Goal: Task Accomplishment & Management: Manage account settings

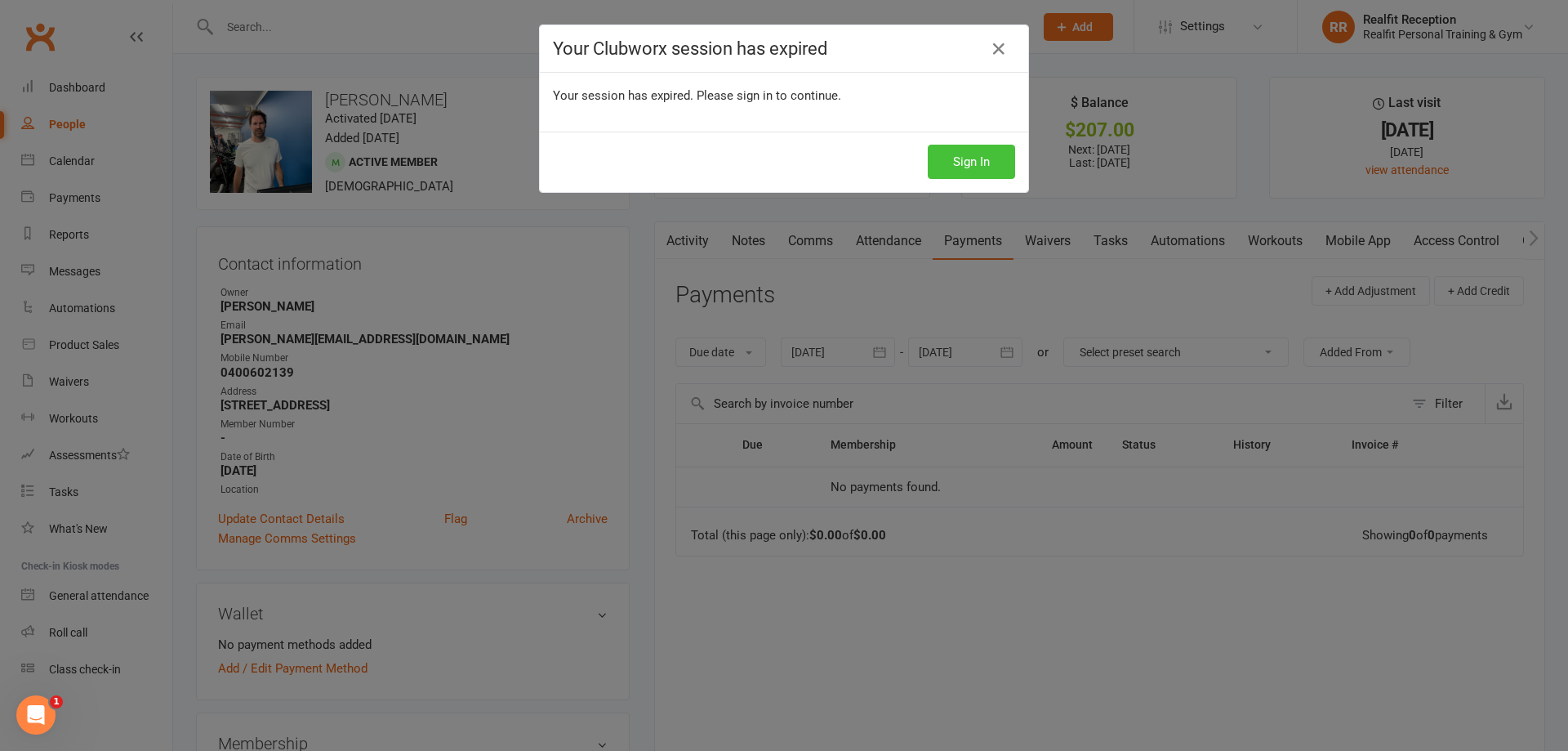
click at [952, 170] on button "Sign In" at bounding box center [971, 162] width 87 height 34
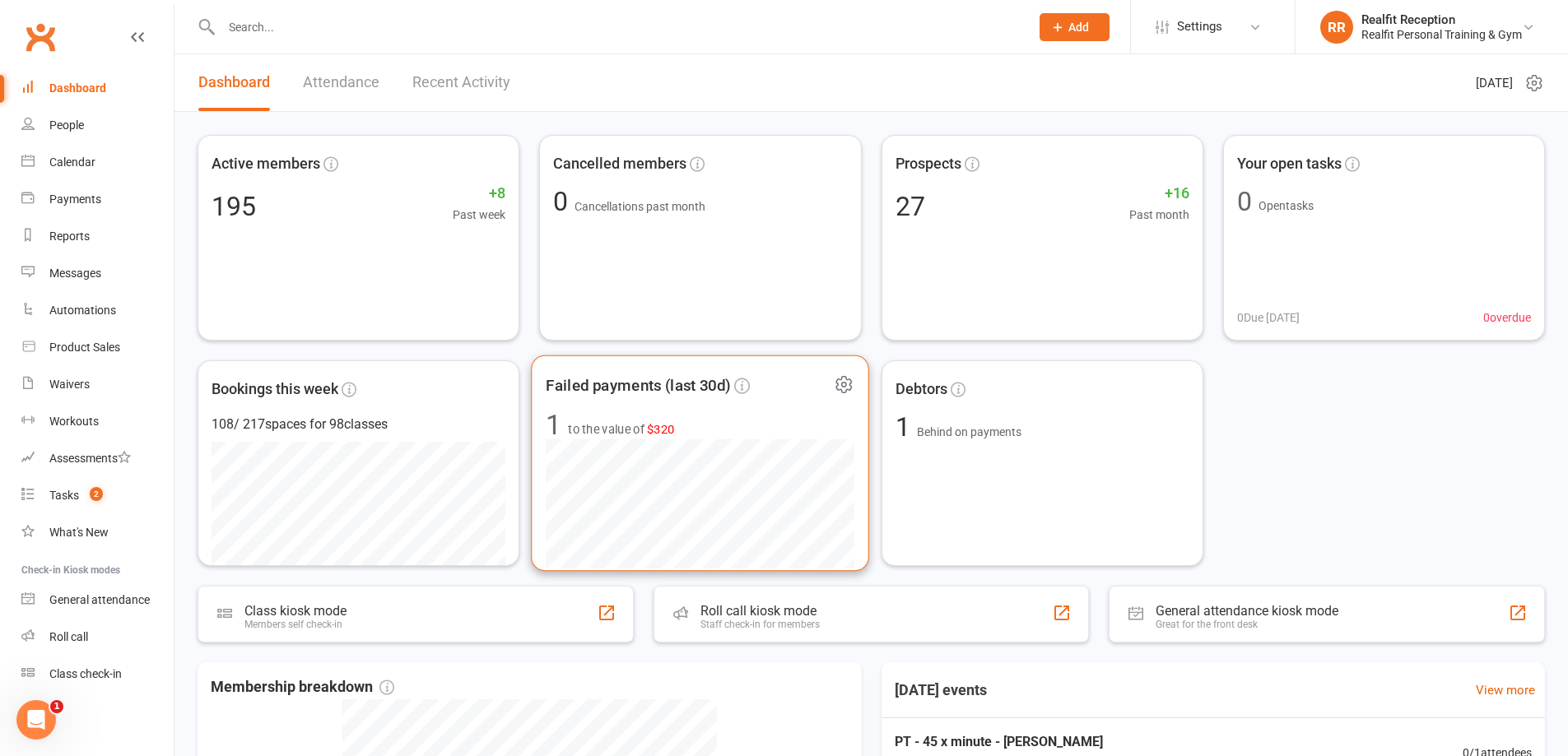
click at [634, 437] on span "to the value of $320" at bounding box center [621, 429] width 106 height 20
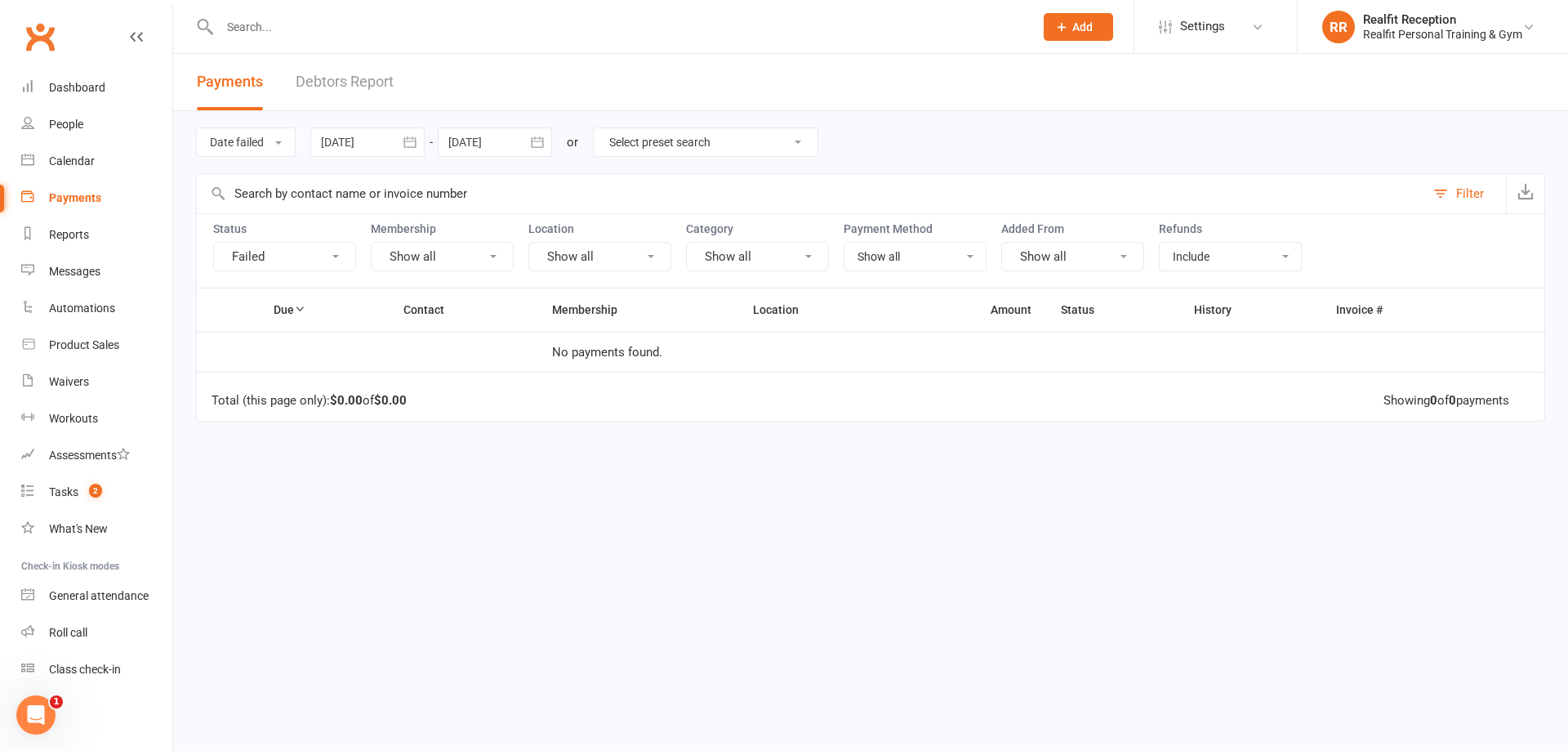
click at [334, 27] on input "text" at bounding box center [619, 27] width 808 height 23
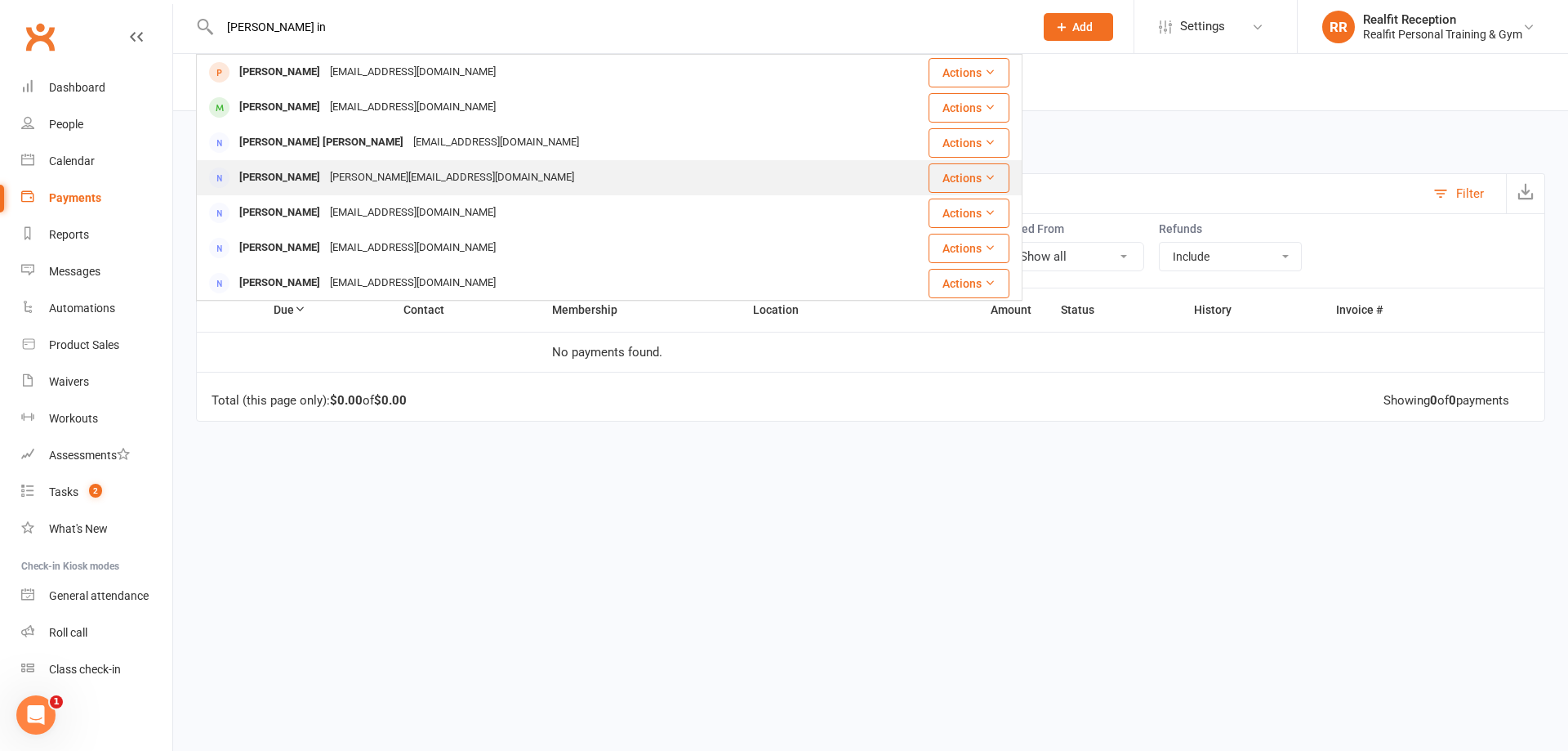
type input "[PERSON_NAME] in"
click at [325, 184] on div "[PERSON_NAME][EMAIL_ADDRESS][DOMAIN_NAME]" at bounding box center [452, 178] width 254 height 24
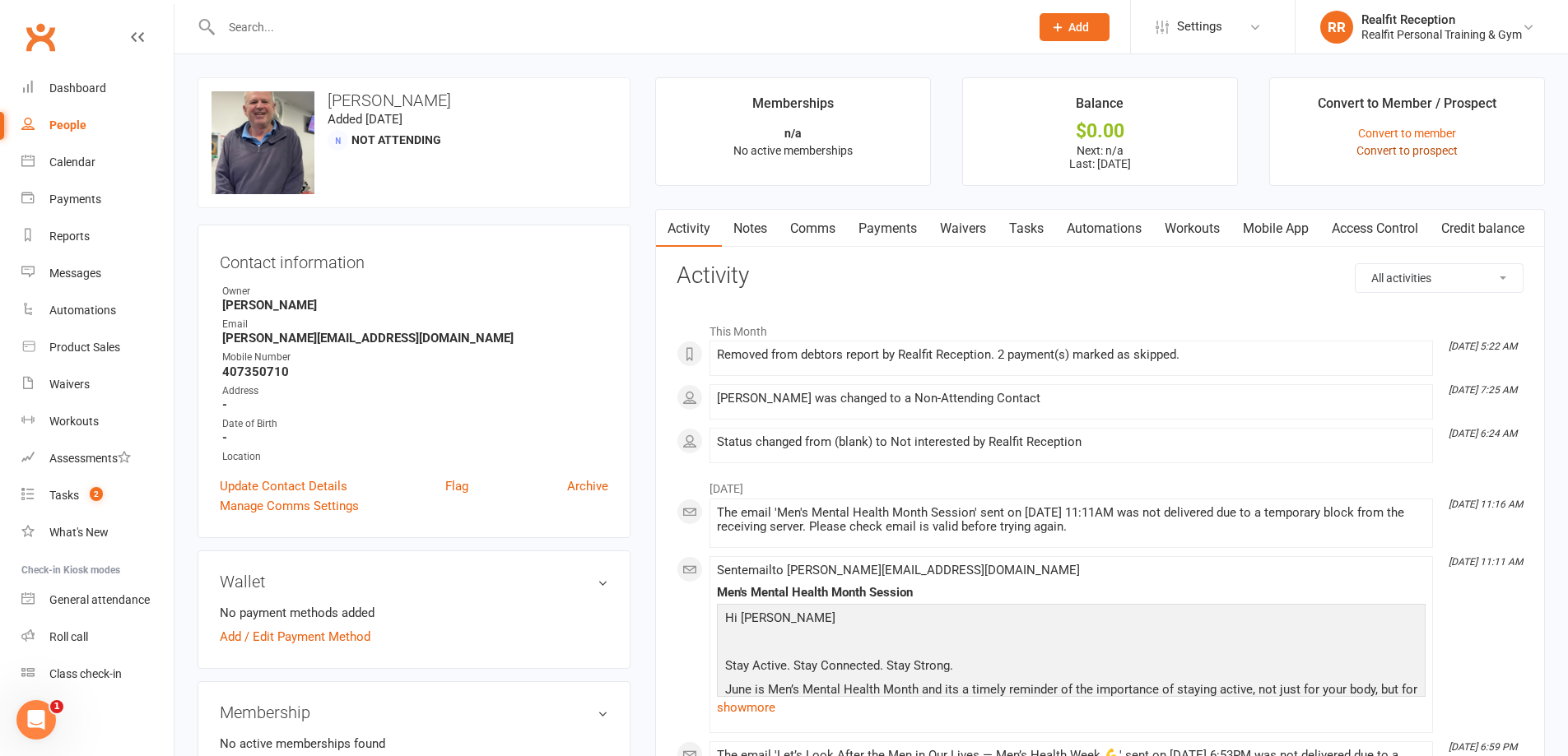
click at [1435, 146] on link "Convert to prospect" at bounding box center [1406, 150] width 101 height 13
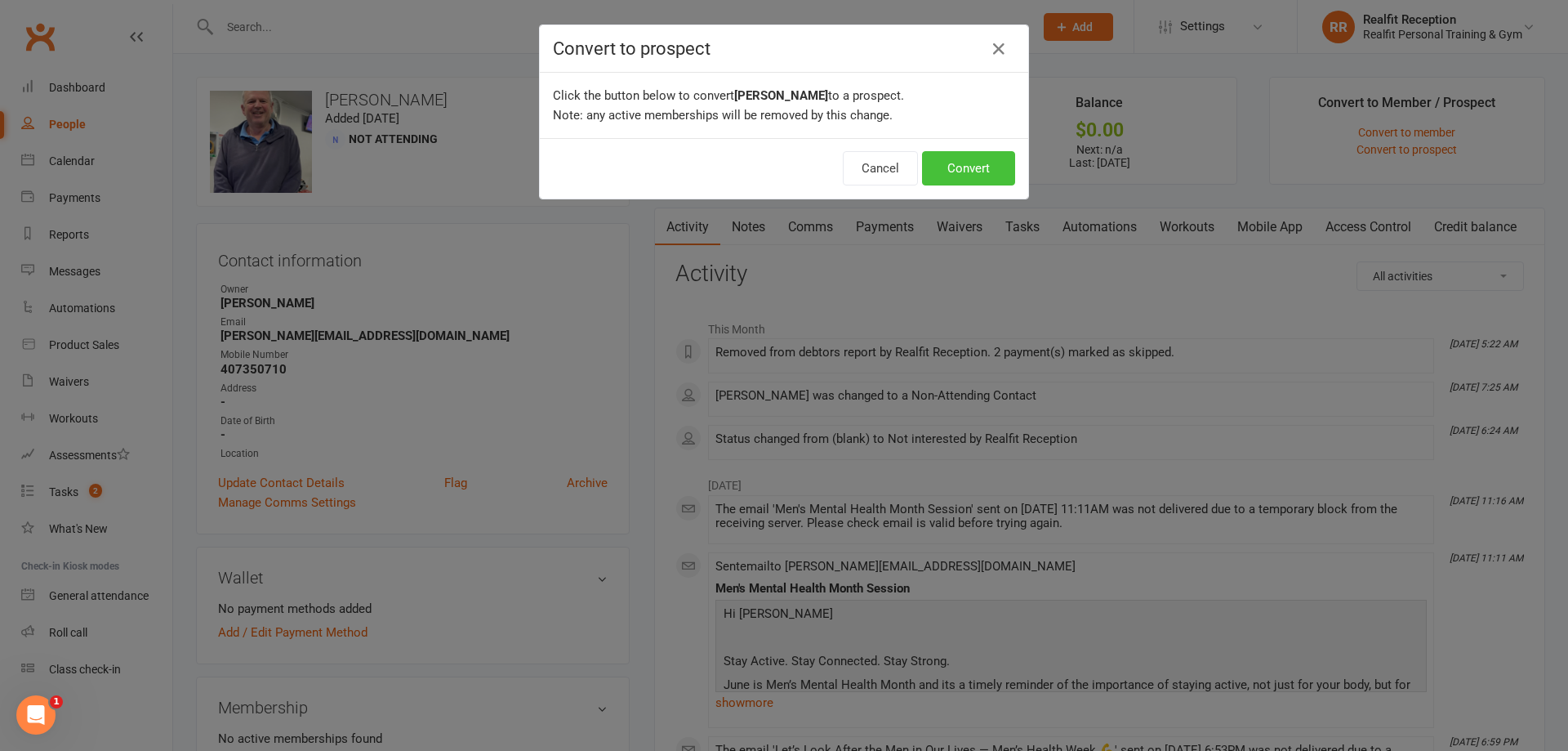
click at [965, 176] on button "Convert" at bounding box center [968, 169] width 93 height 34
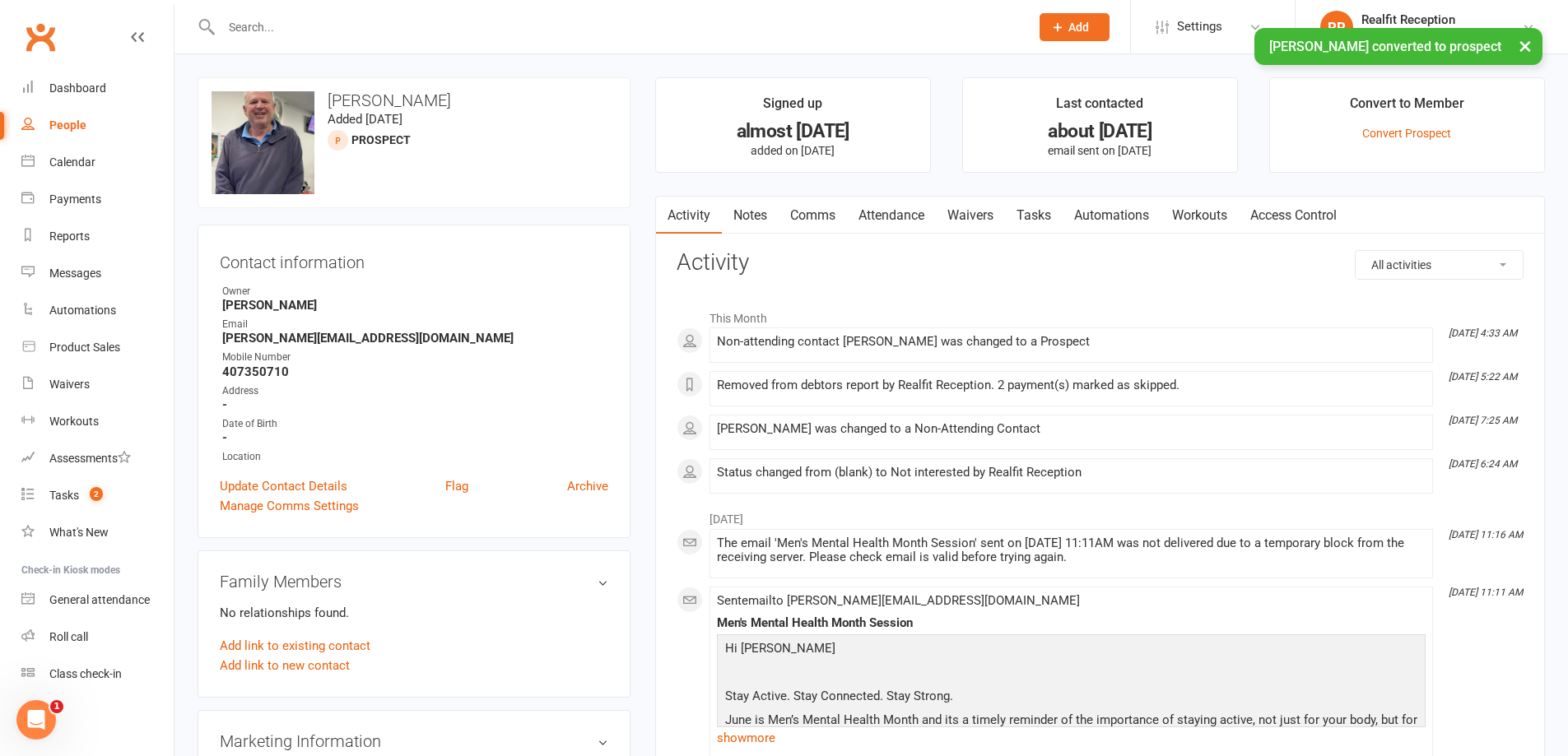
click at [1047, 214] on link "Tasks" at bounding box center [1033, 216] width 58 height 38
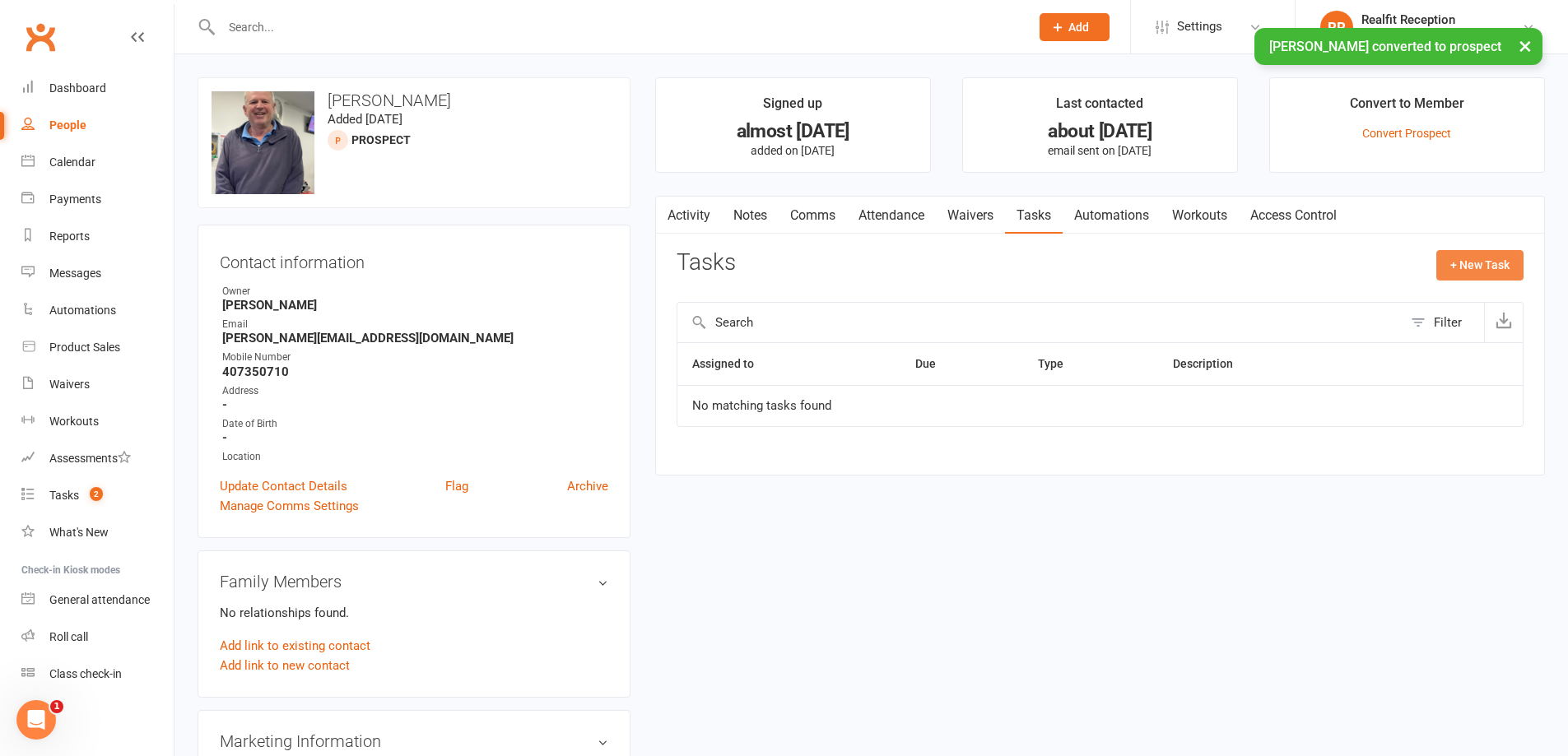
click at [1468, 266] on button "+ New Task" at bounding box center [1479, 265] width 87 height 29
select select "49355"
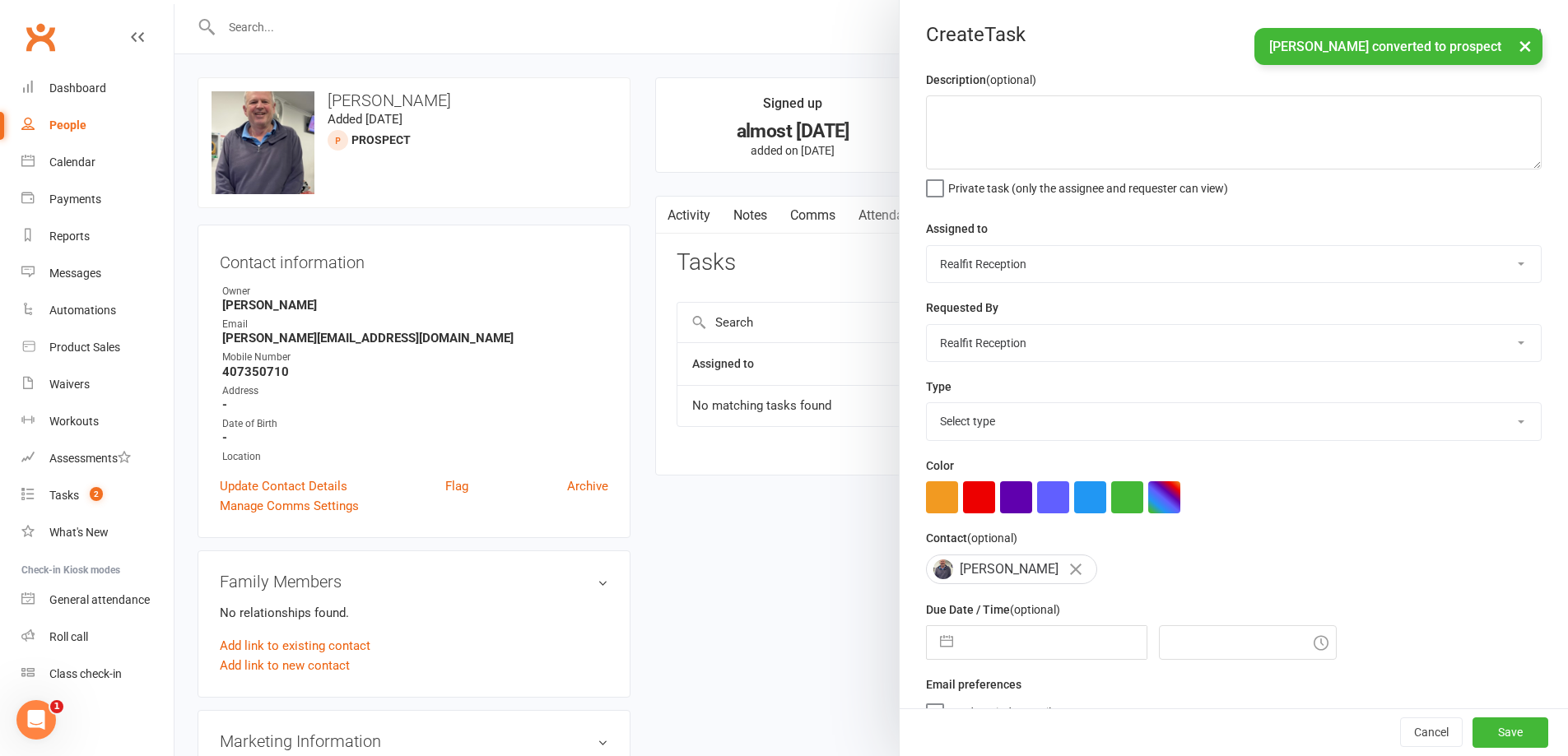
click at [989, 262] on select "[PERSON_NAME] [PERSON_NAME] Realfit Reception [PERSON_NAME] [PERSON_NAME] [PERS…" at bounding box center [1233, 264] width 614 height 36
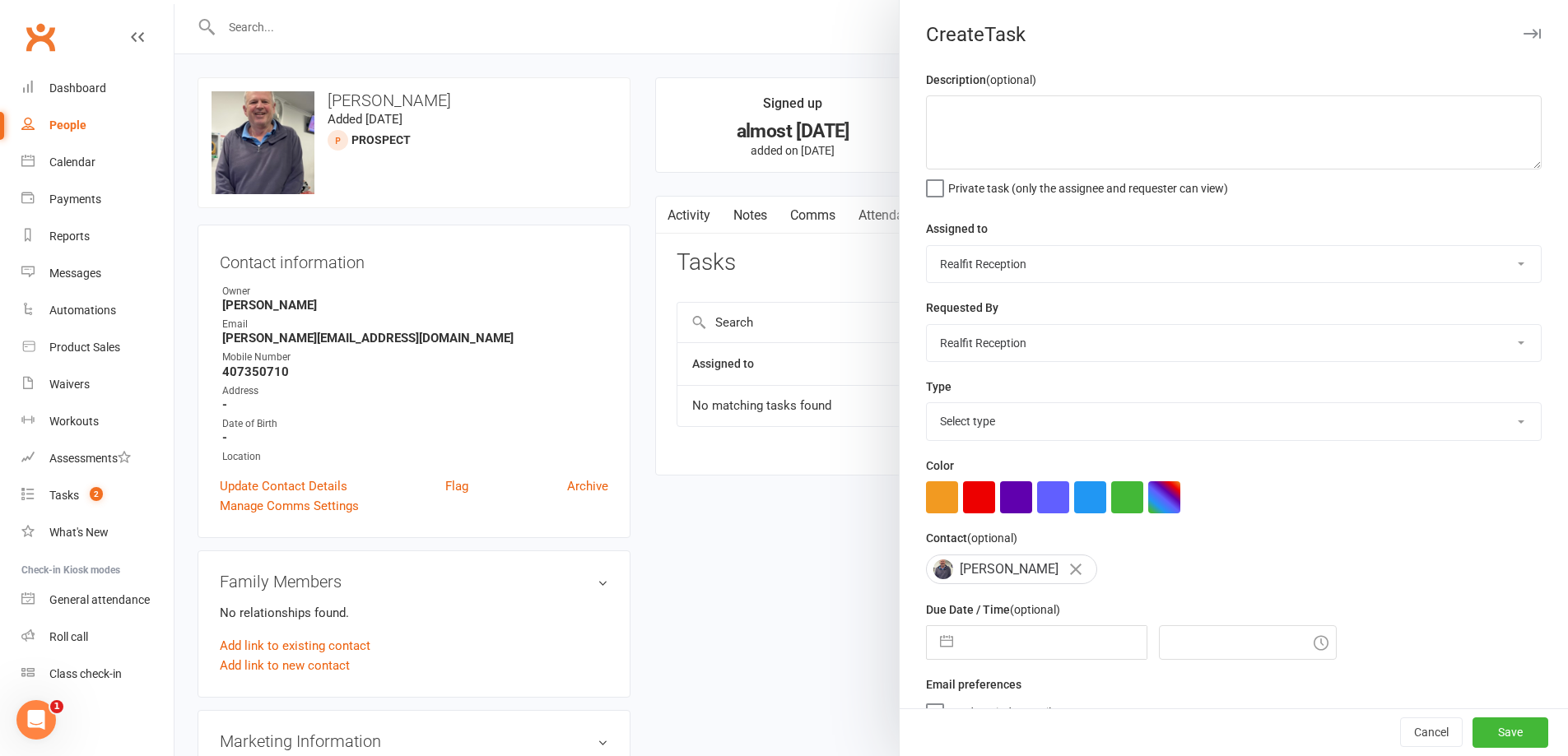
select select "49223"
click at [926, 247] on select "[PERSON_NAME] [PERSON_NAME] Realfit Reception [PERSON_NAME] [PERSON_NAME] [PERS…" at bounding box center [1233, 264] width 614 height 36
click at [992, 422] on select "Select type Building maintenance E-mail Gym floor Incident process and manageme…" at bounding box center [1233, 422] width 614 height 36
select select "26751"
click at [926, 406] on select "Select type Building maintenance E-mail Gym floor Incident process and manageme…" at bounding box center [1233, 422] width 614 height 36
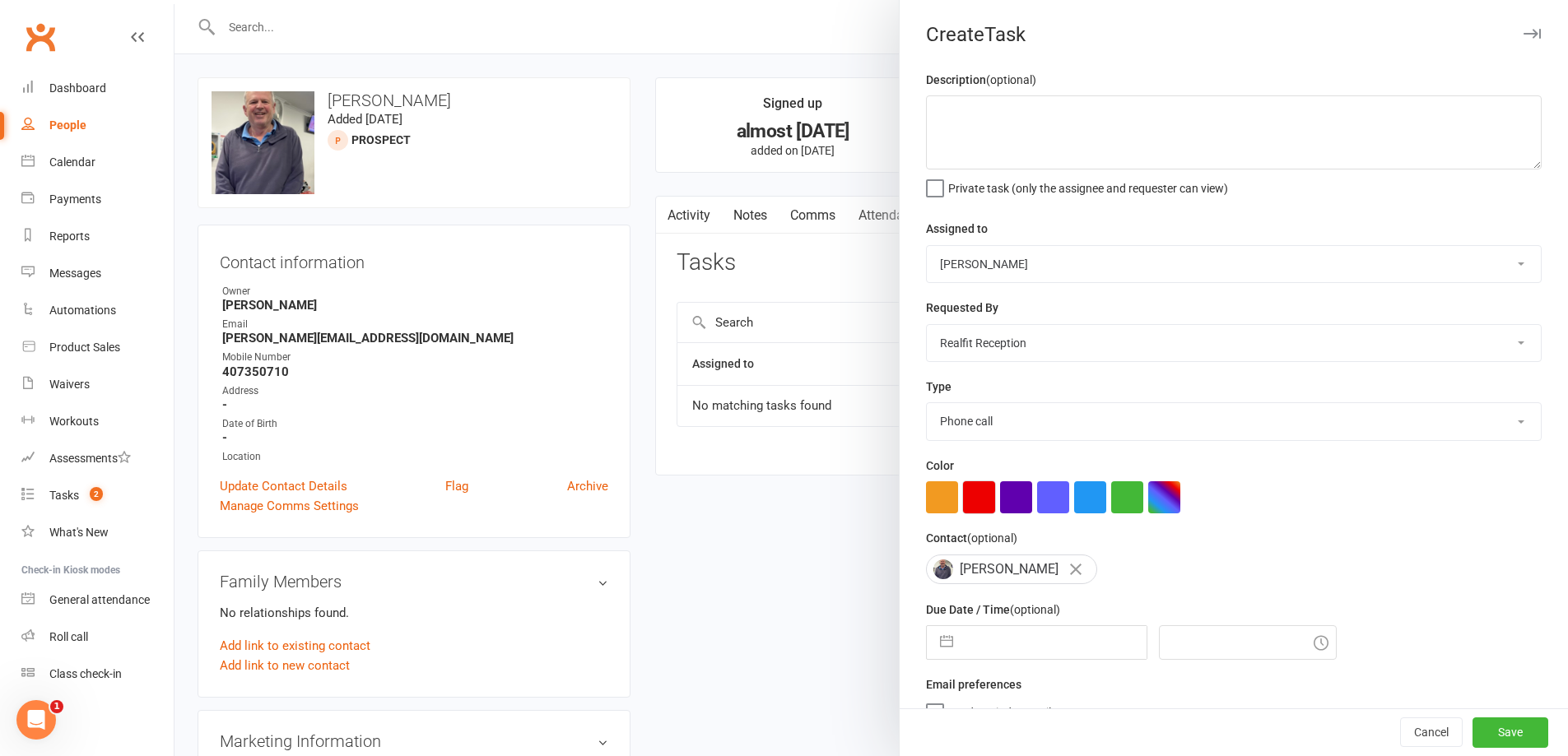
click at [969, 499] on button "button" at bounding box center [978, 497] width 32 height 32
click at [1019, 639] on input "text" at bounding box center [1053, 642] width 185 height 33
select select "6"
select select "2025"
select select "7"
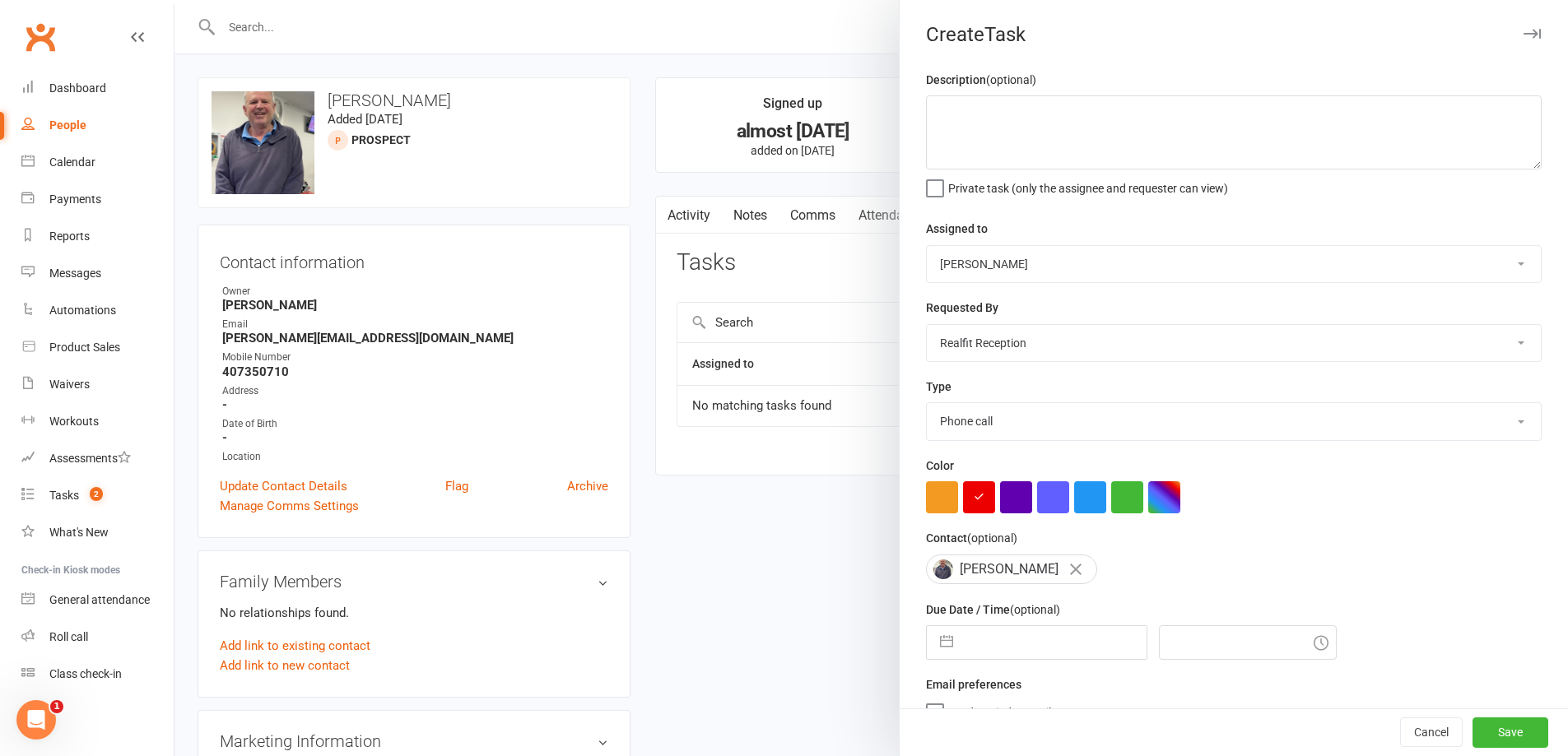
select select "2025"
select select "8"
select select "2025"
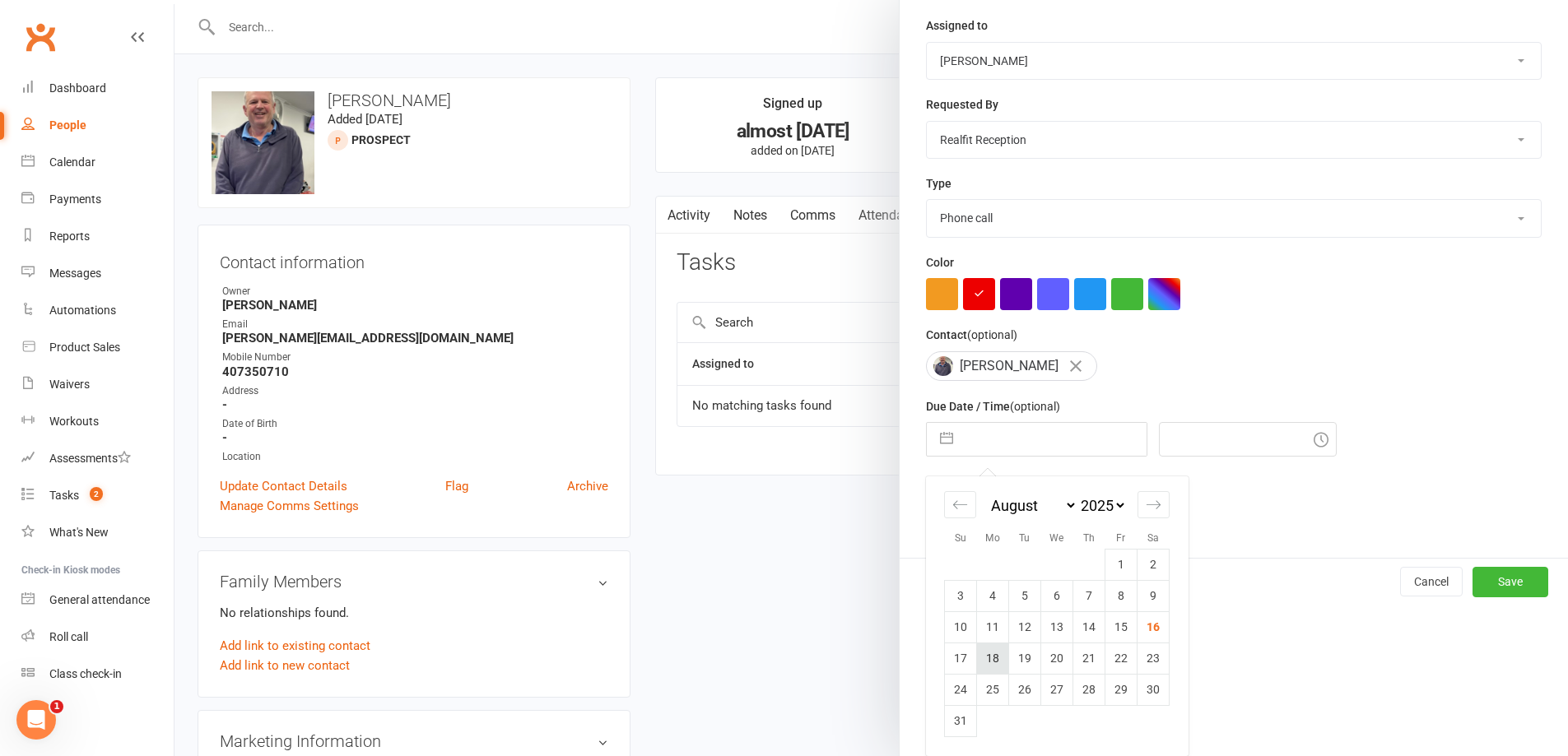
click at [983, 659] on td "18" at bounding box center [993, 658] width 32 height 31
type input "[DATE]"
type input "4:45am"
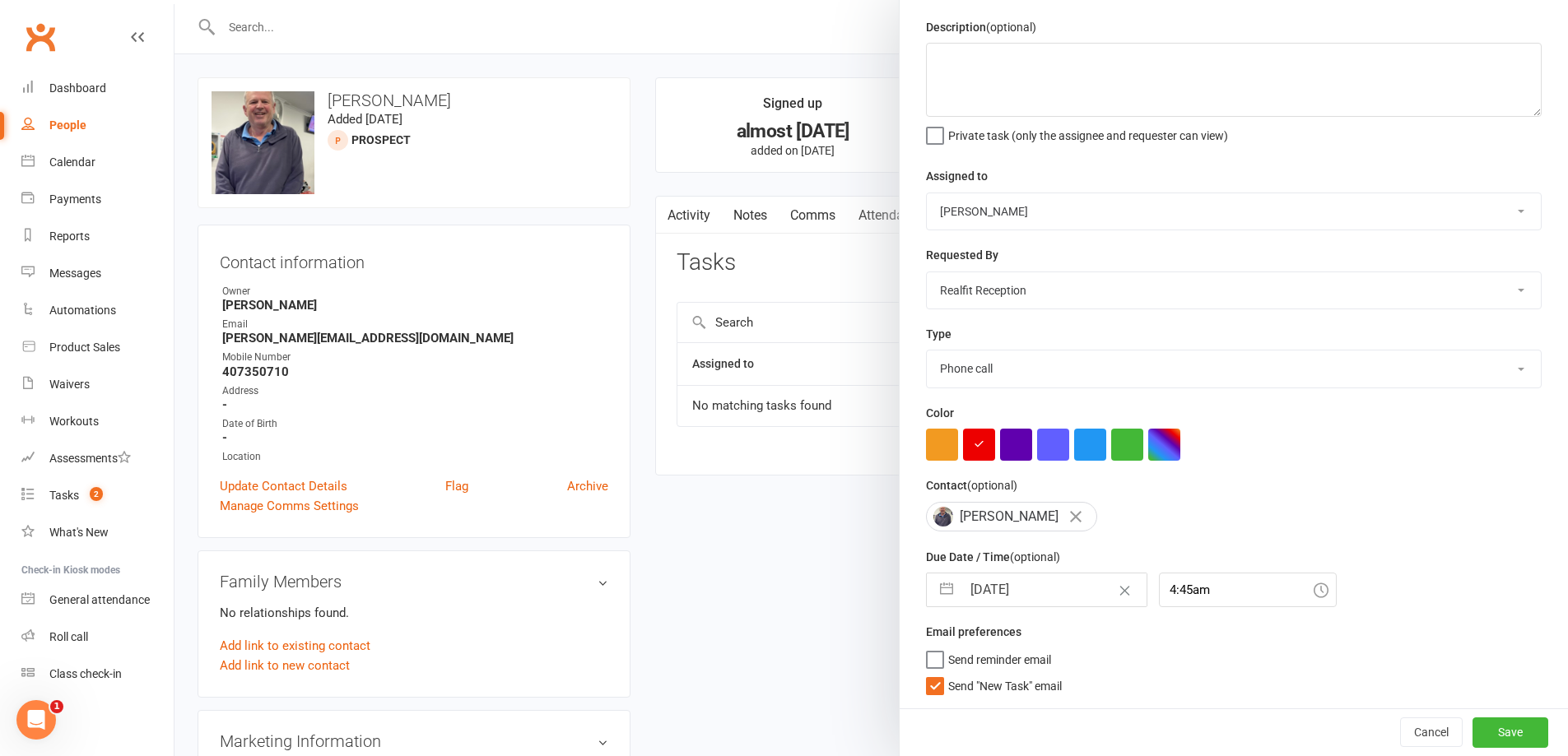
scroll to position [59, 0]
click at [960, 679] on span "Send "New Task" email" at bounding box center [1005, 683] width 114 height 19
click at [960, 673] on input "Send "New Task" email" at bounding box center [993, 673] width 135 height 0
click at [1479, 737] on button "Save" at bounding box center [1510, 732] width 76 height 29
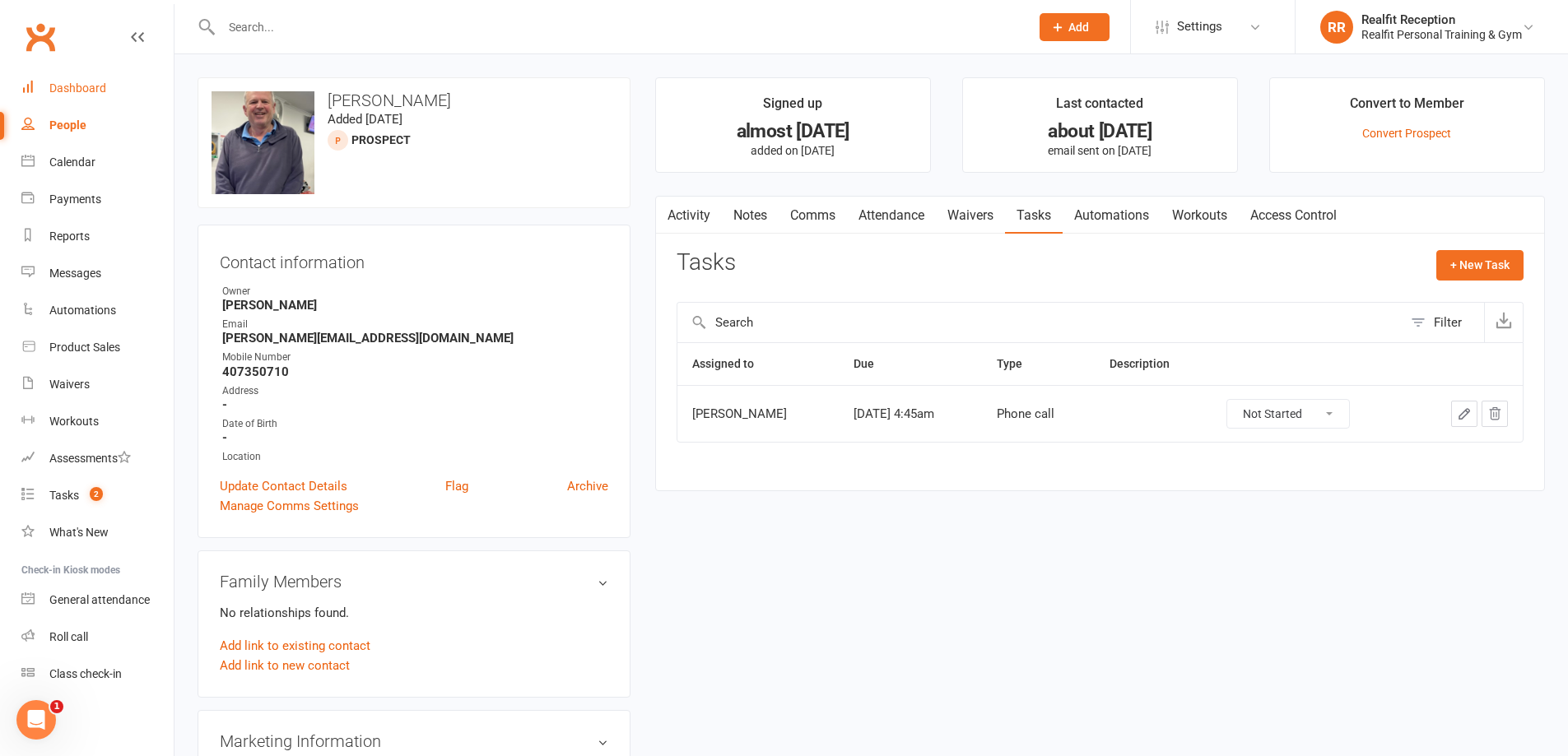
click at [60, 86] on div "Dashboard" at bounding box center [78, 87] width 57 height 13
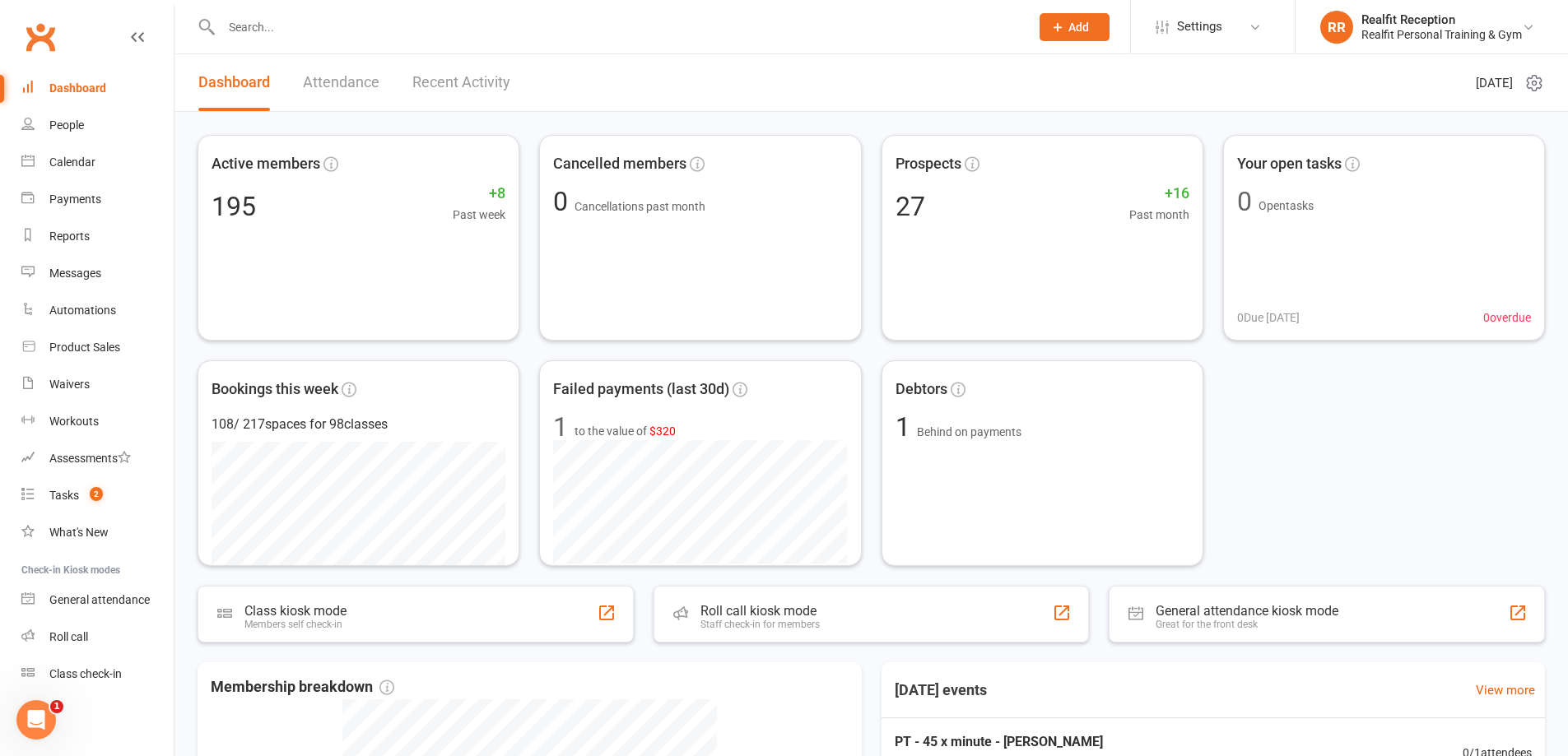
click at [432, 81] on link "Recent Activity" at bounding box center [461, 83] width 98 height 57
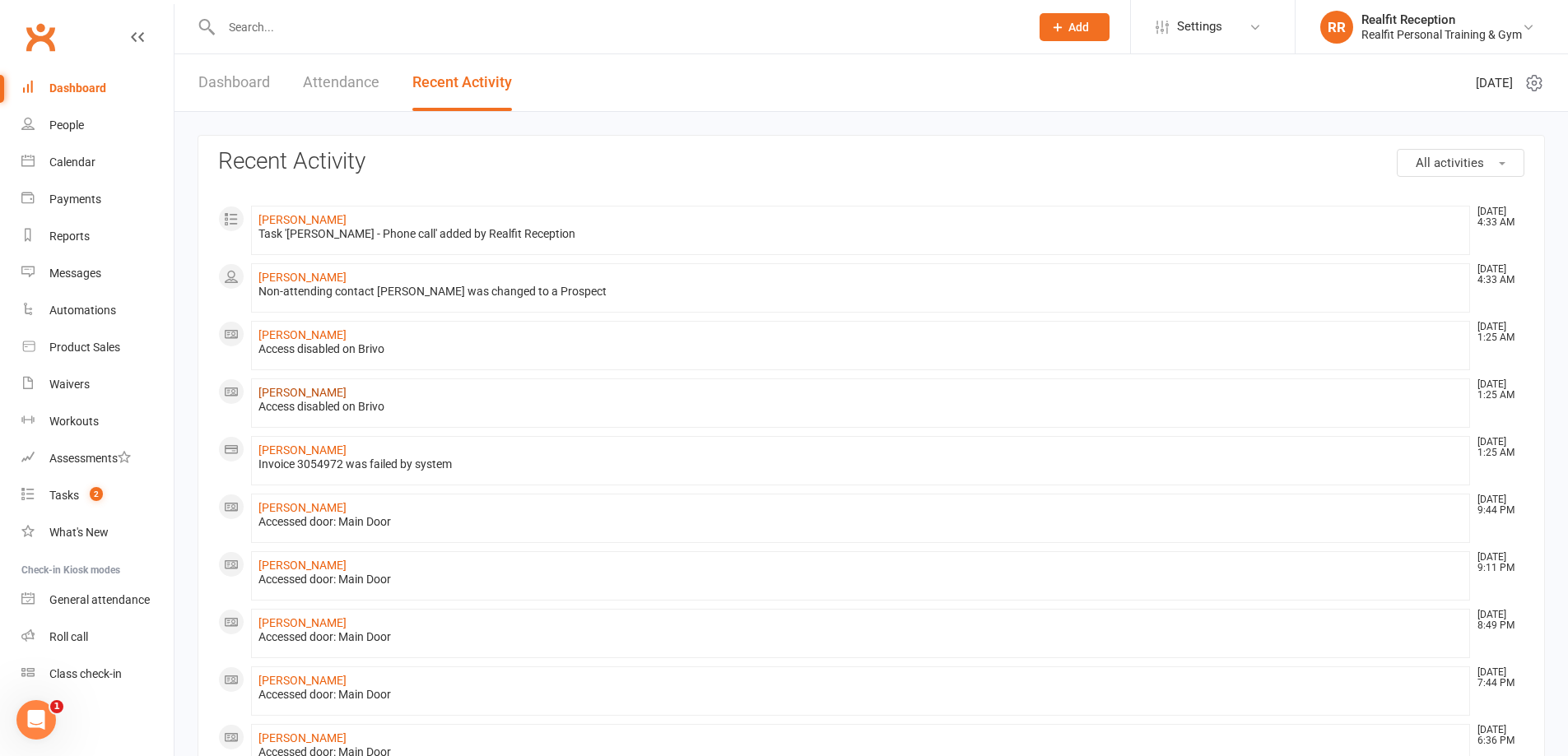
click at [298, 391] on link "[PERSON_NAME]" at bounding box center [303, 391] width 88 height 13
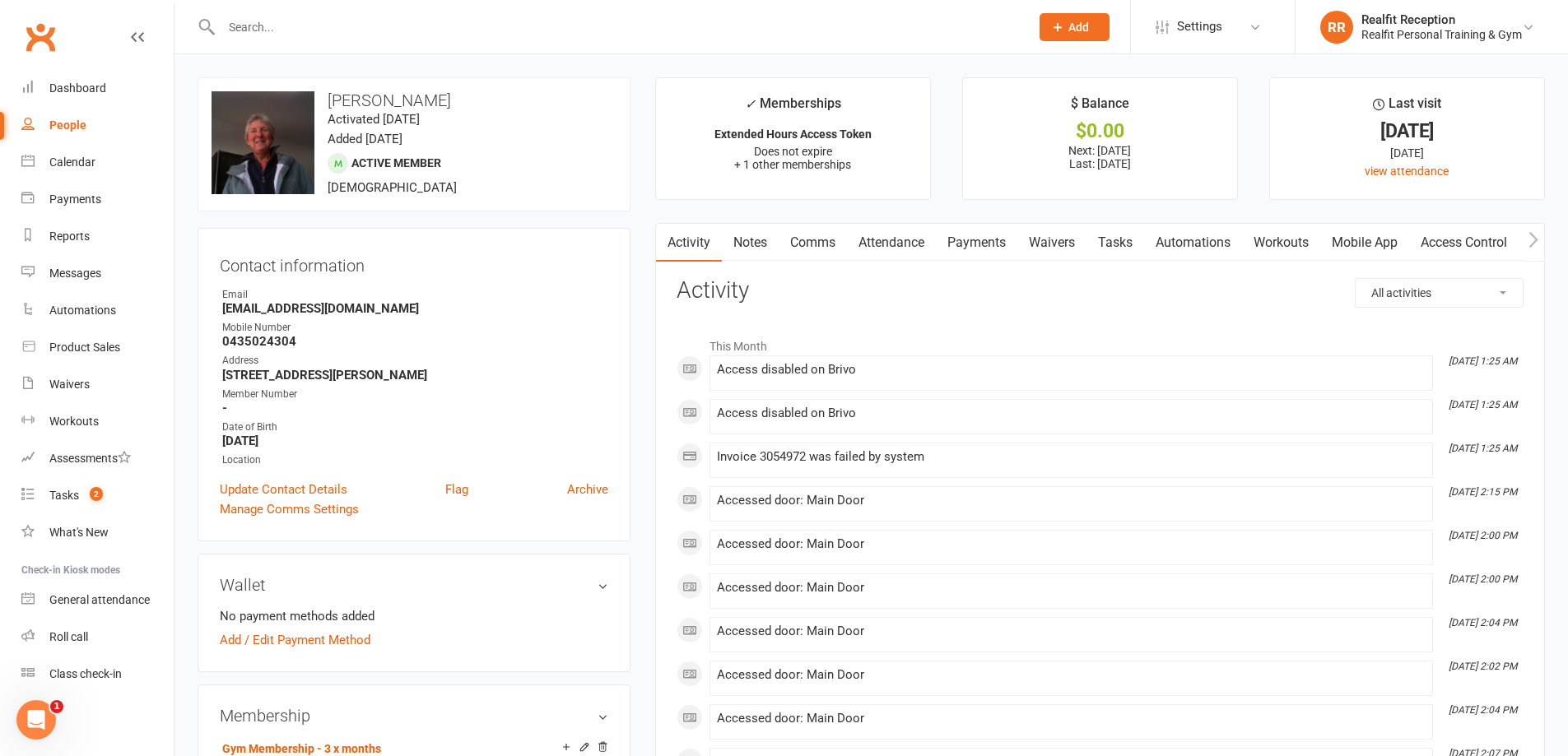
click at [972, 238] on link "Payments" at bounding box center [976, 243] width 81 height 38
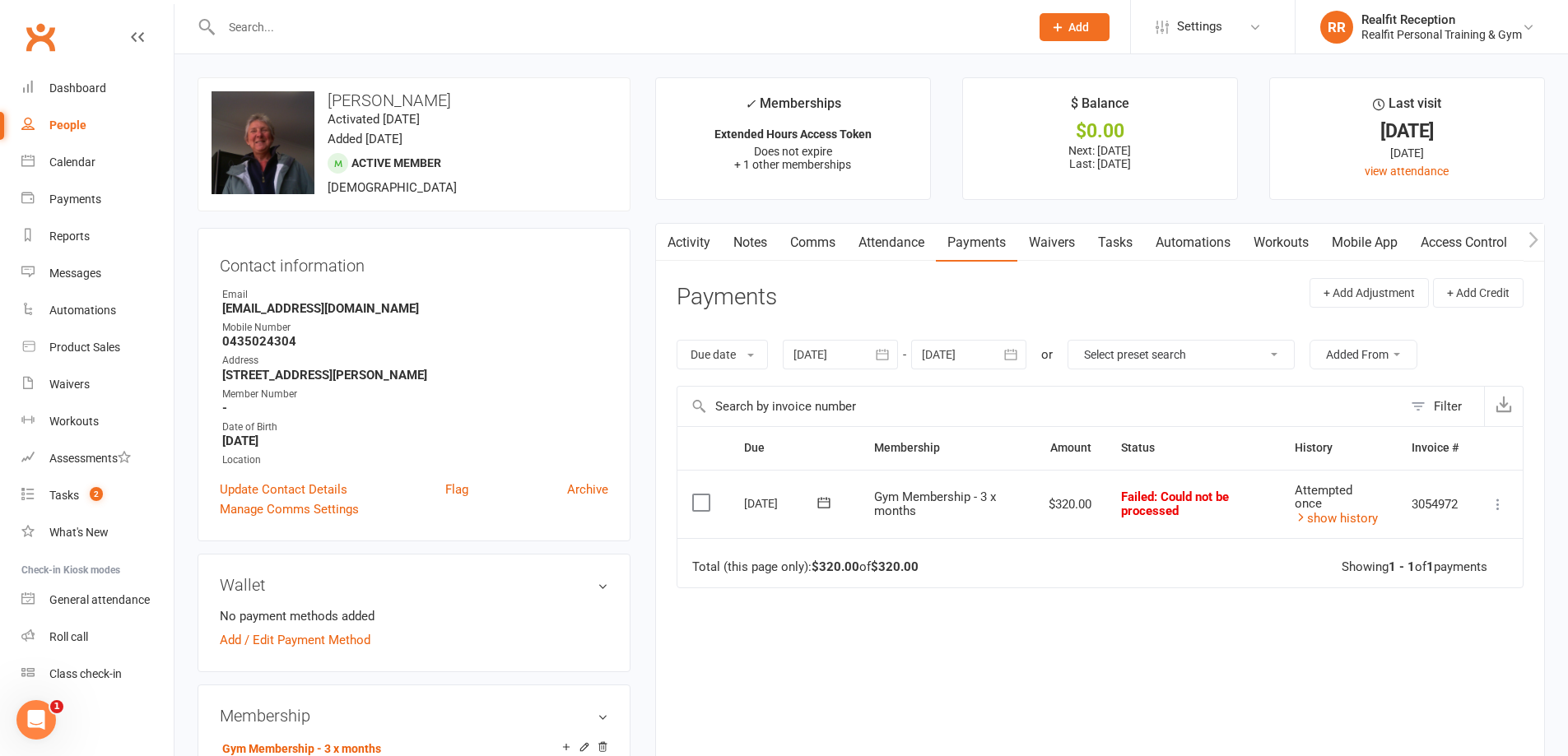
click at [1108, 230] on link "Tasks" at bounding box center [1114, 243] width 58 height 38
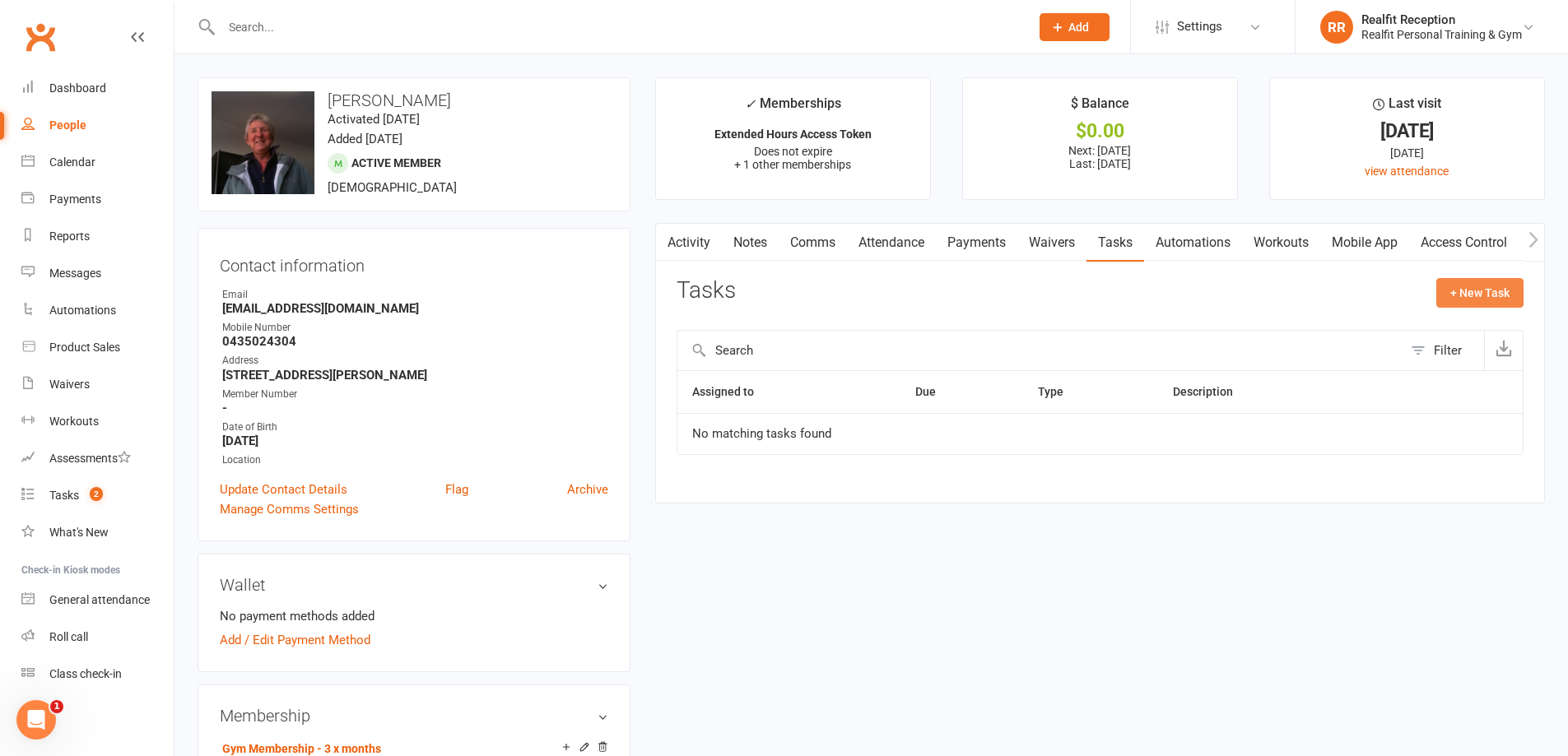
click at [1465, 284] on button "+ New Task" at bounding box center [1479, 292] width 87 height 29
select select "49355"
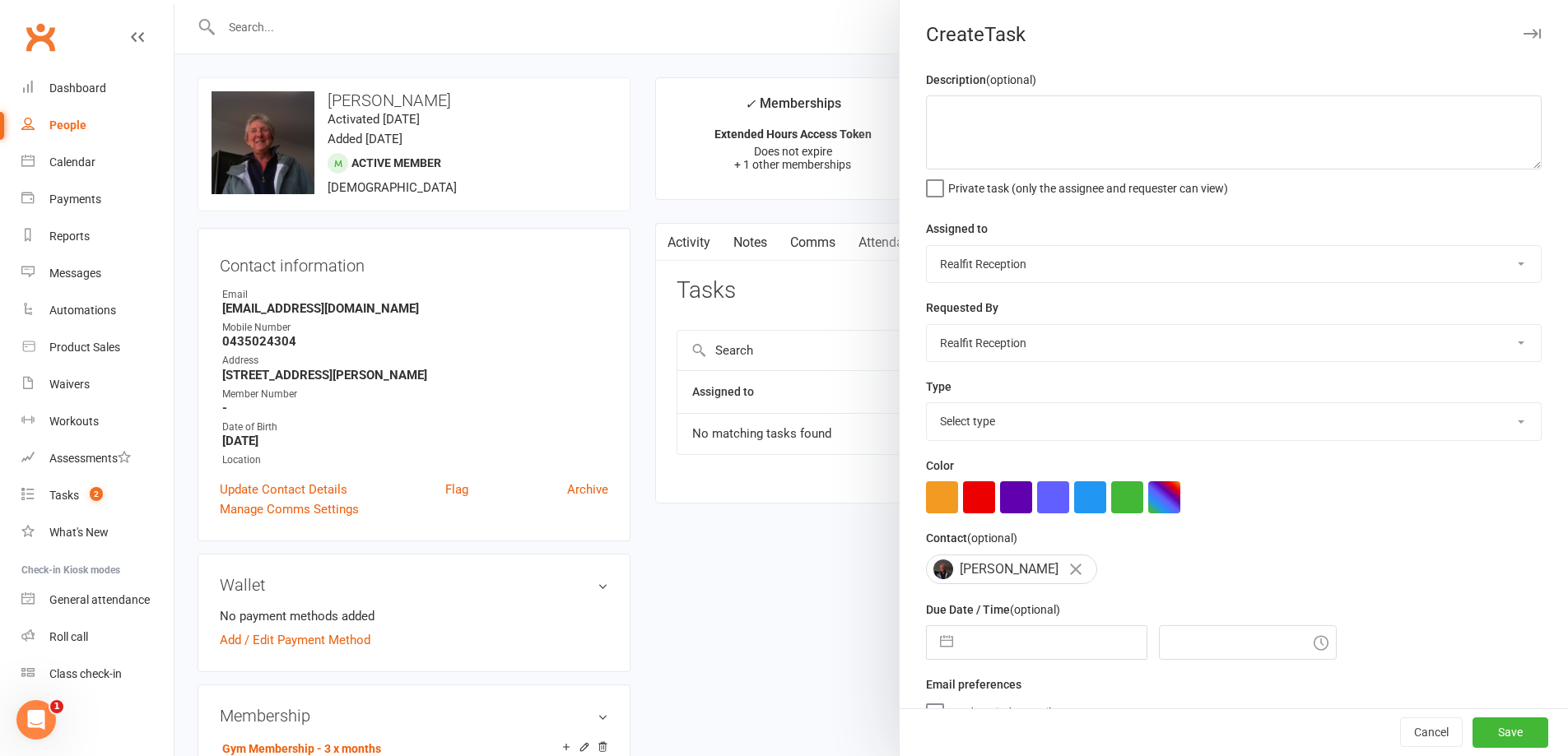
click at [960, 266] on select "[PERSON_NAME] [PERSON_NAME] Realfit Reception [PERSON_NAME] [PERSON_NAME] [PERS…" at bounding box center [1233, 264] width 614 height 36
select select "49223"
click at [926, 247] on select "[PERSON_NAME] [PERSON_NAME] Realfit Reception [PERSON_NAME] [PERSON_NAME] [PERS…" at bounding box center [1233, 264] width 614 height 36
click at [1003, 350] on select "[PERSON_NAME] [PERSON_NAME] Realfit Reception [PERSON_NAME] [PERSON_NAME] [PERS…" at bounding box center [1233, 343] width 614 height 36
select select "49223"
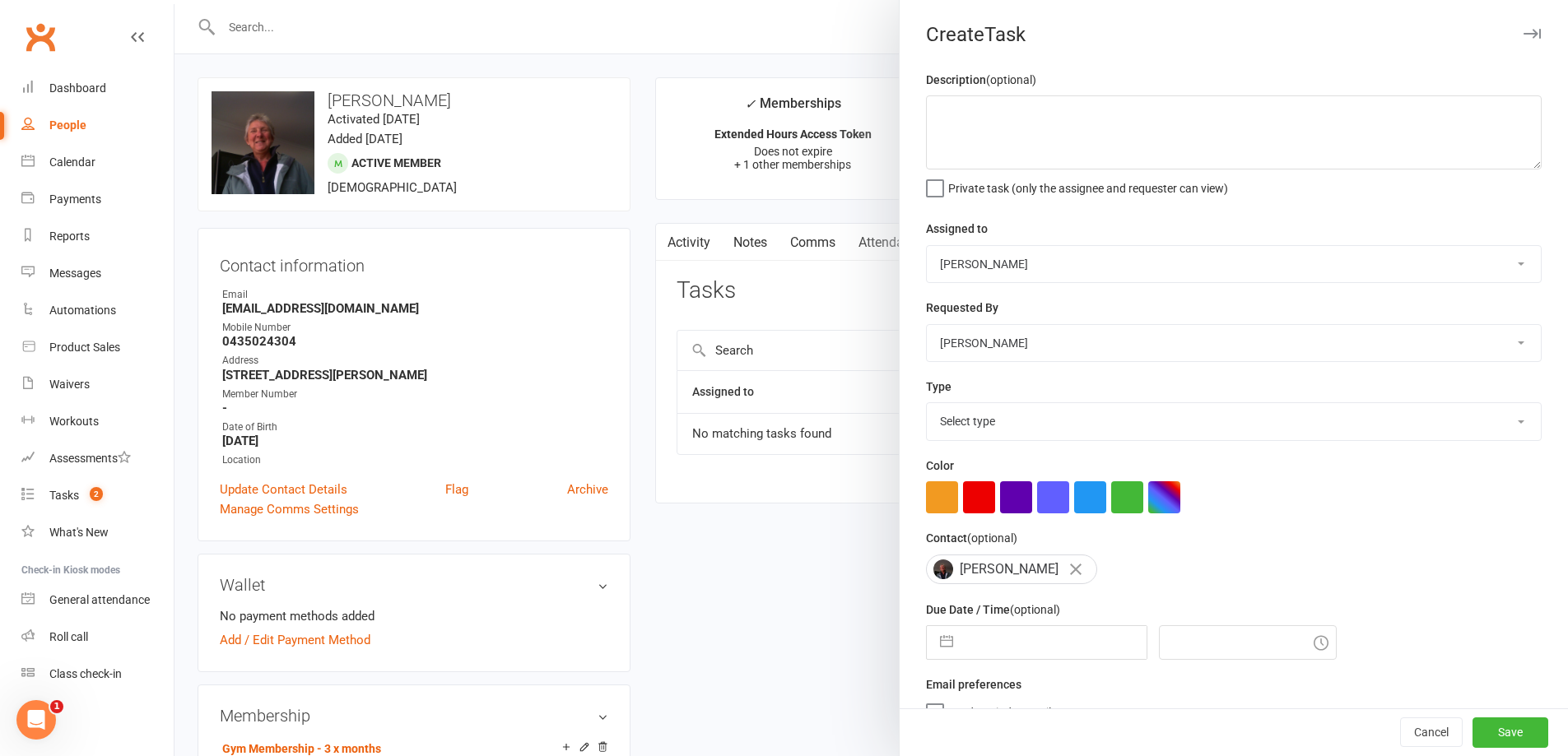
click at [926, 327] on select "[PERSON_NAME] [PERSON_NAME] Realfit Reception [PERSON_NAME] [PERSON_NAME] [PERS…" at bounding box center [1233, 343] width 614 height 36
click at [982, 506] on button "button" at bounding box center [978, 497] width 32 height 32
select select "6"
select select "2025"
select select "7"
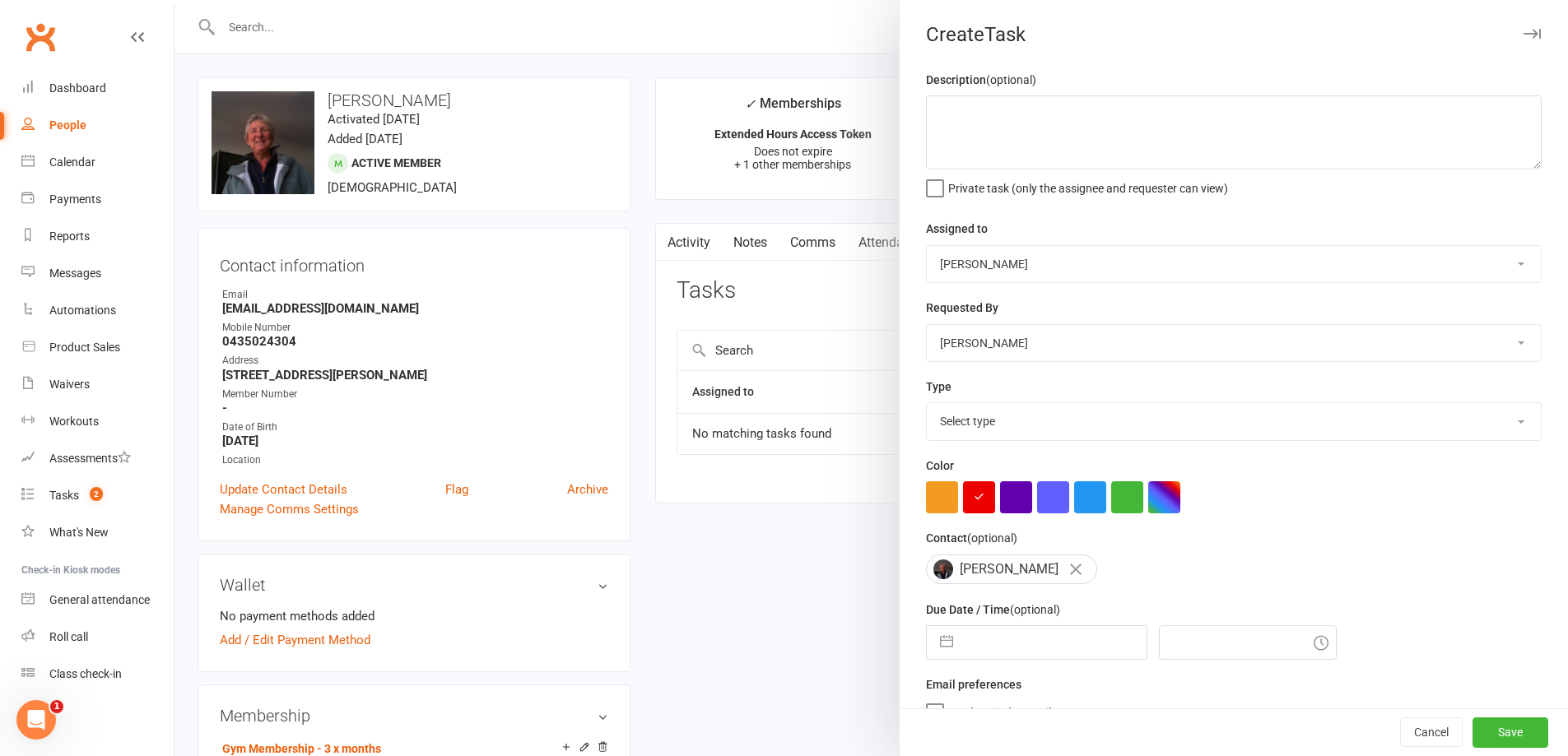
select select "2025"
select select "8"
select select "2025"
click at [985, 636] on input "text" at bounding box center [1053, 642] width 185 height 33
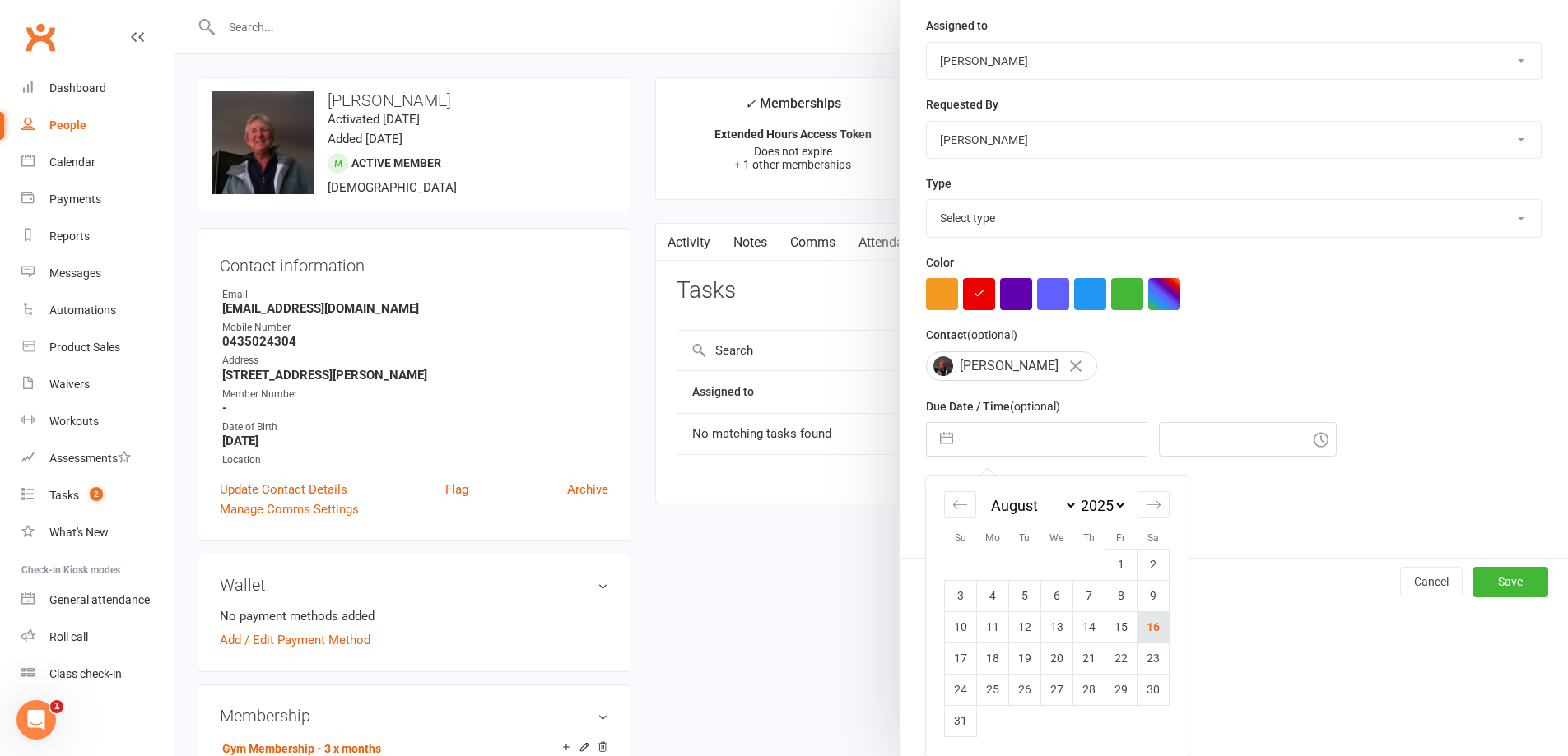
click at [1145, 635] on td "16" at bounding box center [1153, 627] width 32 height 31
type input "[DATE]"
type input "4:45am"
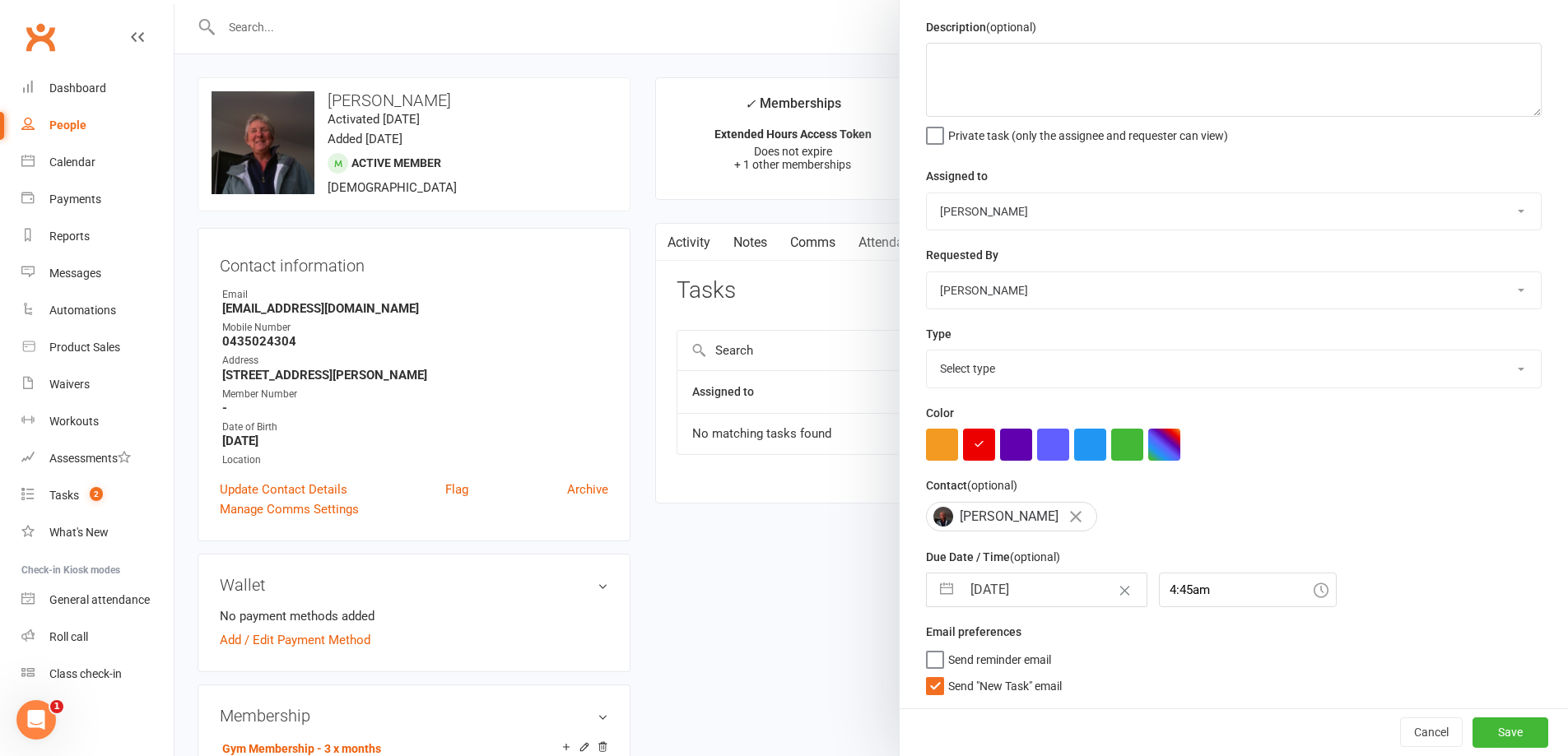
click at [925, 684] on label "Send "New Task" email" at bounding box center [993, 681] width 135 height 16
click at [925, 673] on input "Send "New Task" email" at bounding box center [993, 673] width 135 height 0
click at [973, 364] on select "Select type Building maintenance E-mail Gym floor Incident process and manageme…" at bounding box center [1233, 368] width 614 height 36
select select "30000"
click at [926, 350] on select "Select type Building maintenance E-mail Gym floor Incident process and manageme…" at bounding box center [1233, 368] width 614 height 36
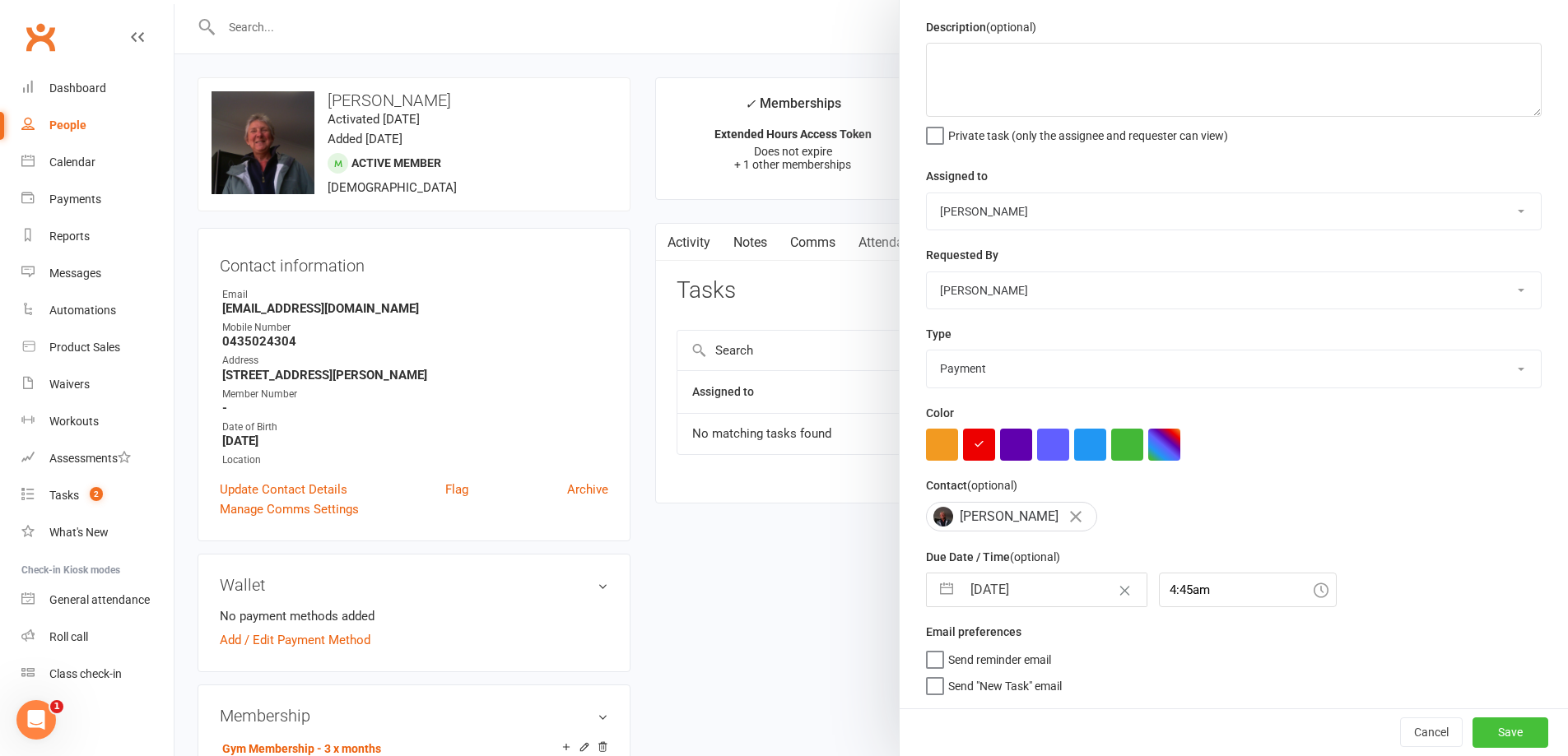
click at [1484, 731] on button "Save" at bounding box center [1510, 732] width 76 height 29
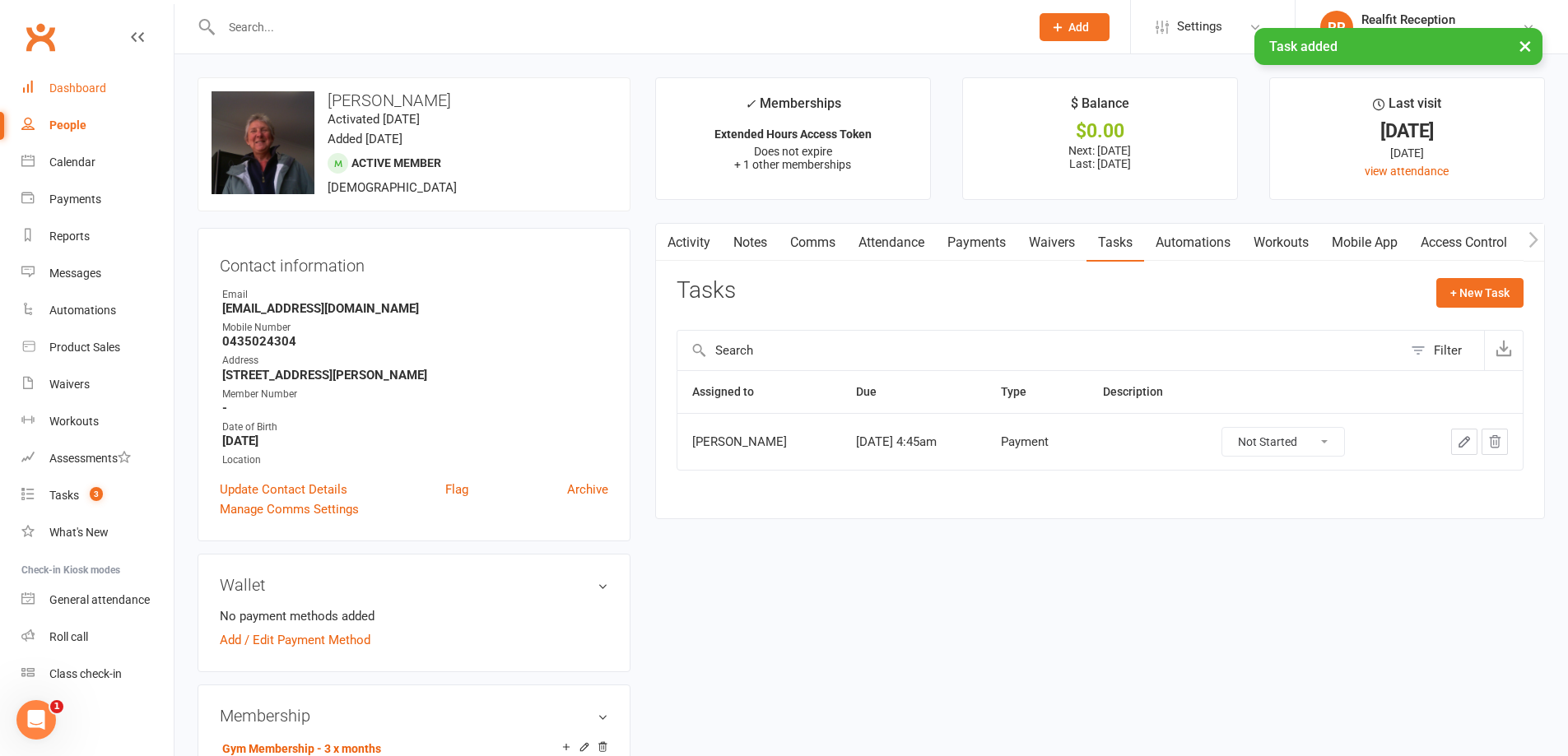
click at [66, 84] on div "Dashboard" at bounding box center [78, 87] width 57 height 13
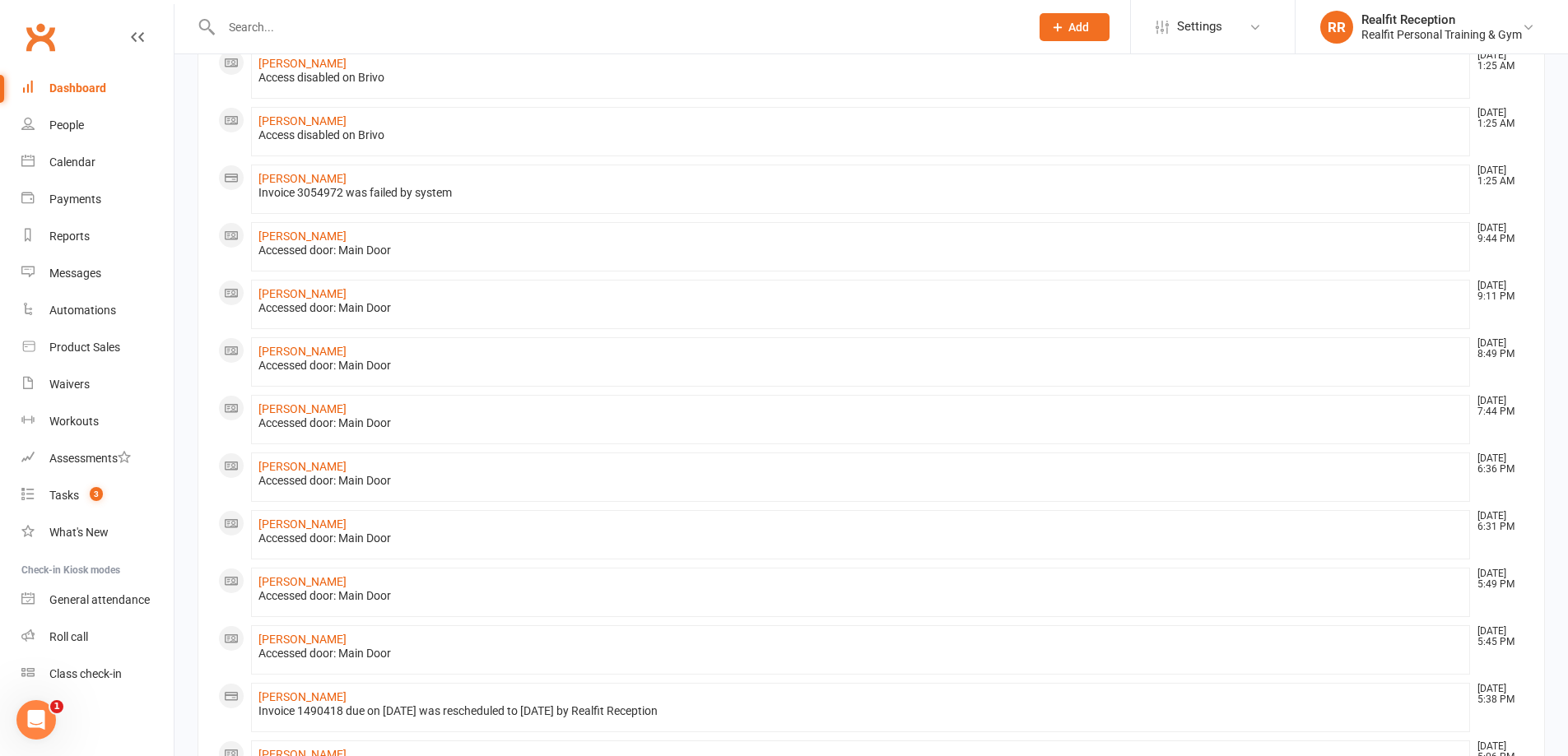
scroll to position [411, 0]
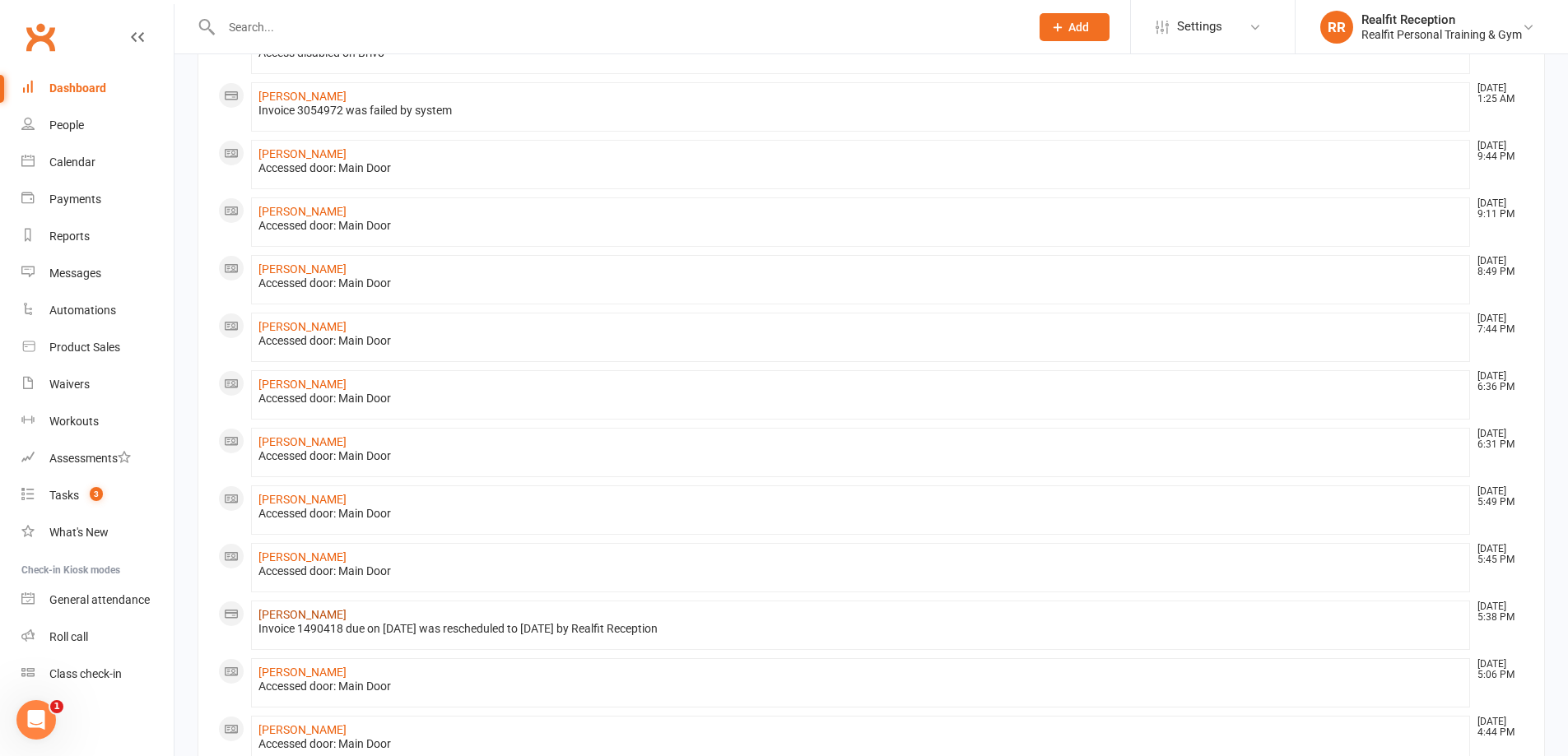
click at [295, 612] on link "[PERSON_NAME]" at bounding box center [303, 614] width 88 height 13
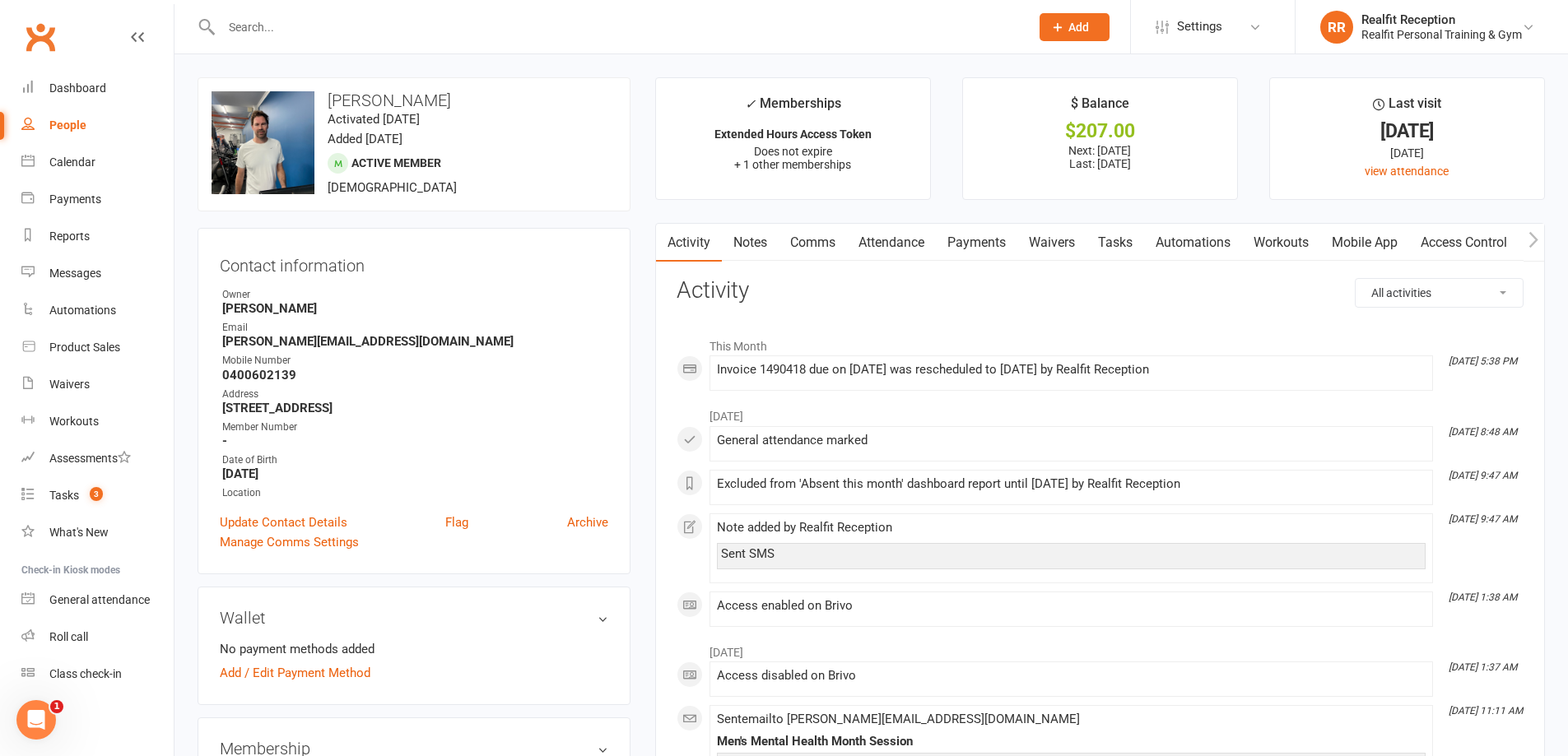
click at [971, 235] on link "Payments" at bounding box center [976, 243] width 81 height 38
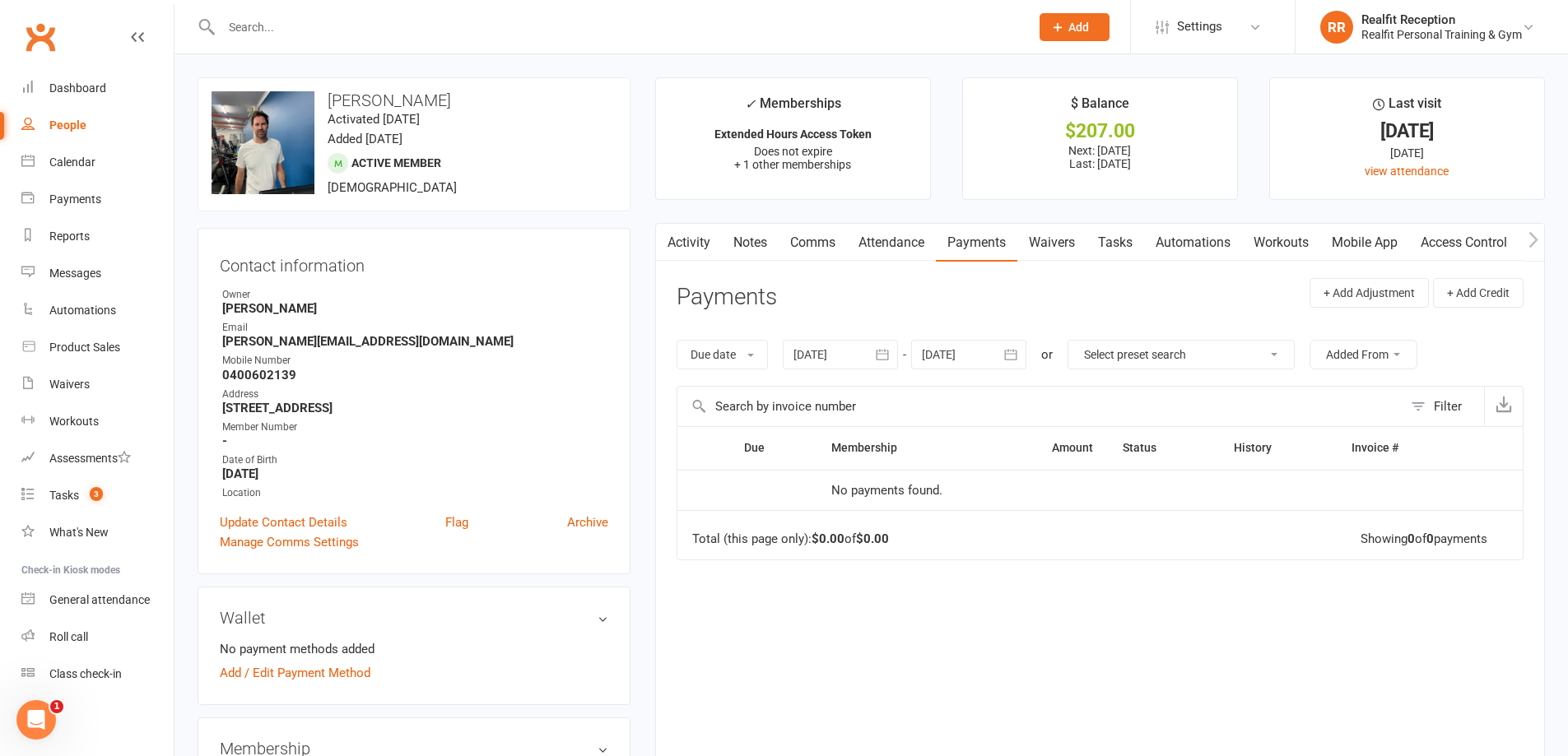
scroll to position [247, 0]
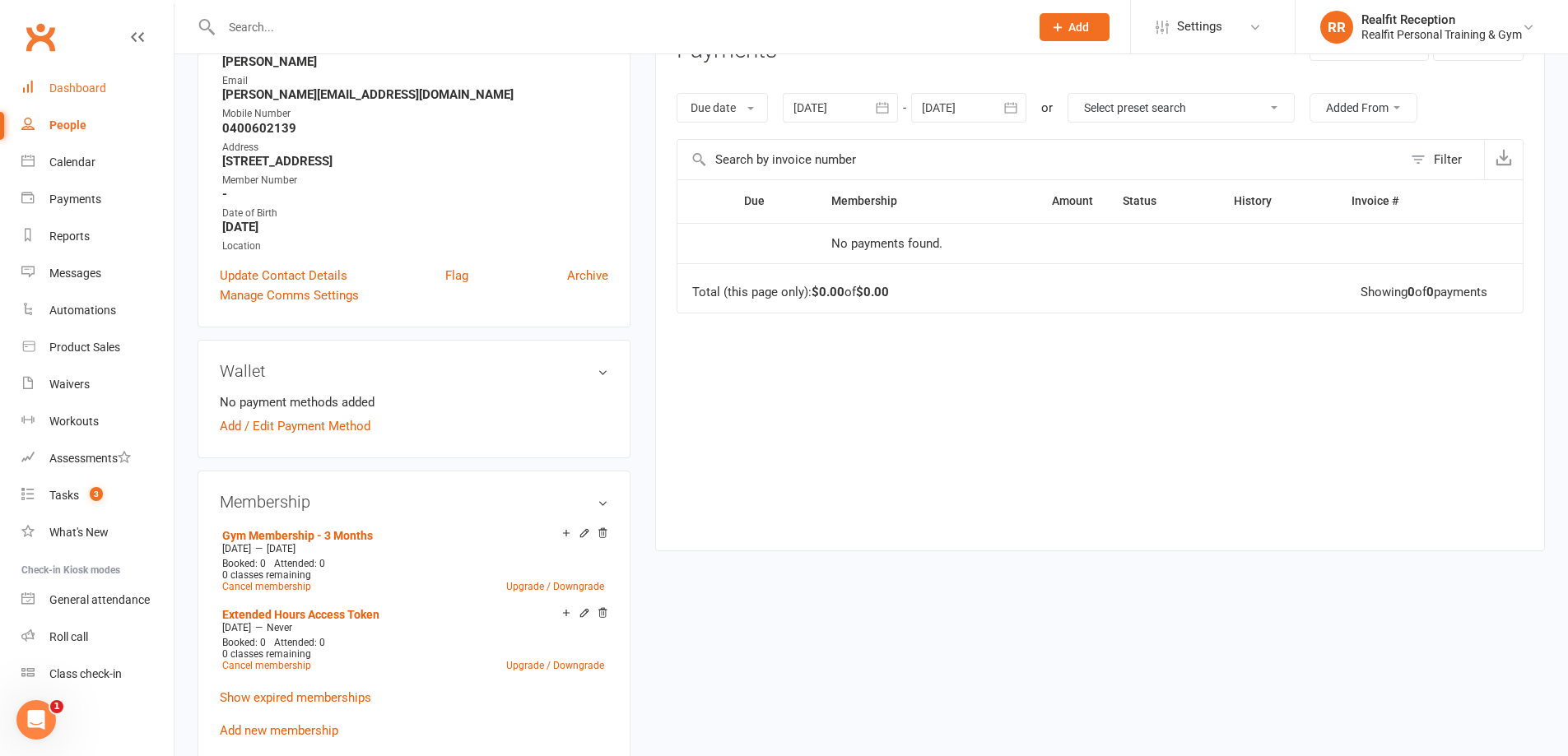
click at [72, 87] on div "Dashboard" at bounding box center [78, 87] width 57 height 13
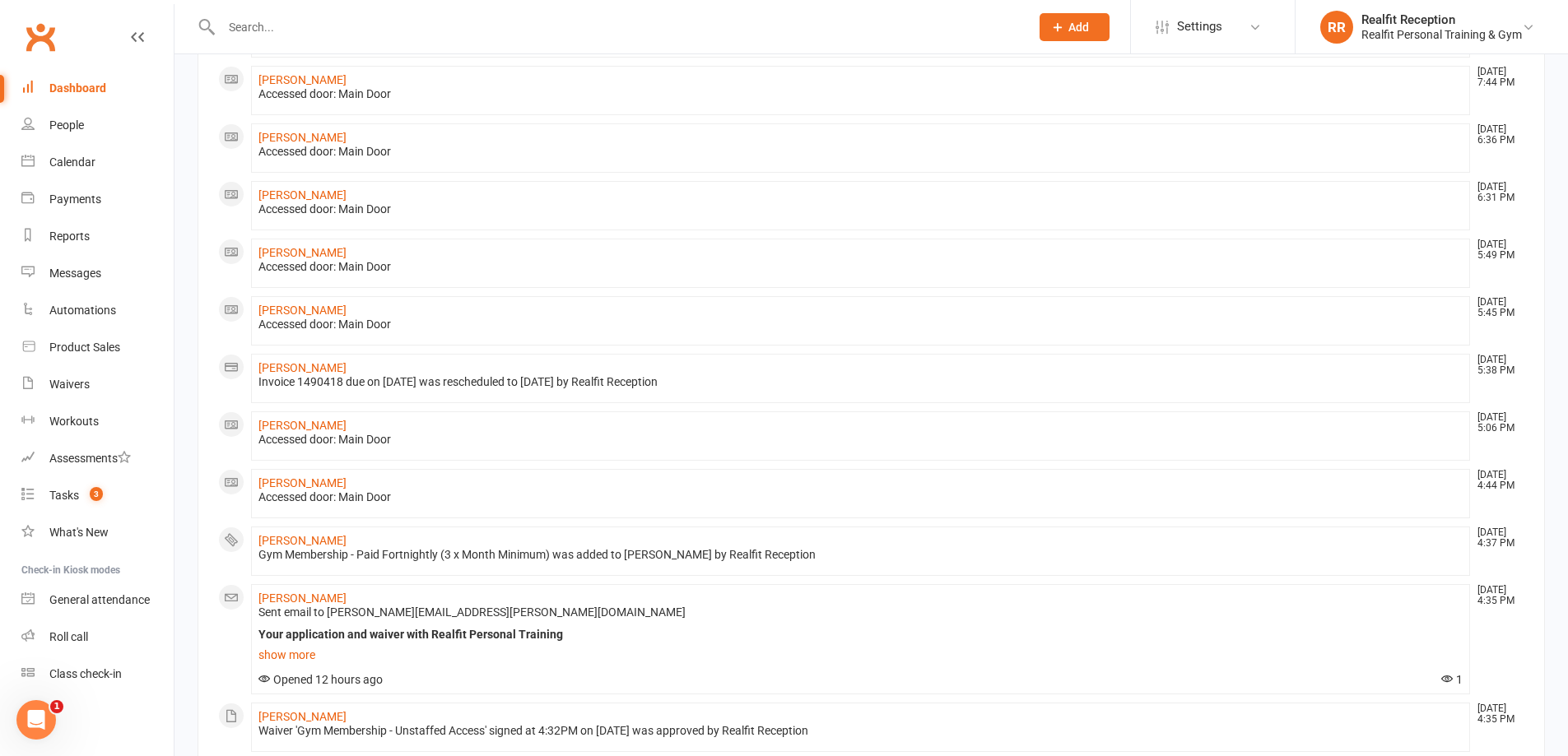
scroll to position [743, 0]
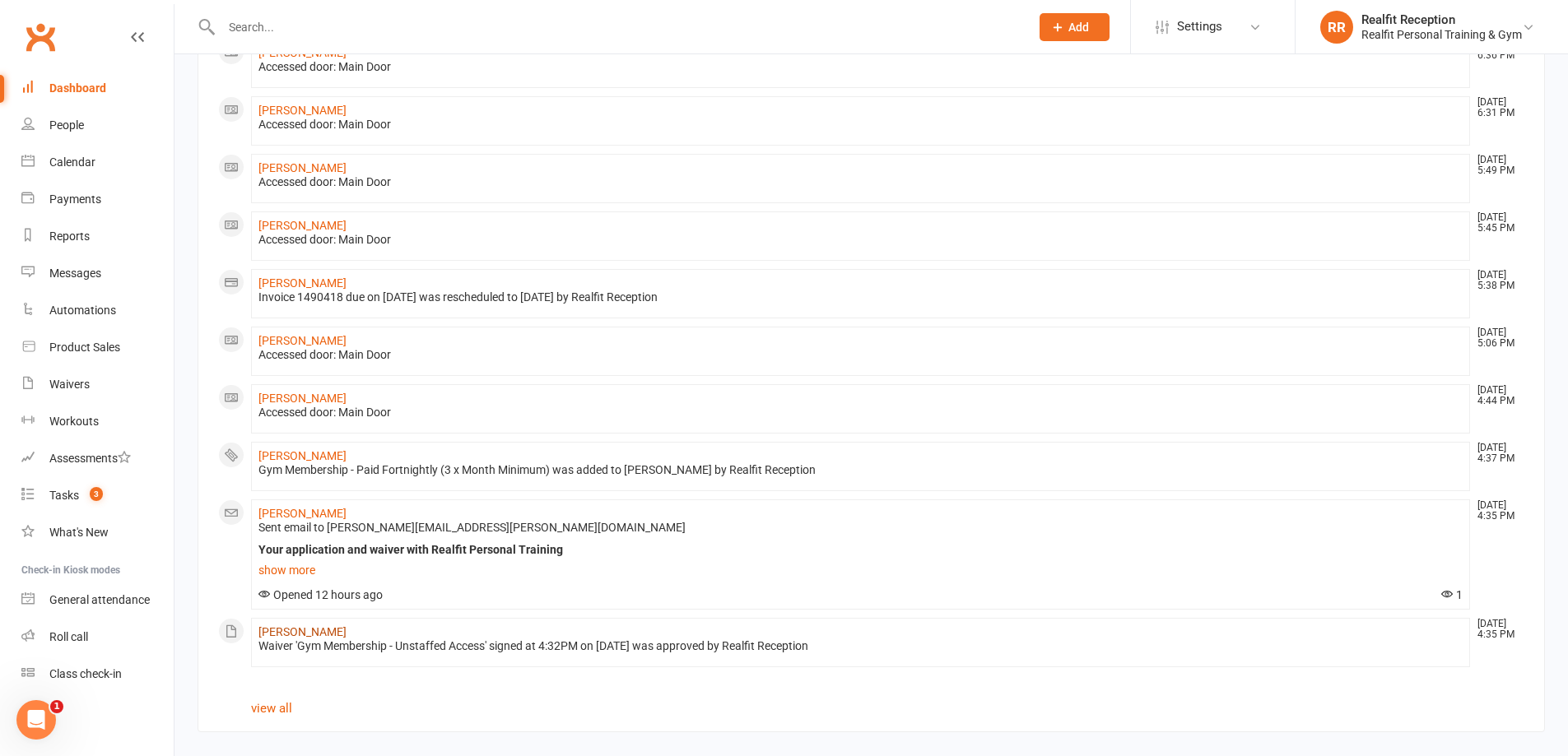
click at [327, 627] on link "[PERSON_NAME]" at bounding box center [303, 631] width 88 height 13
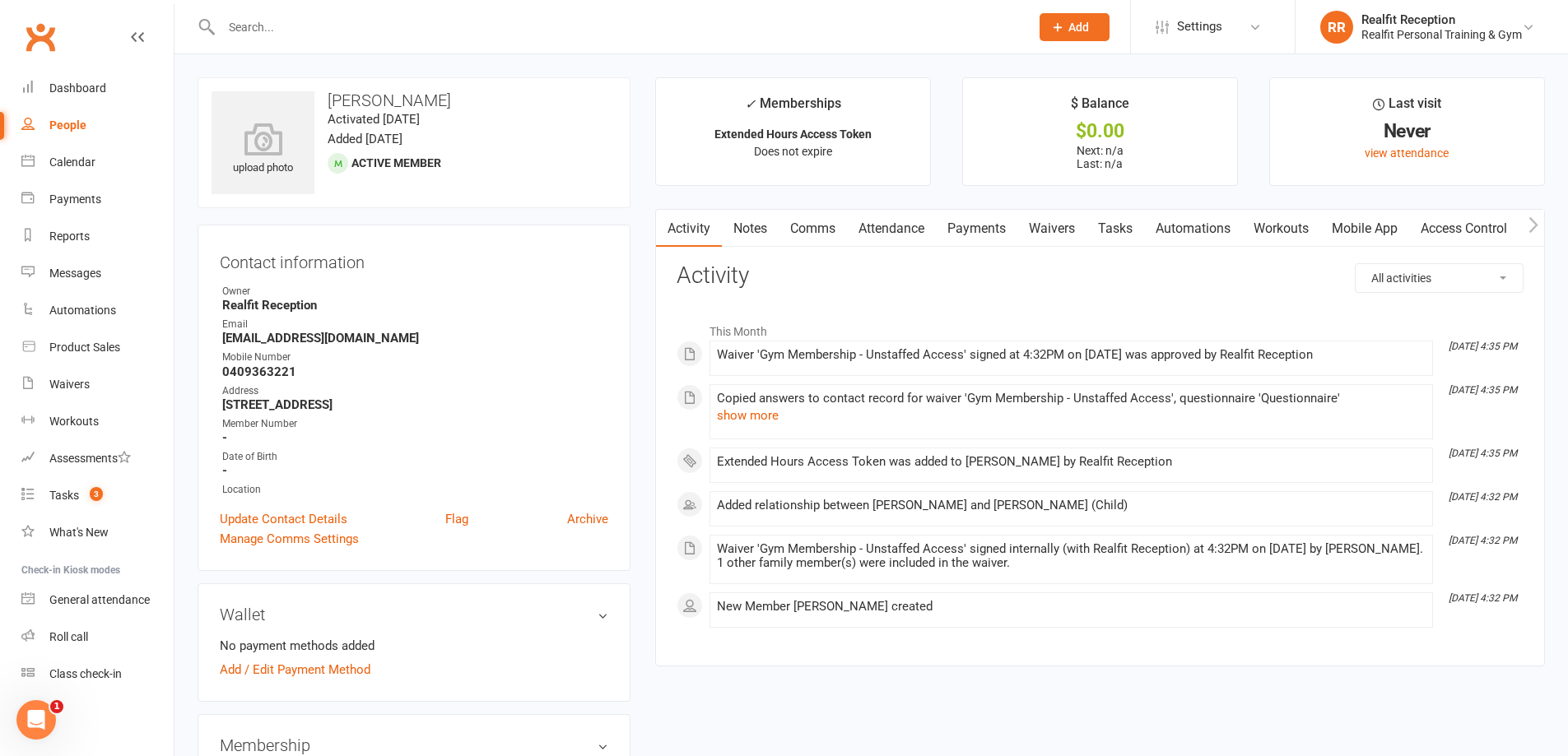
click at [989, 231] on link "Payments" at bounding box center [976, 228] width 81 height 38
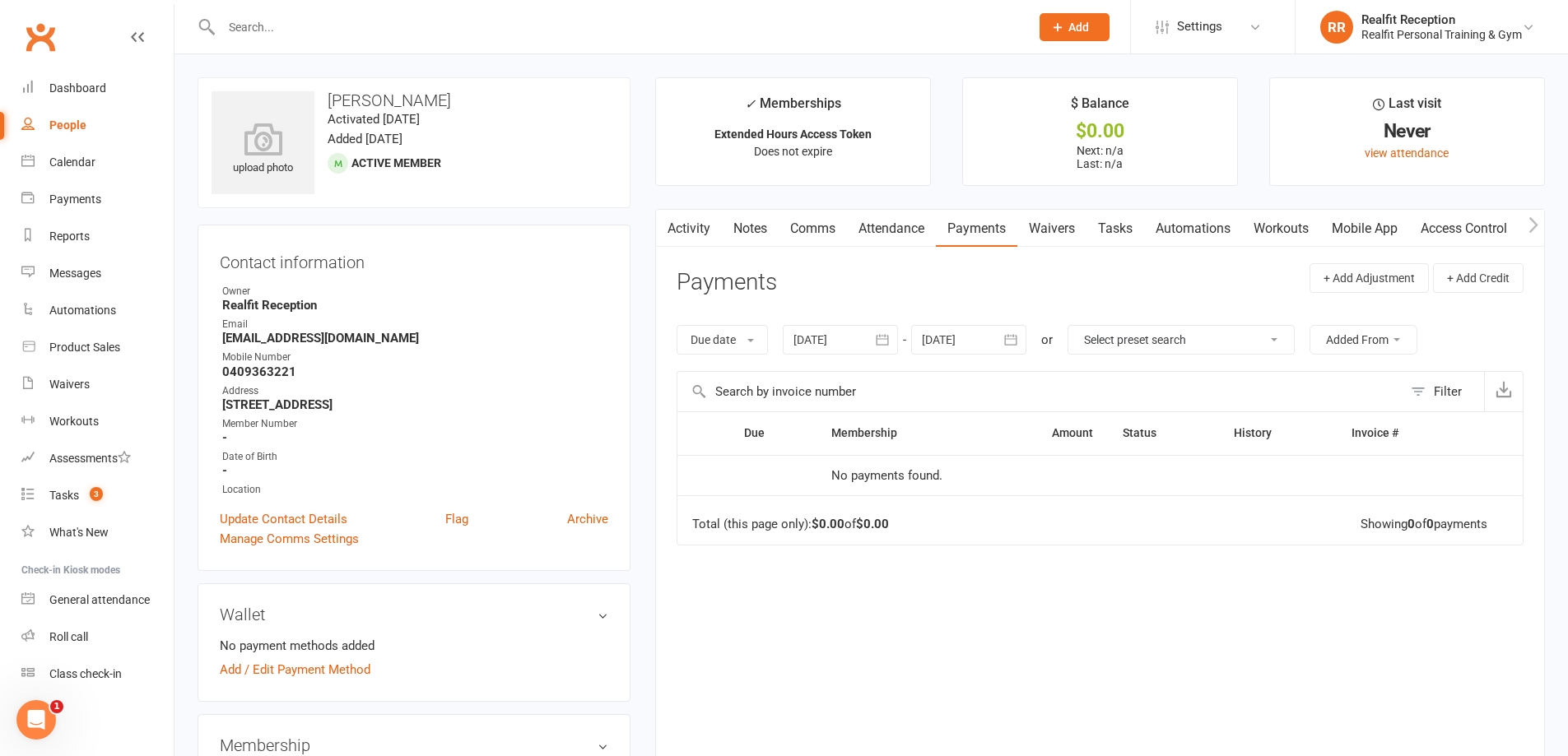
click at [1041, 233] on link "Waivers" at bounding box center [1051, 228] width 69 height 38
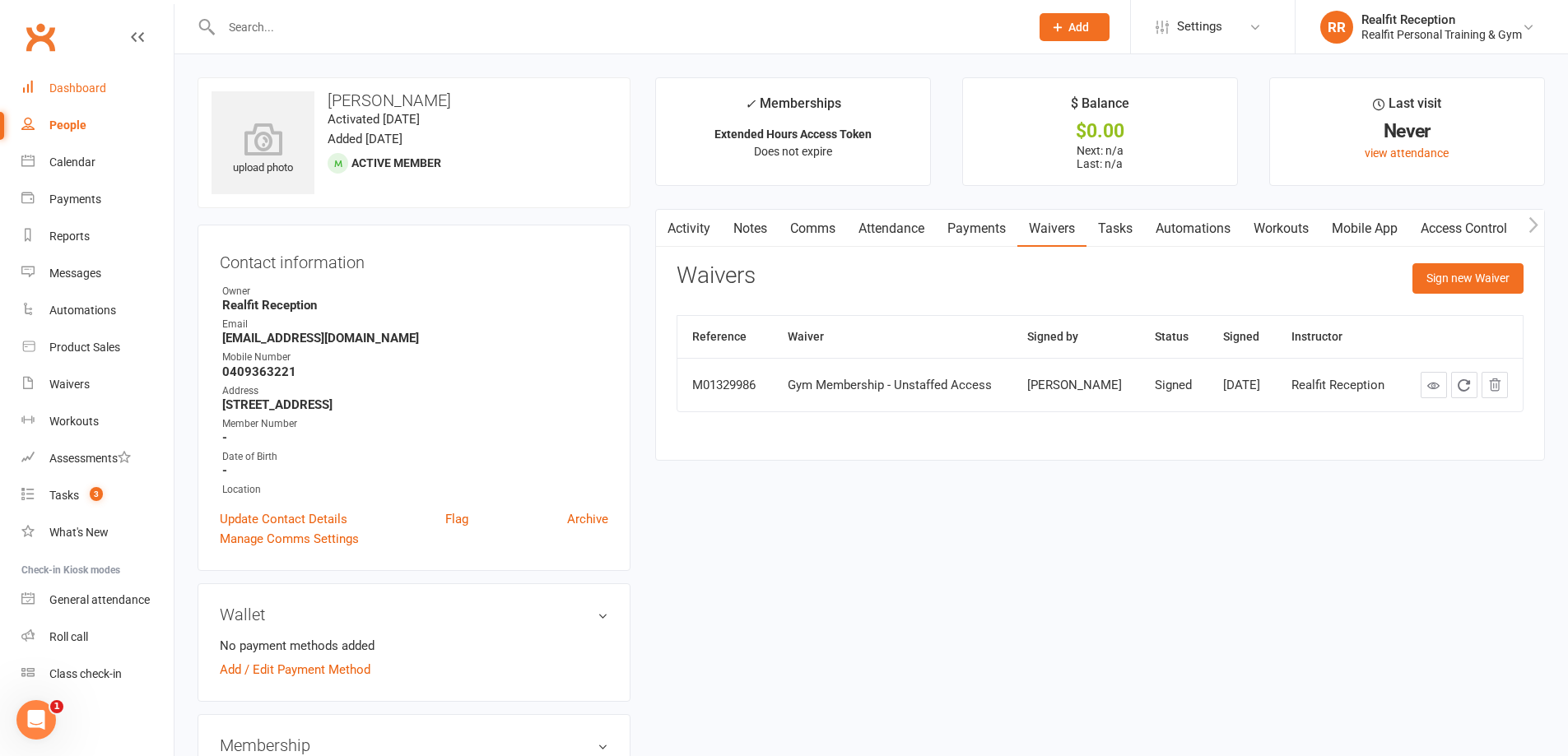
click at [70, 86] on div "Dashboard" at bounding box center [78, 87] width 57 height 13
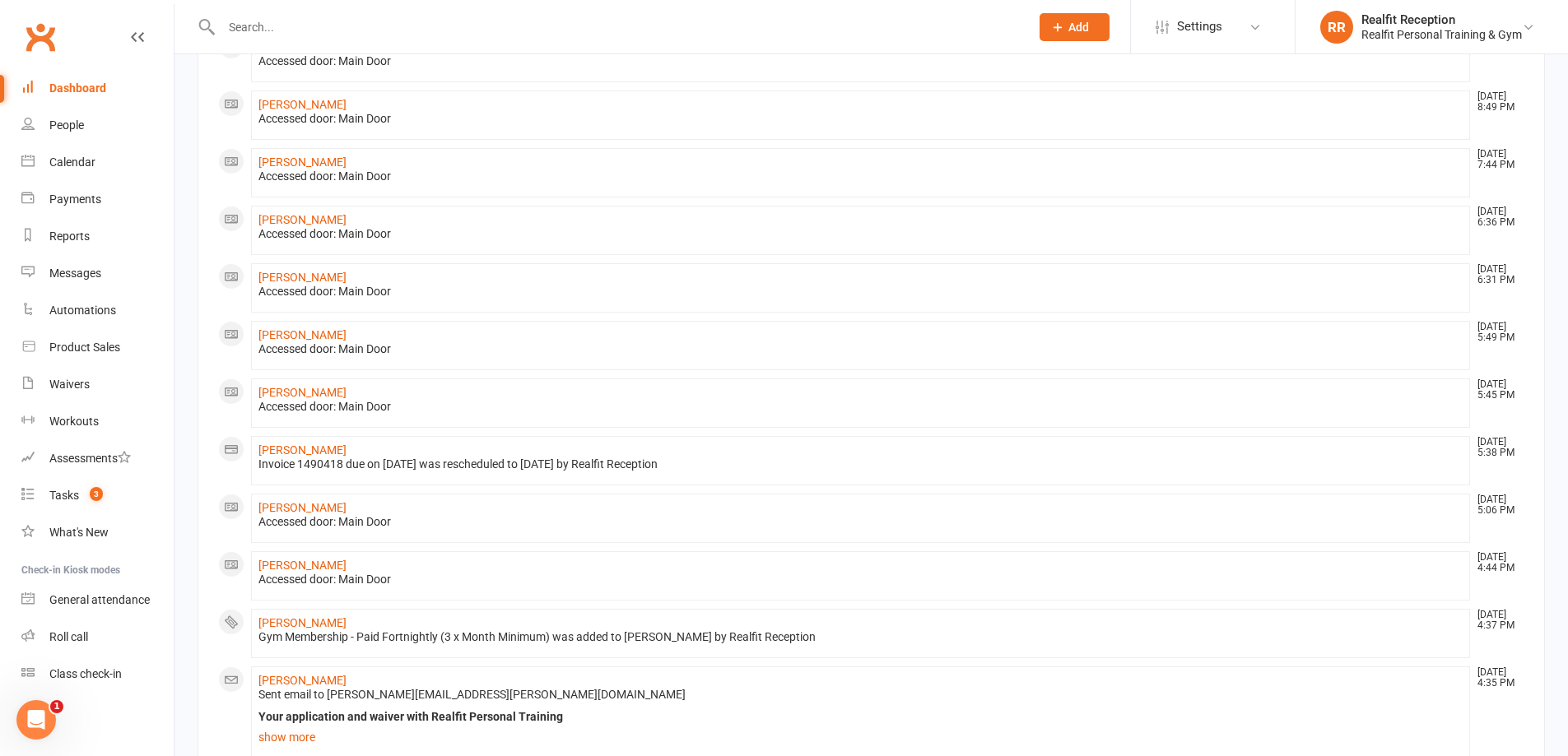
scroll to position [743, 0]
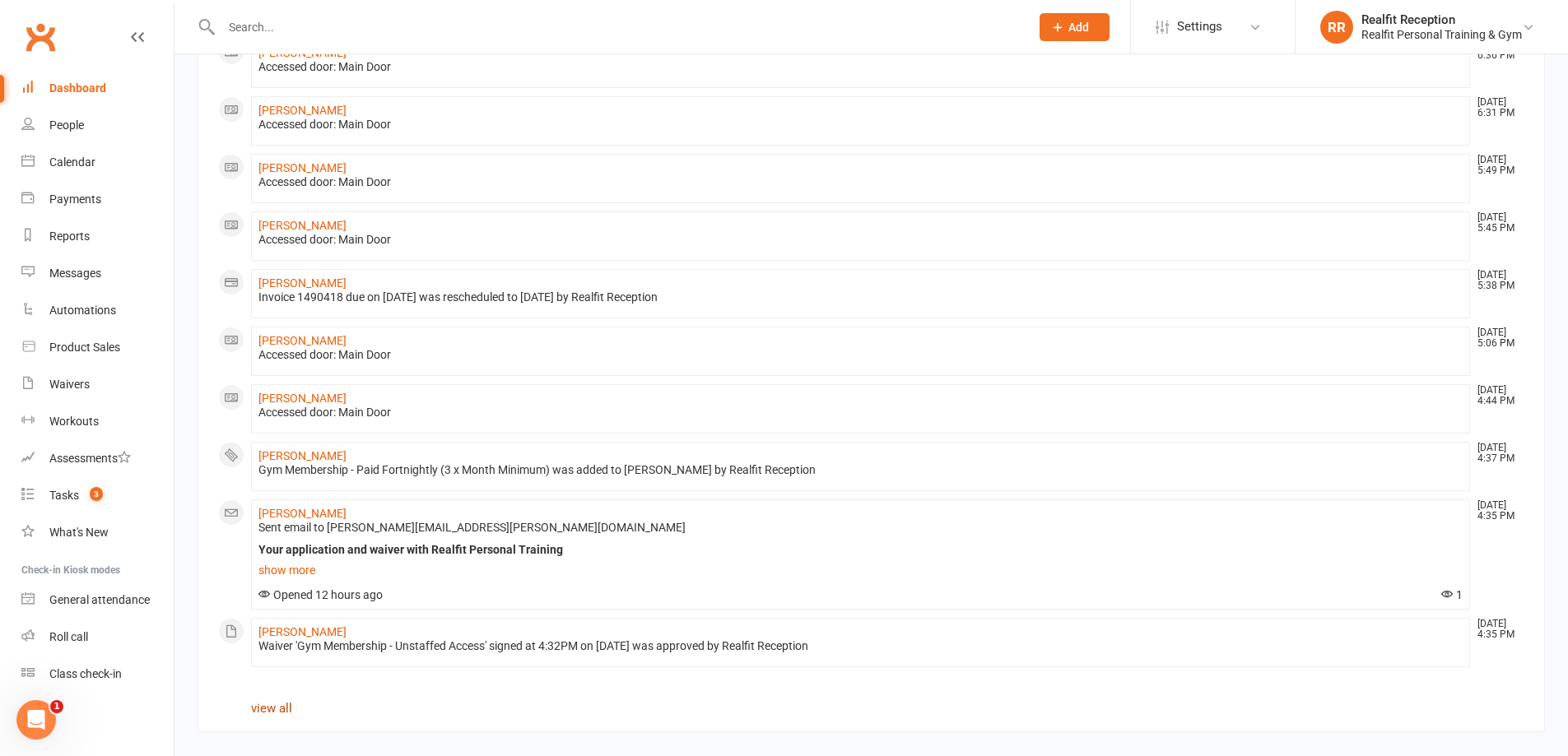
click at [285, 709] on link "view all" at bounding box center [272, 708] width 41 height 15
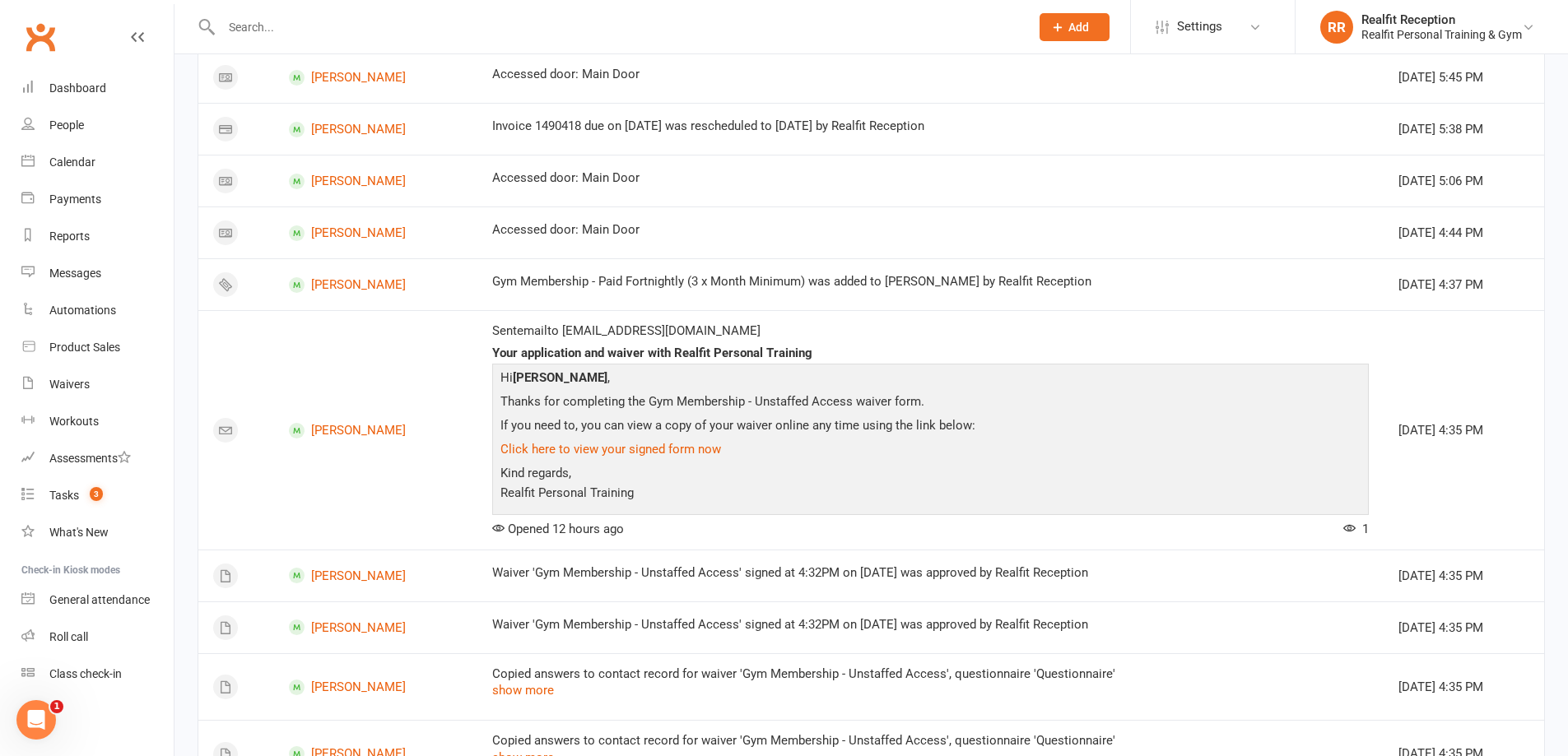
scroll to position [1058, 0]
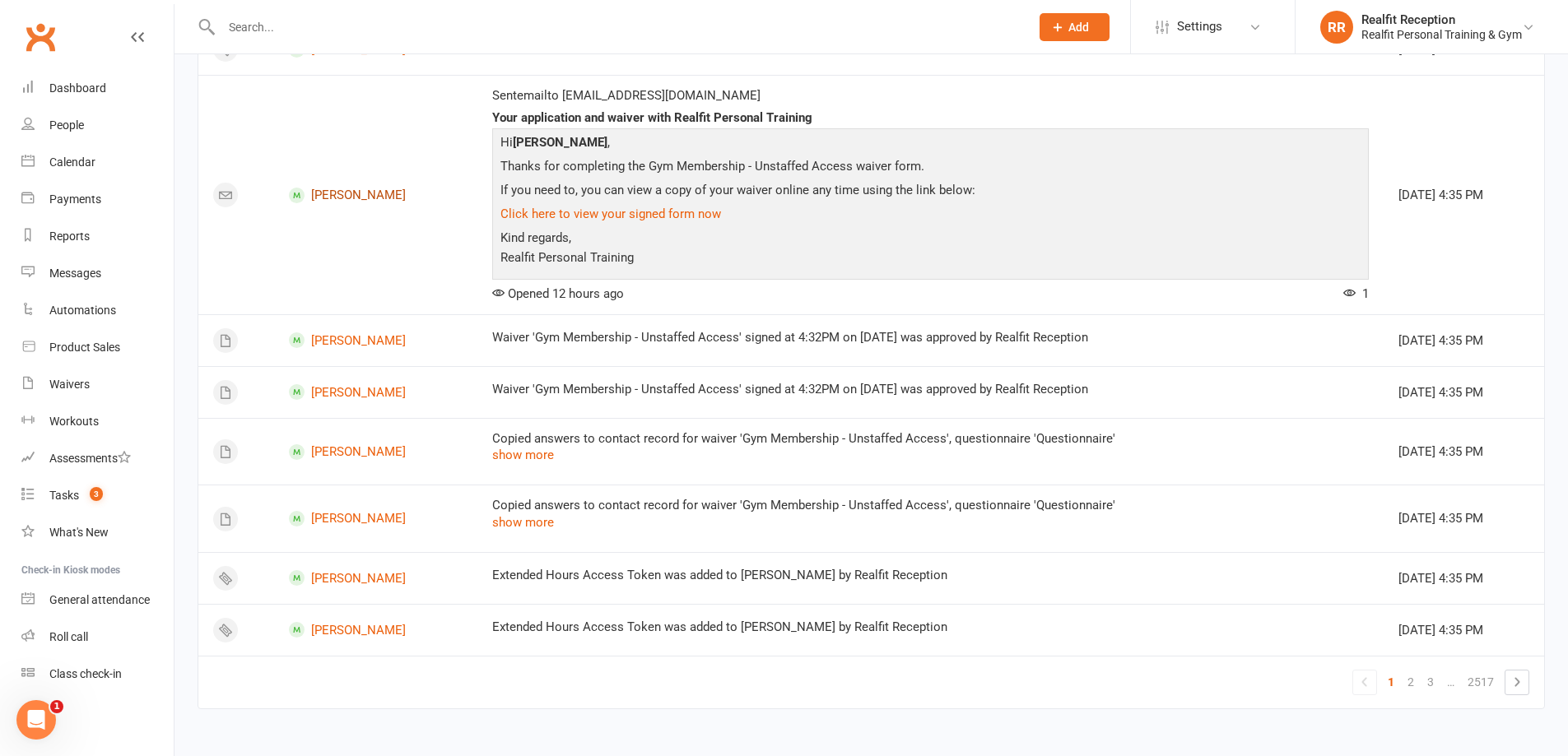
click at [373, 196] on link "[PERSON_NAME]" at bounding box center [375, 196] width 173 height 16
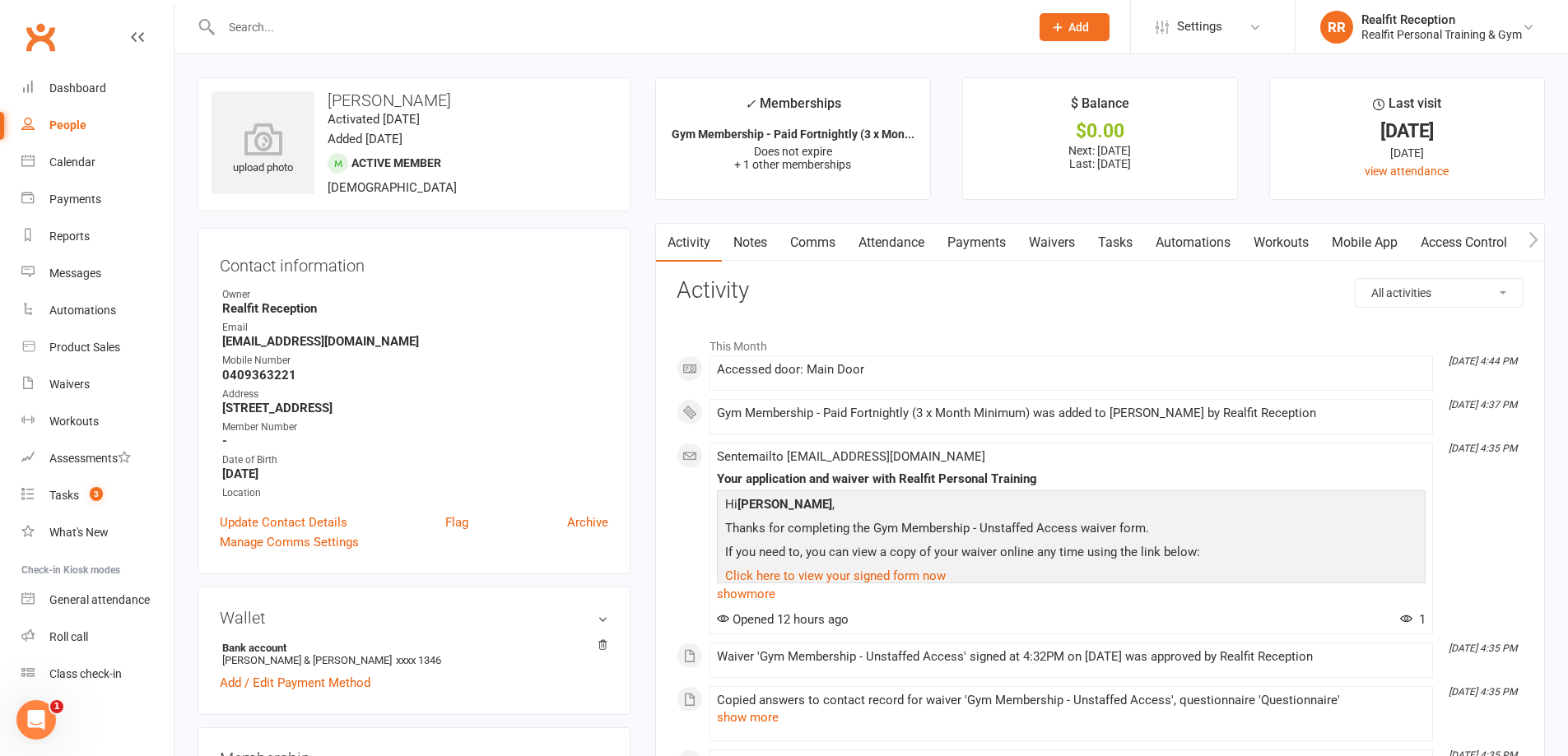
click at [814, 245] on link "Comms" at bounding box center [812, 243] width 68 height 38
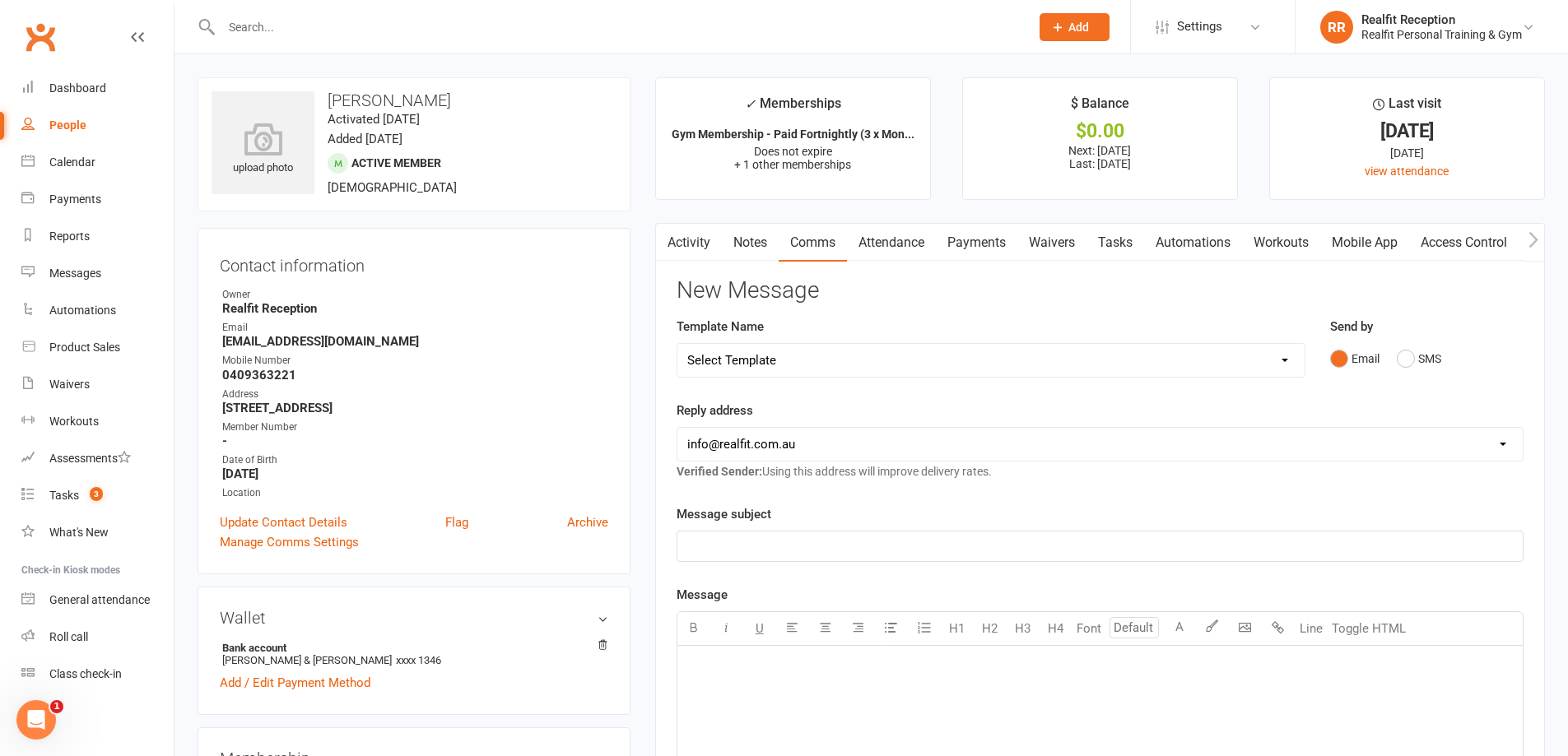
click at [785, 359] on select "Select Template [Email] 30 Day Check In [SMS] 30 Day Check In SMS [Email] [PERS…" at bounding box center [990, 360] width 627 height 33
select select "5"
click at [677, 344] on select "Select Template [Email] 30 Day Check In [SMS] 30 Day Check In SMS [Email] [PERS…" at bounding box center [990, 360] width 627 height 33
click at [772, 447] on select "[EMAIL_ADDRESS][DOMAIN_NAME] [PERSON_NAME][EMAIL_ADDRESS][DOMAIN_NAME] [PERSON_…" at bounding box center [1100, 444] width 845 height 33
select select "1"
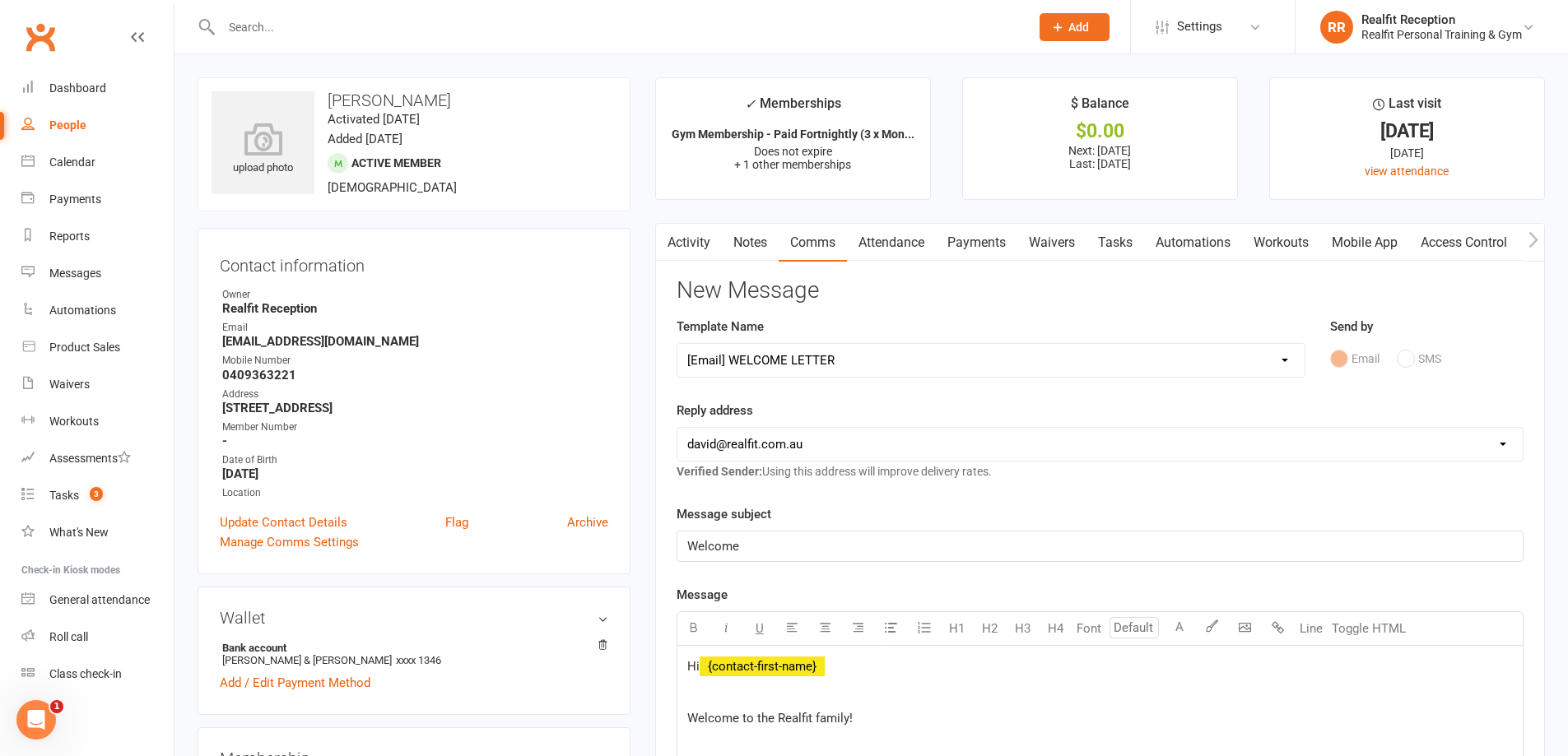
click at [677, 428] on select "[EMAIL_ADDRESS][DOMAIN_NAME] [PERSON_NAME][EMAIL_ADDRESS][DOMAIN_NAME] [PERSON_…" at bounding box center [1100, 444] width 845 height 33
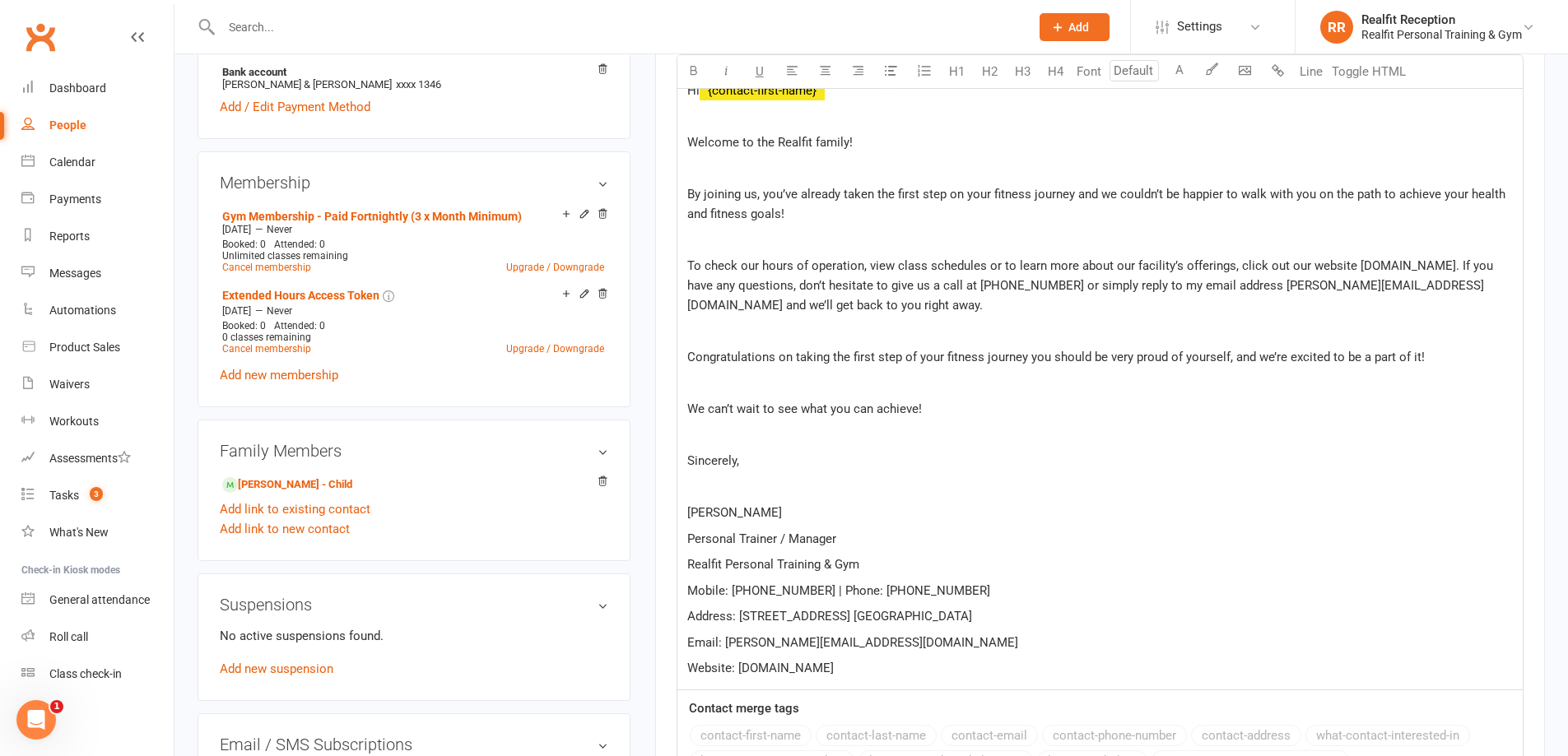
scroll to position [1152, 0]
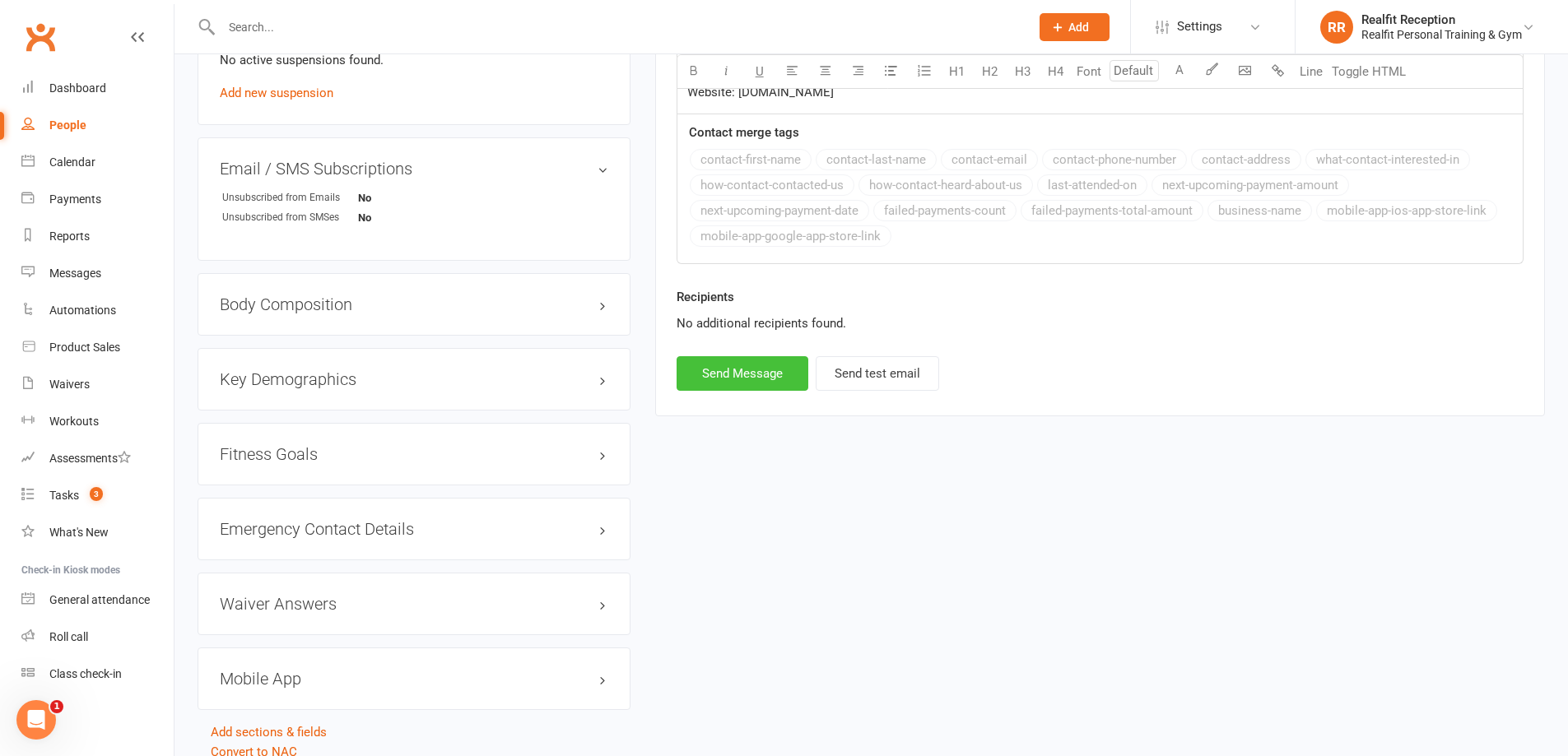
click at [751, 378] on button "Send Message" at bounding box center [742, 373] width 132 height 34
select select
select select "3"
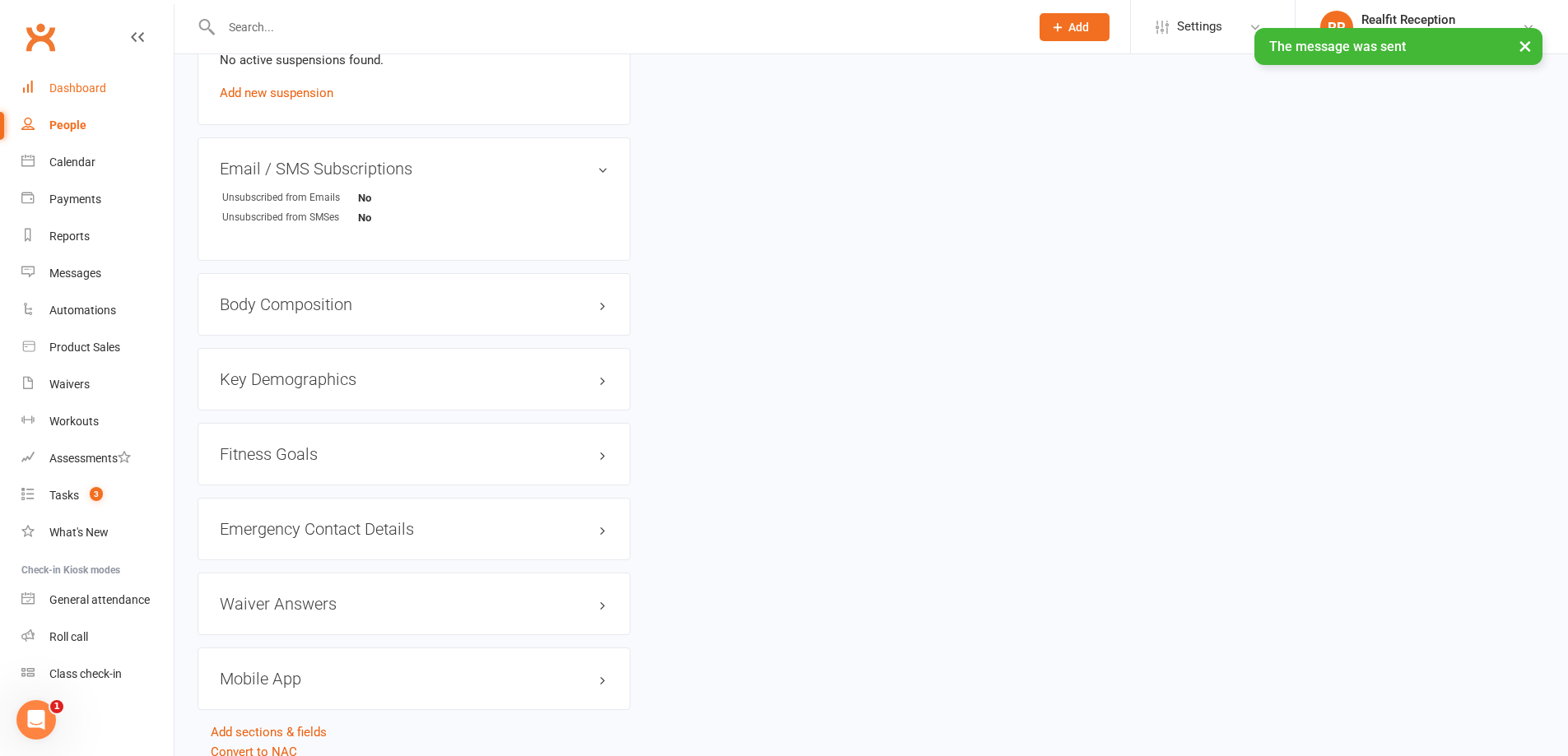
click at [66, 89] on div "Dashboard" at bounding box center [78, 87] width 57 height 13
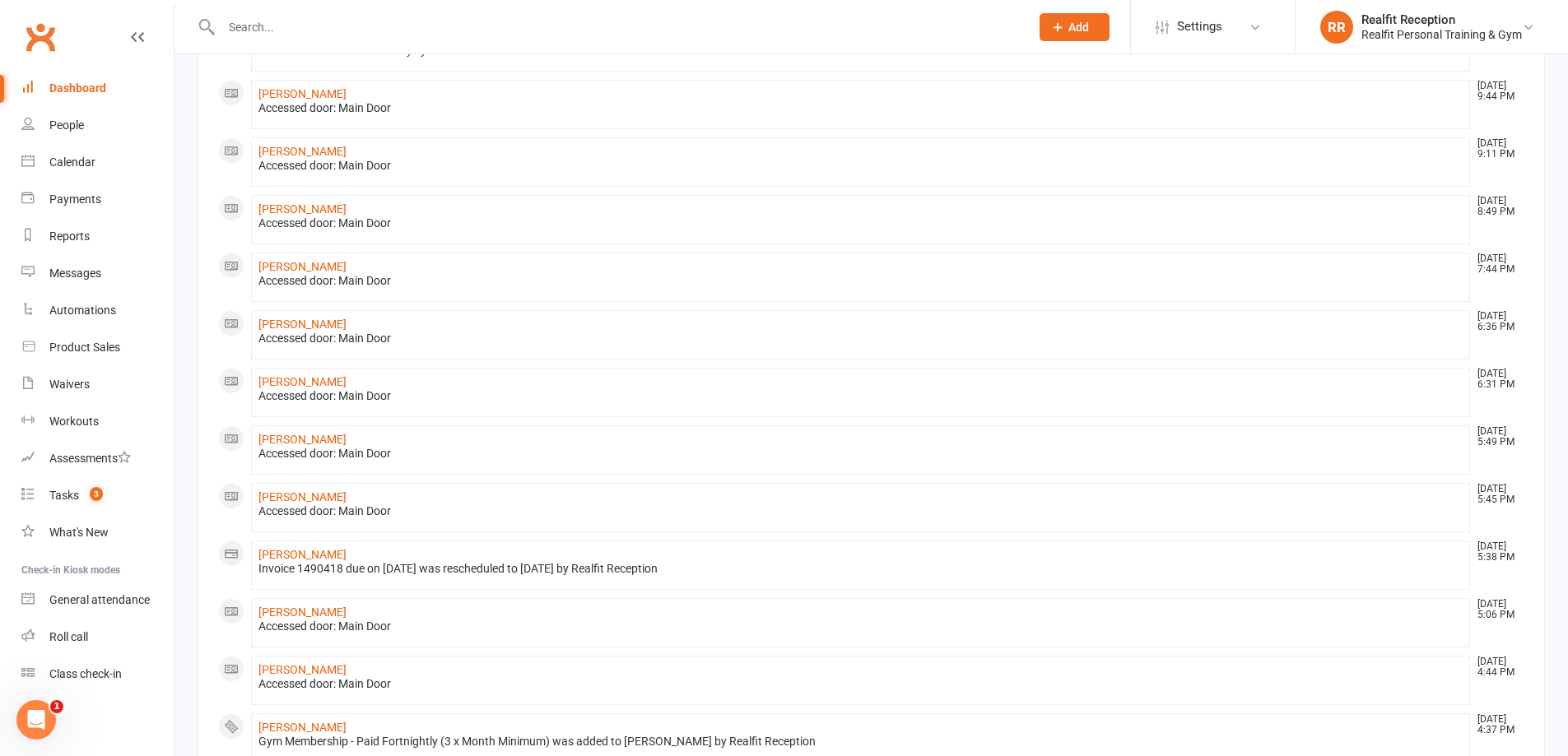
scroll to position [790, 0]
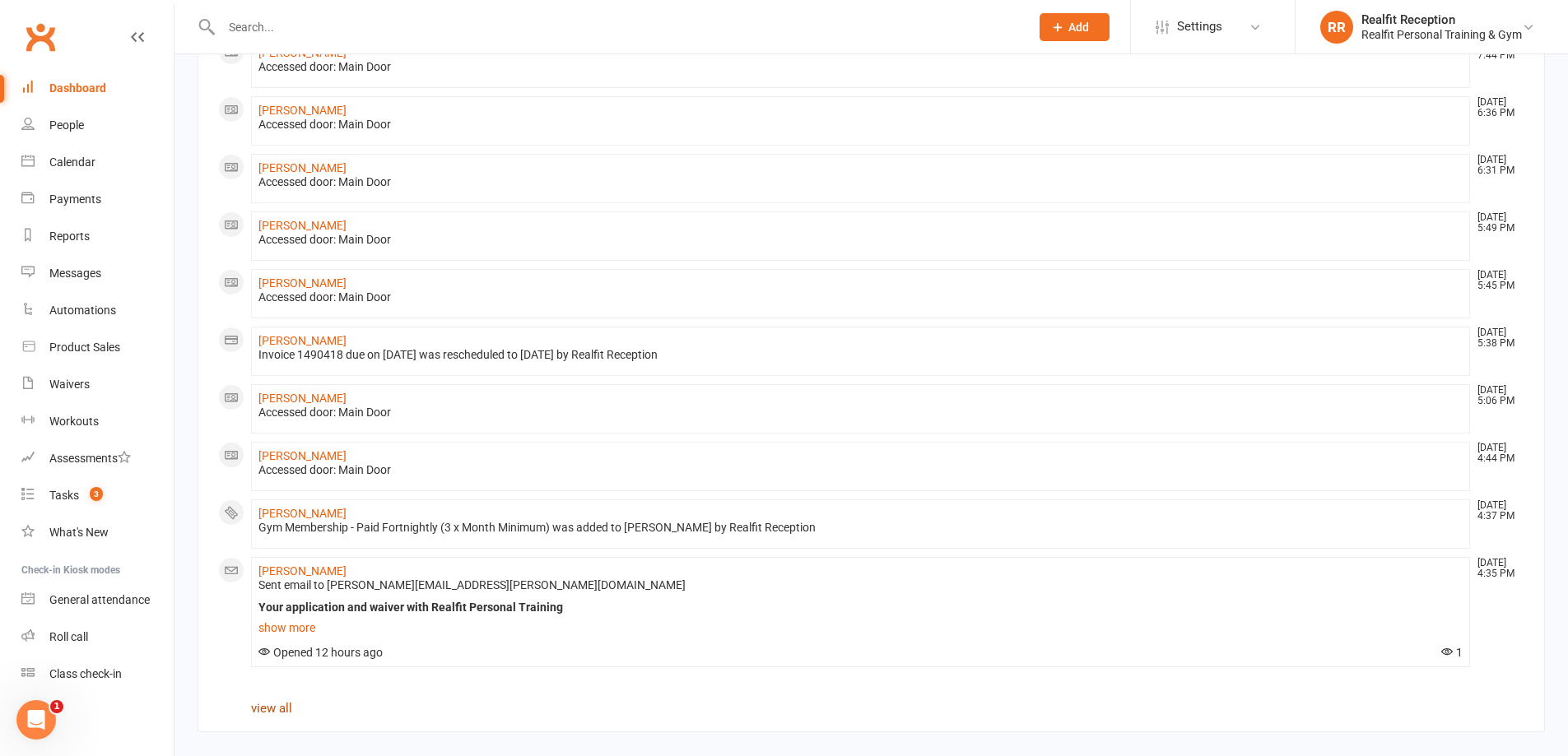
click at [277, 709] on link "view all" at bounding box center [272, 708] width 41 height 15
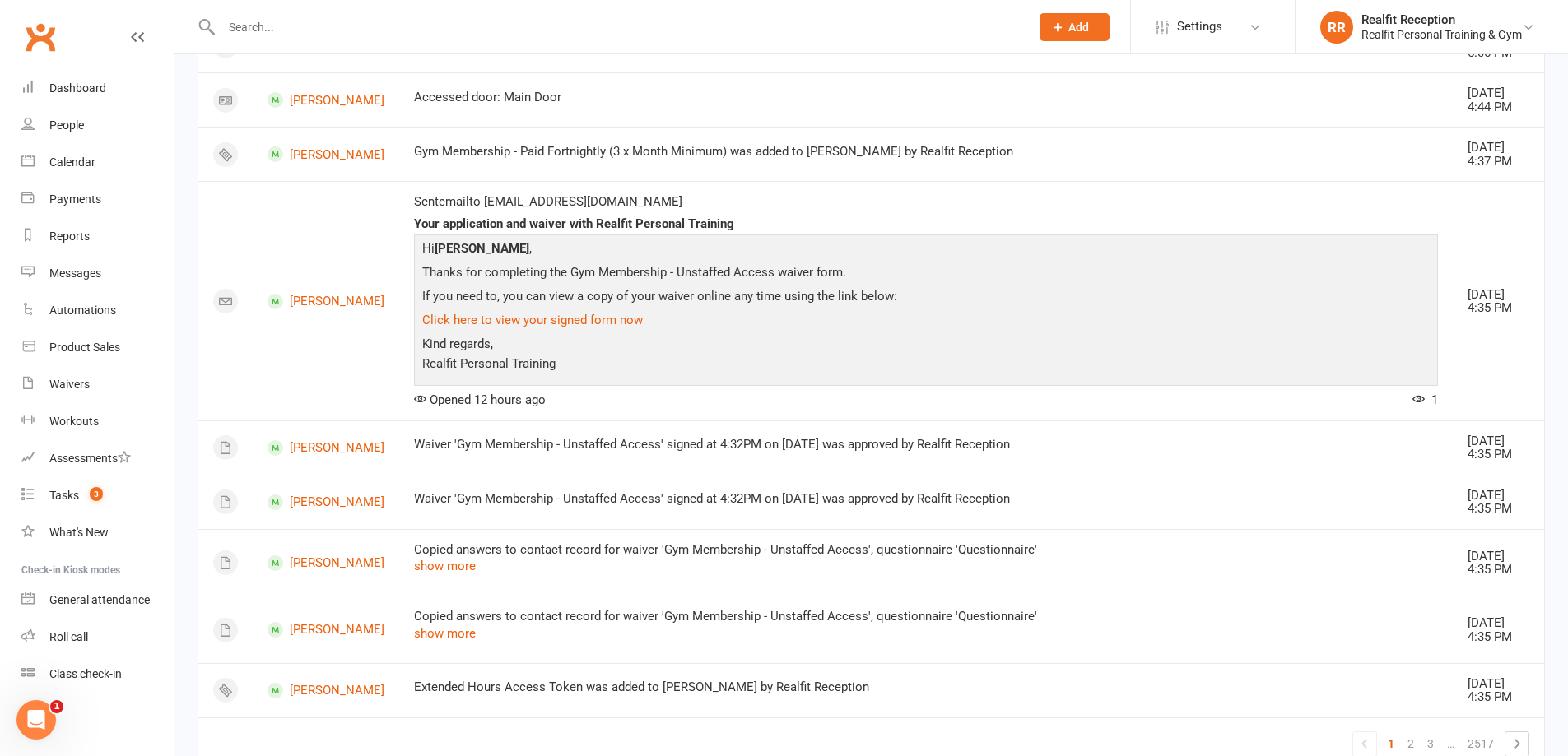
scroll to position [1378, 0]
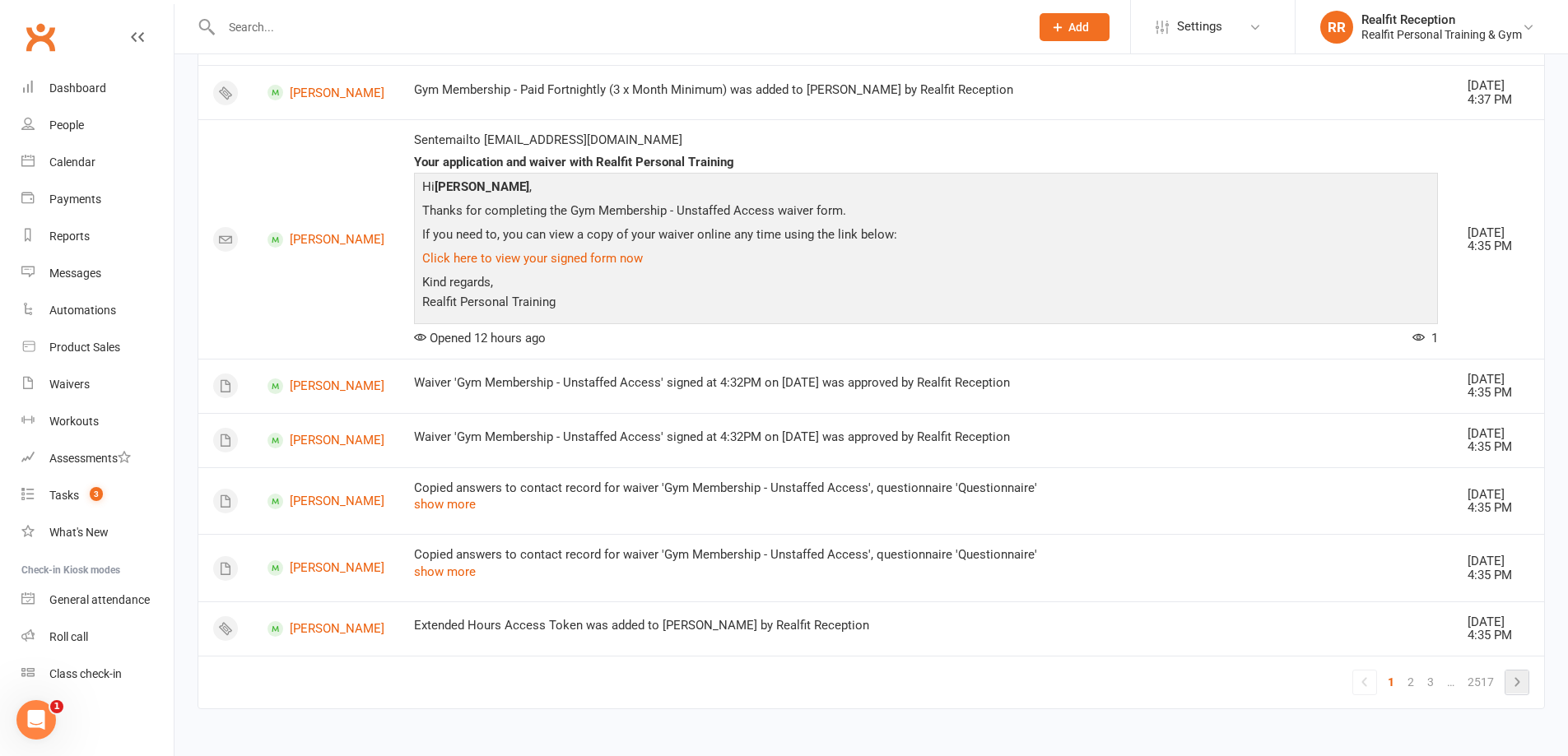
click at [1520, 686] on icon at bounding box center [1516, 682] width 20 height 20
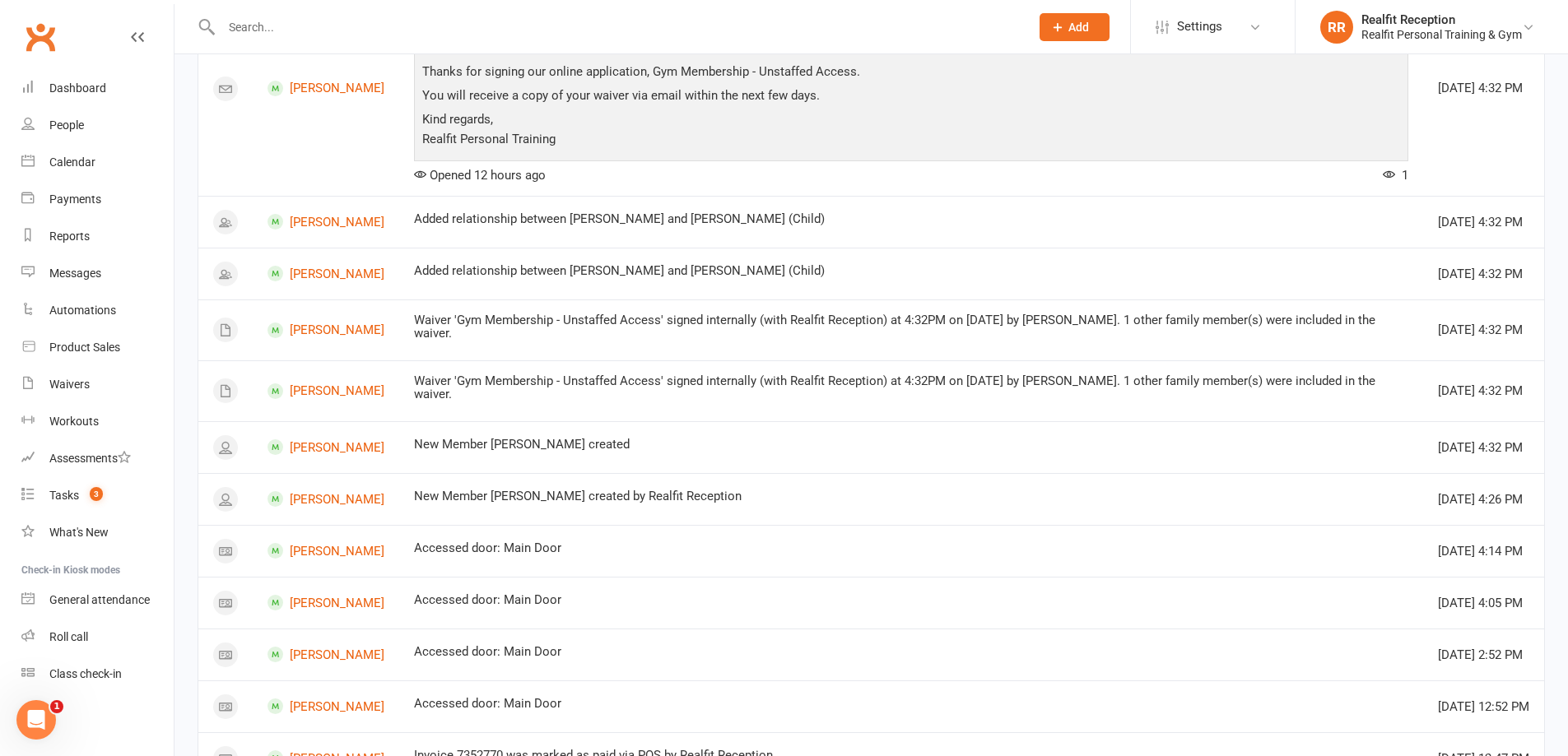
scroll to position [765, 0]
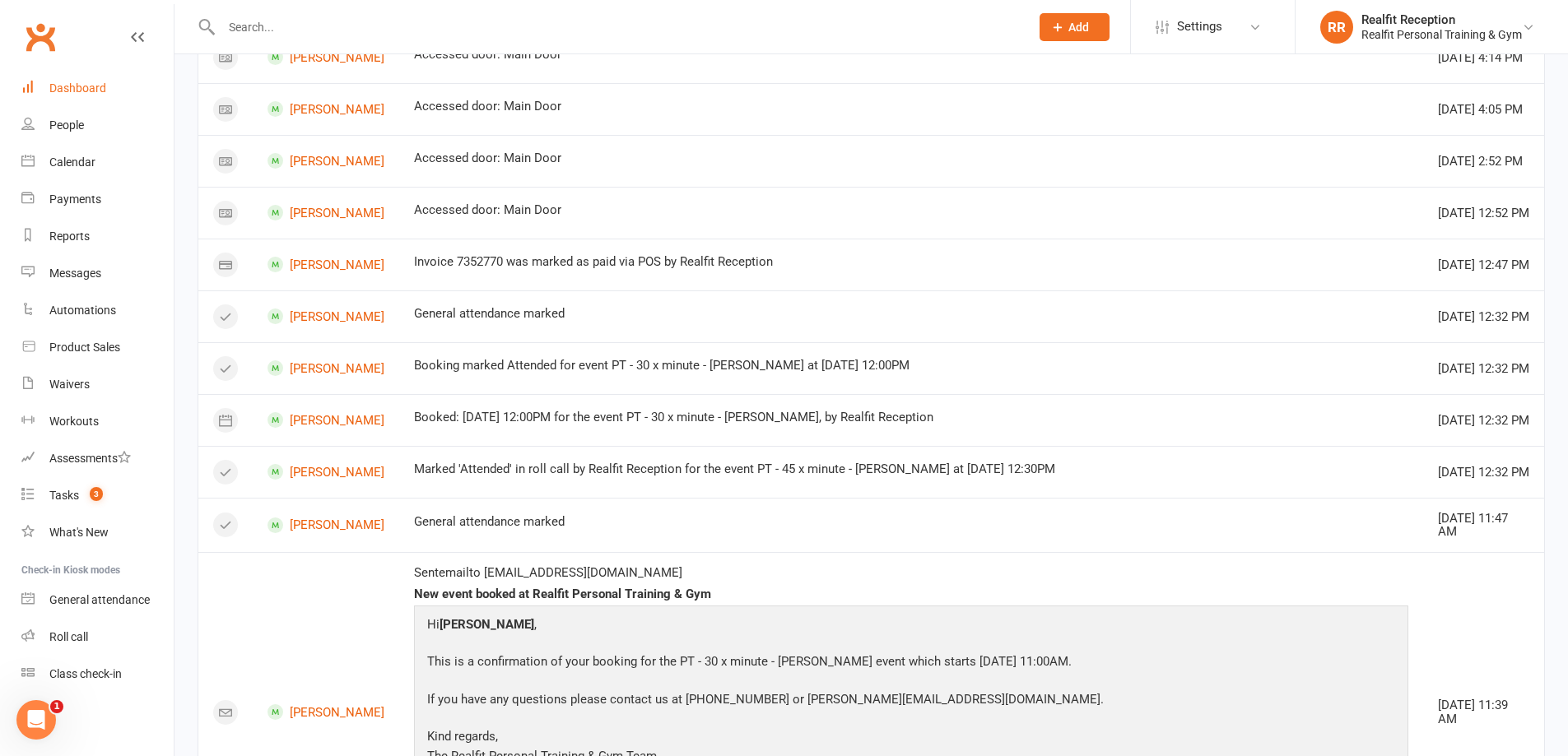
click at [86, 91] on div "Dashboard" at bounding box center [78, 87] width 57 height 13
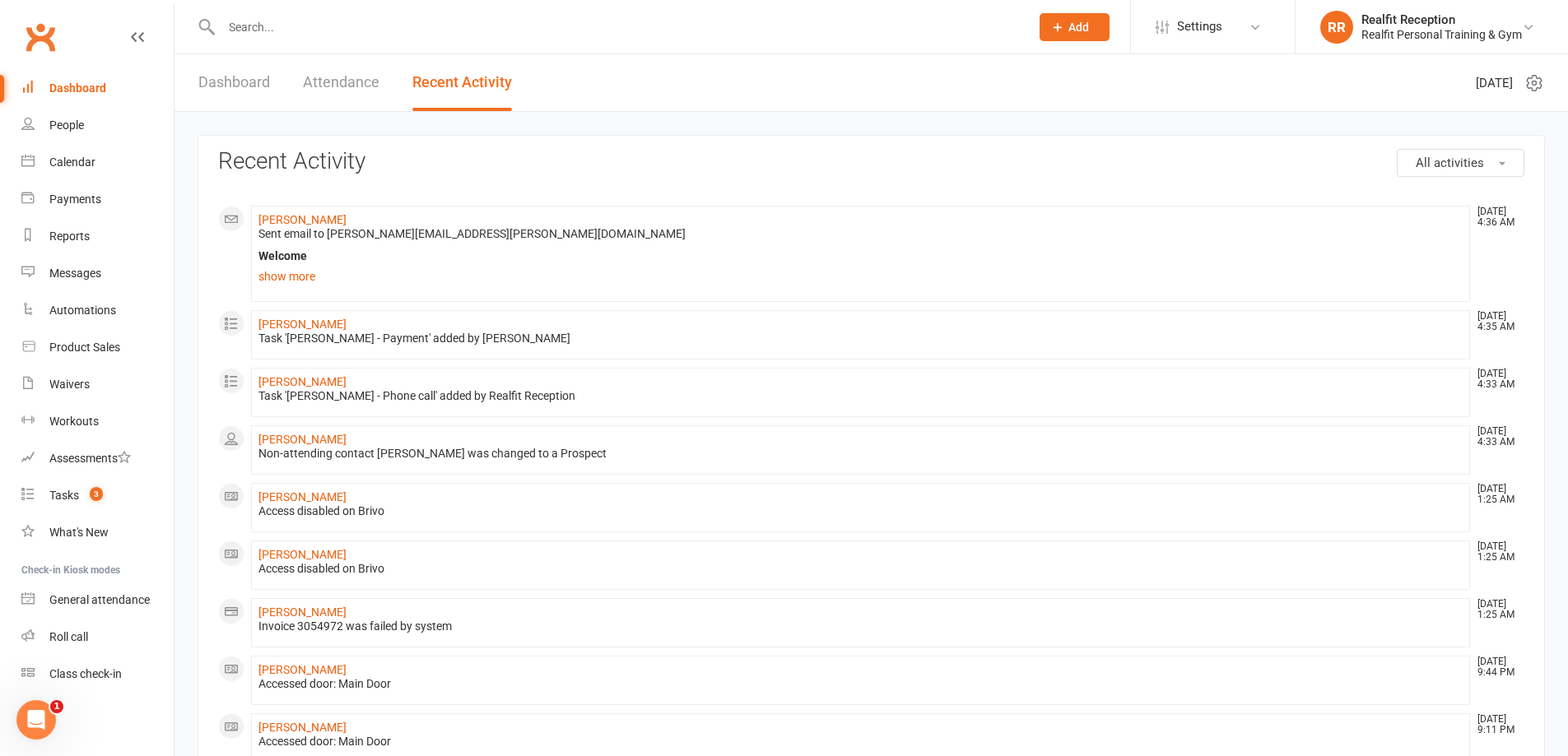
click at [244, 86] on link "Dashboard" at bounding box center [234, 83] width 72 height 57
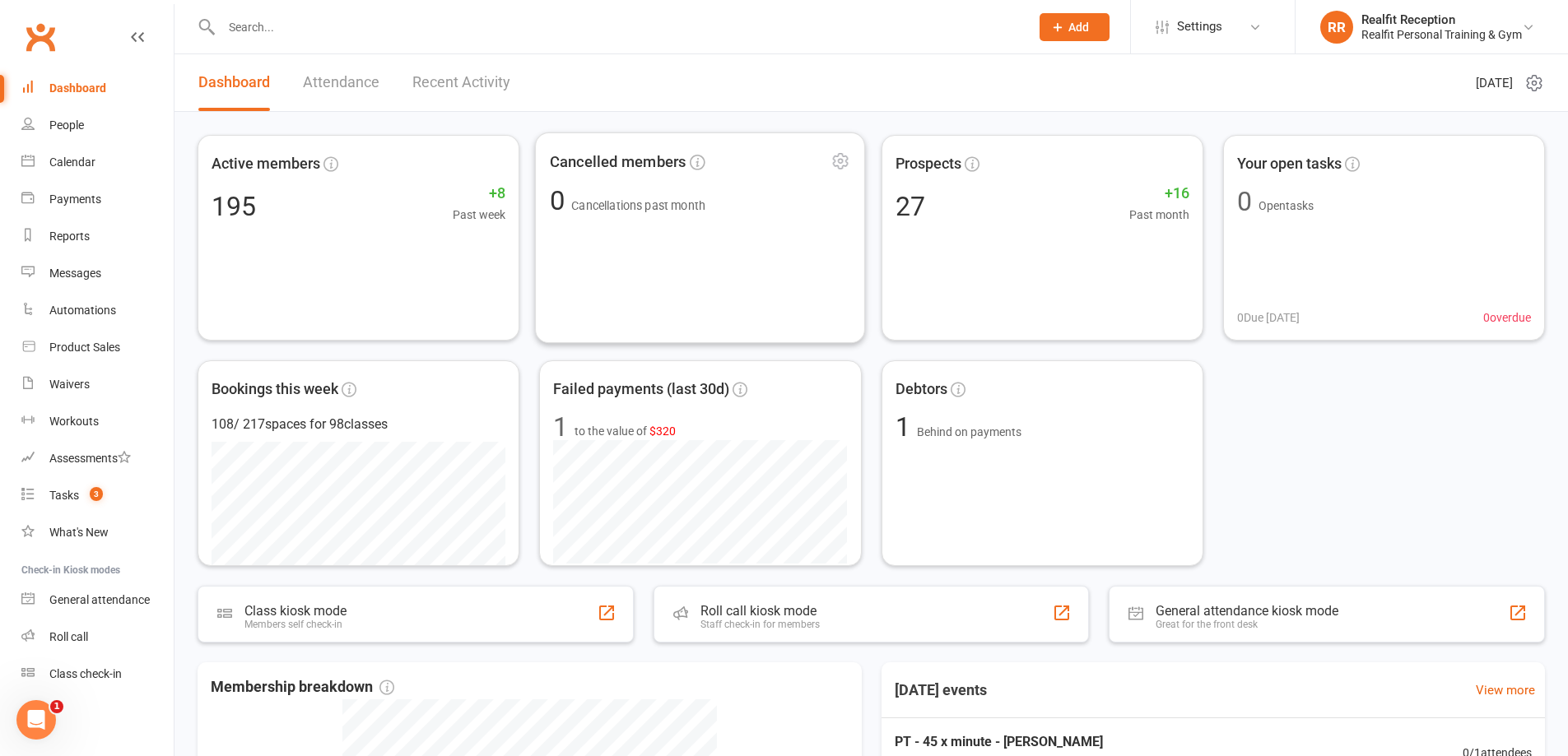
scroll to position [465, 0]
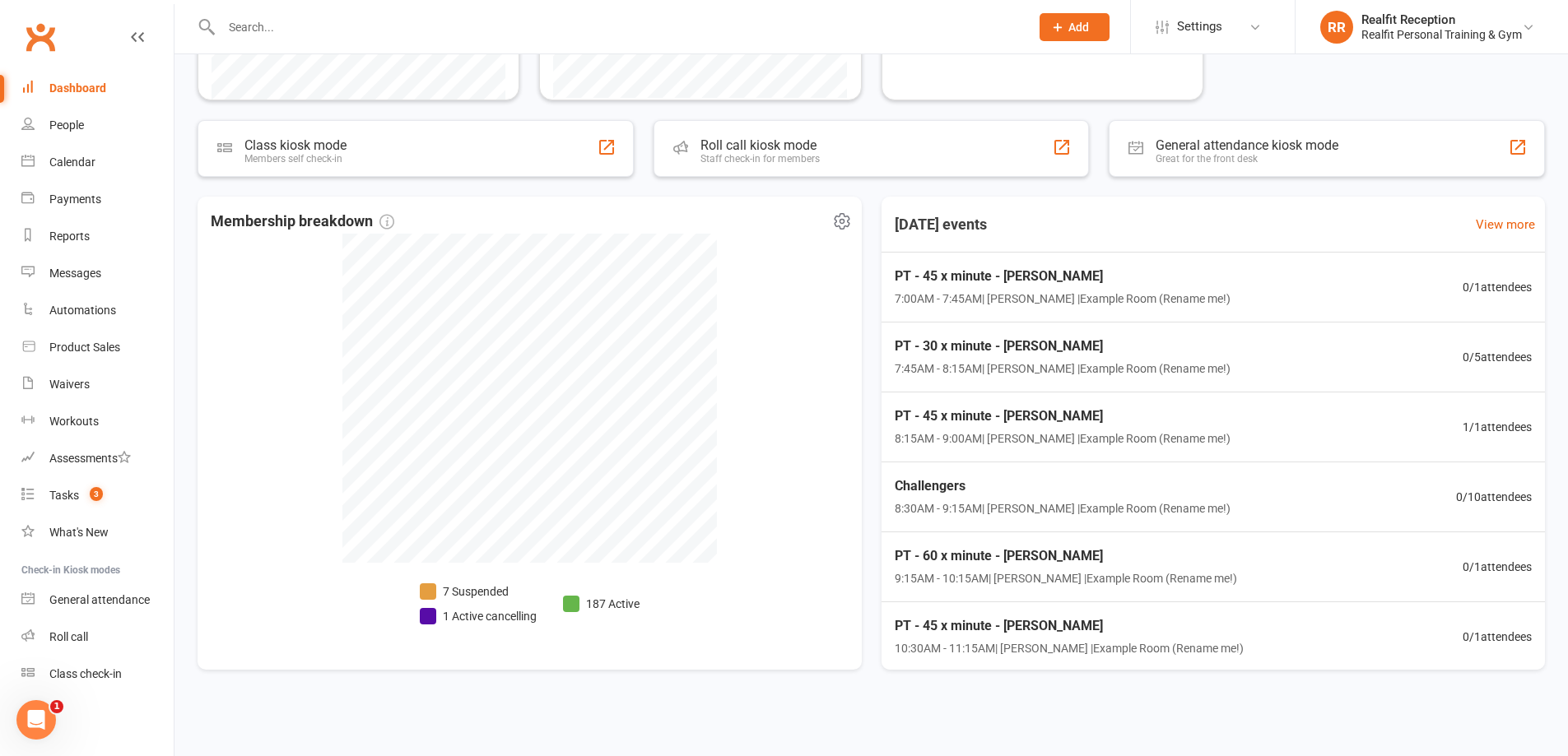
click at [489, 585] on li "7 Suspended" at bounding box center [478, 591] width 116 height 18
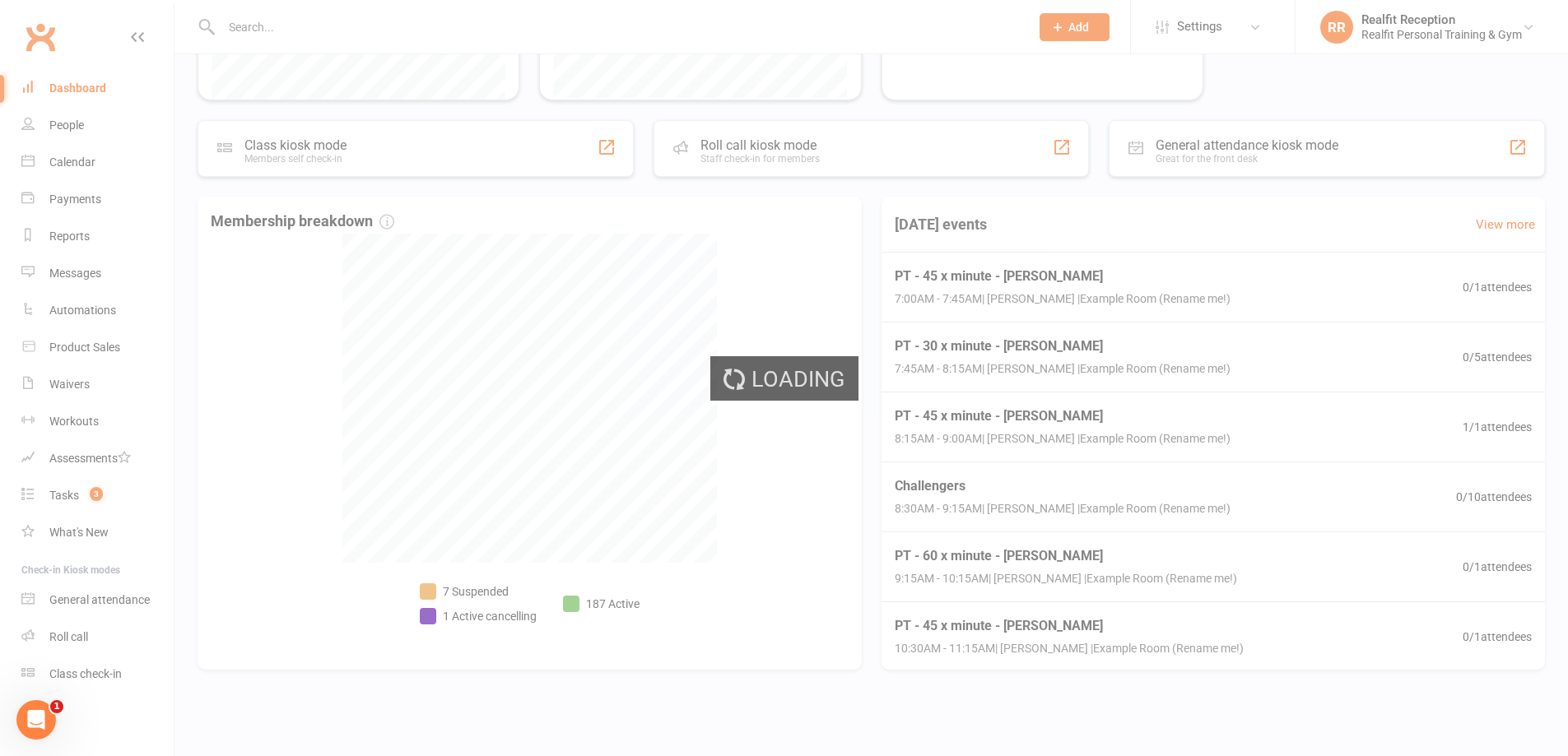
select select "100"
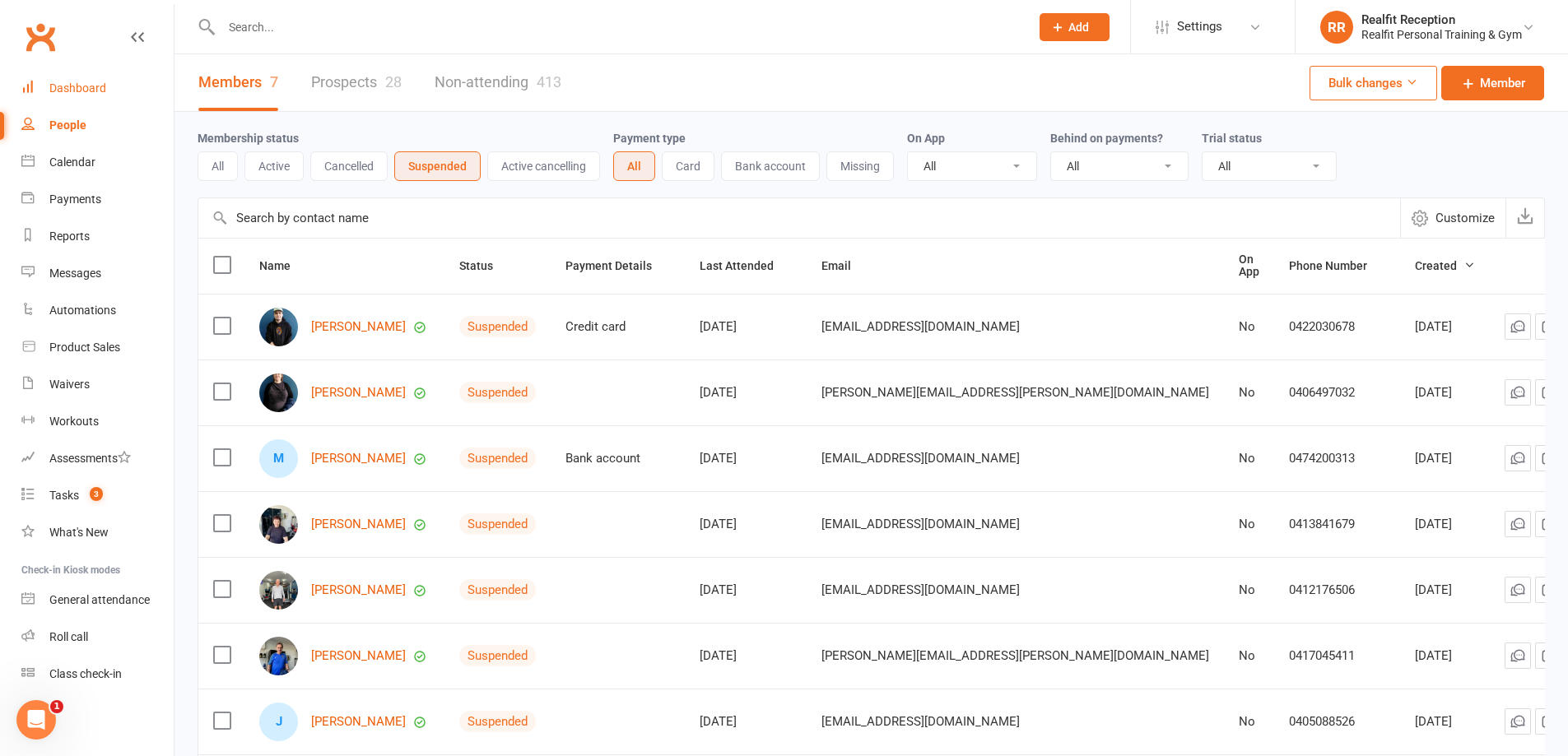
click at [59, 88] on div "Dashboard" at bounding box center [78, 87] width 57 height 13
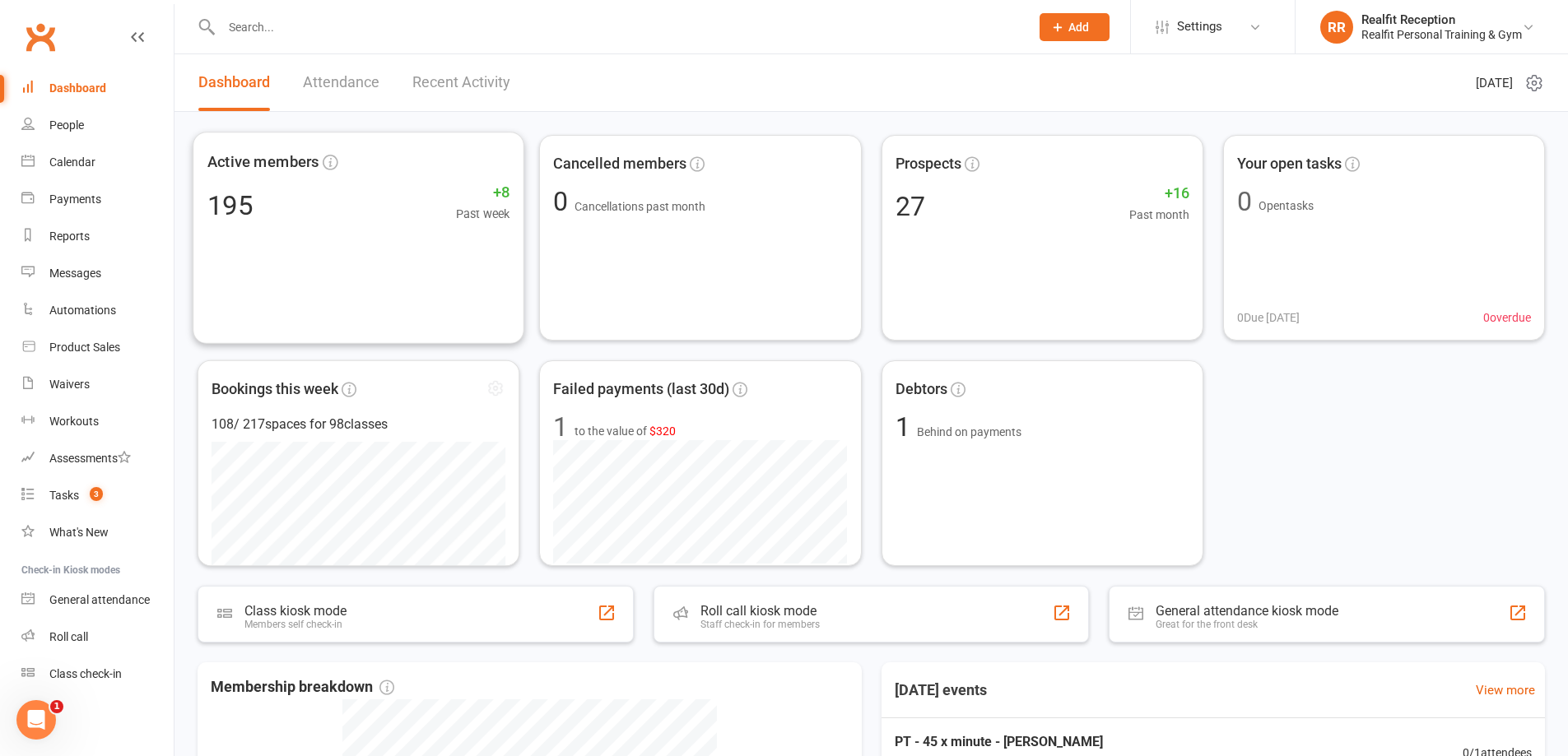
scroll to position [465, 0]
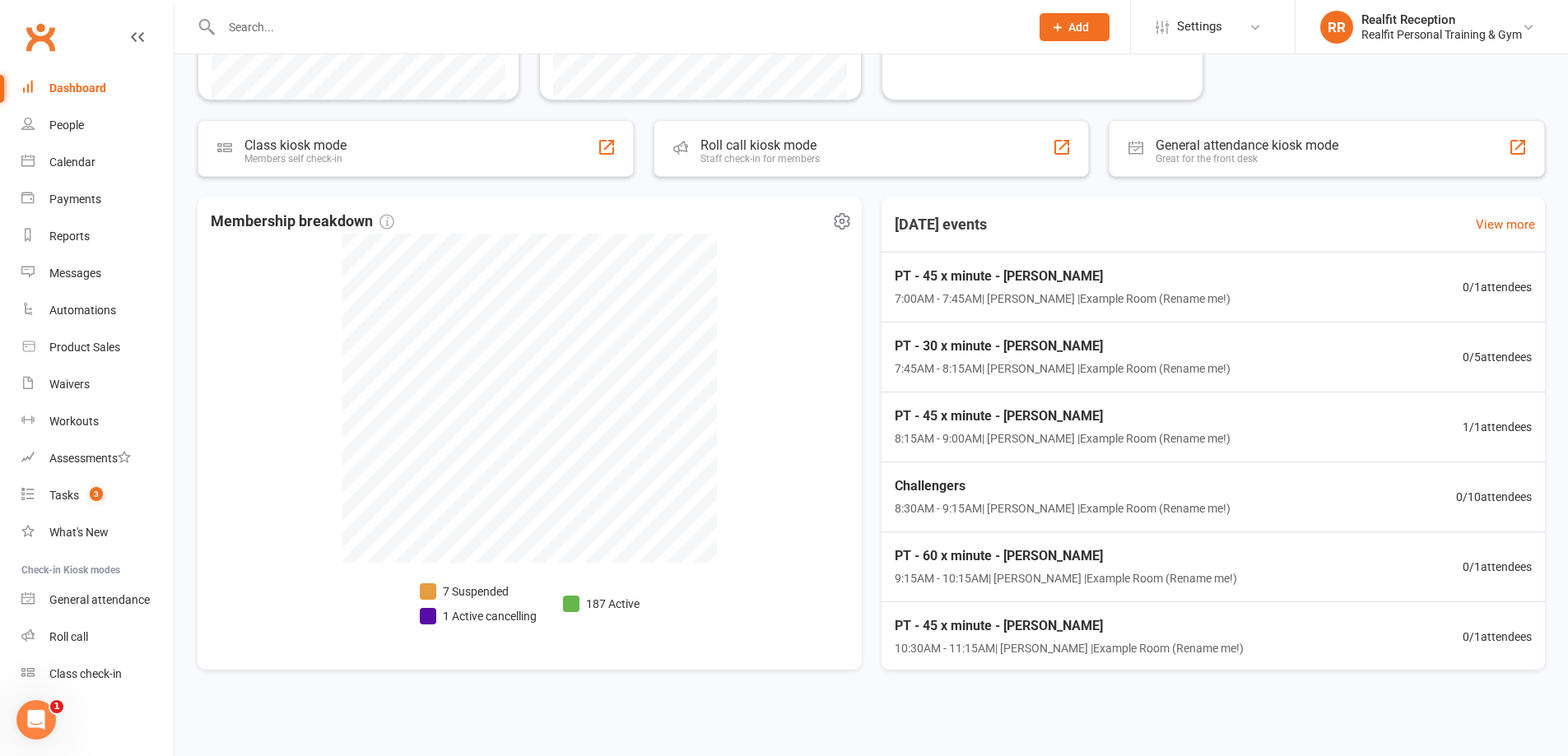
click at [483, 615] on li "1 Active cancelling" at bounding box center [478, 615] width 116 height 18
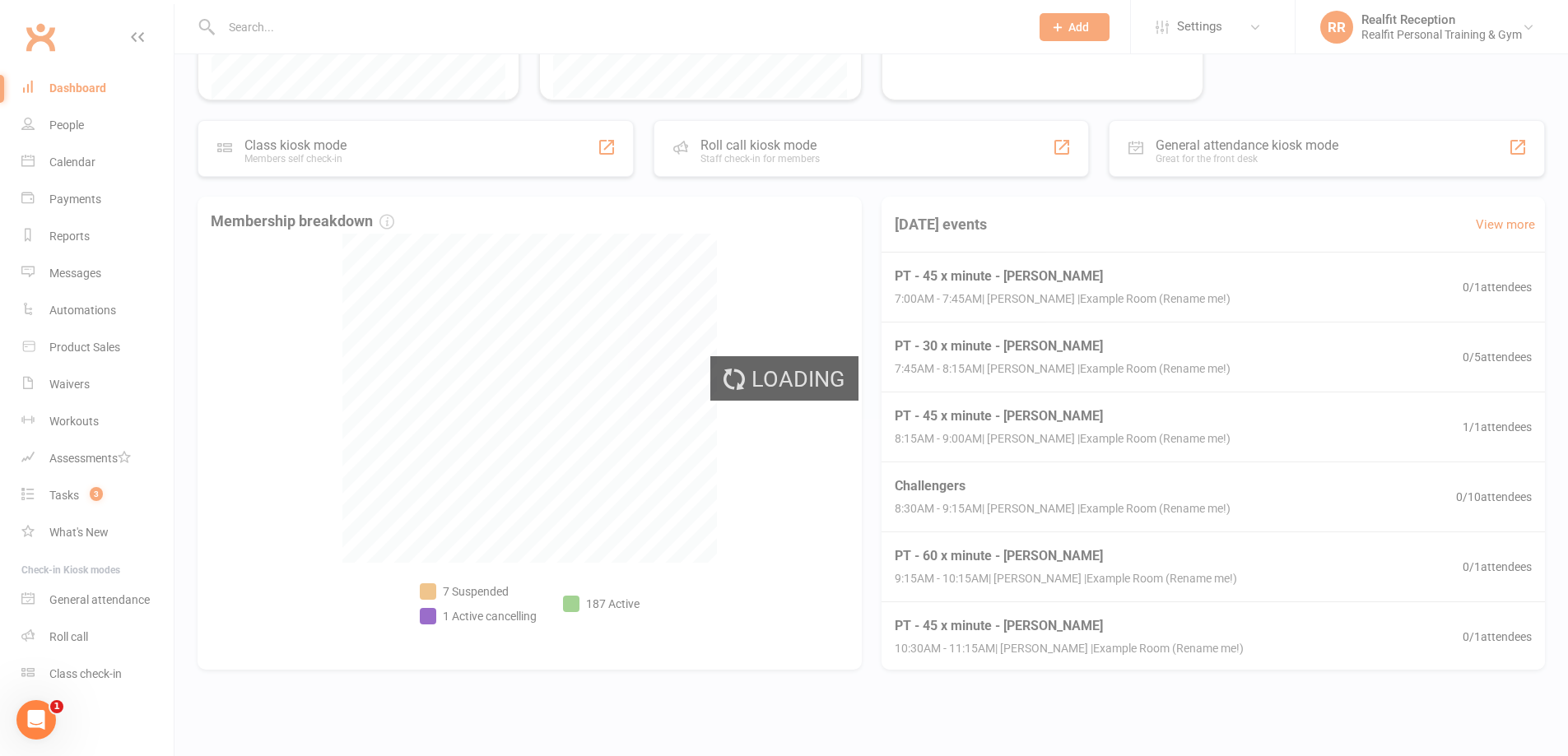
select select "no_trial"
select select "100"
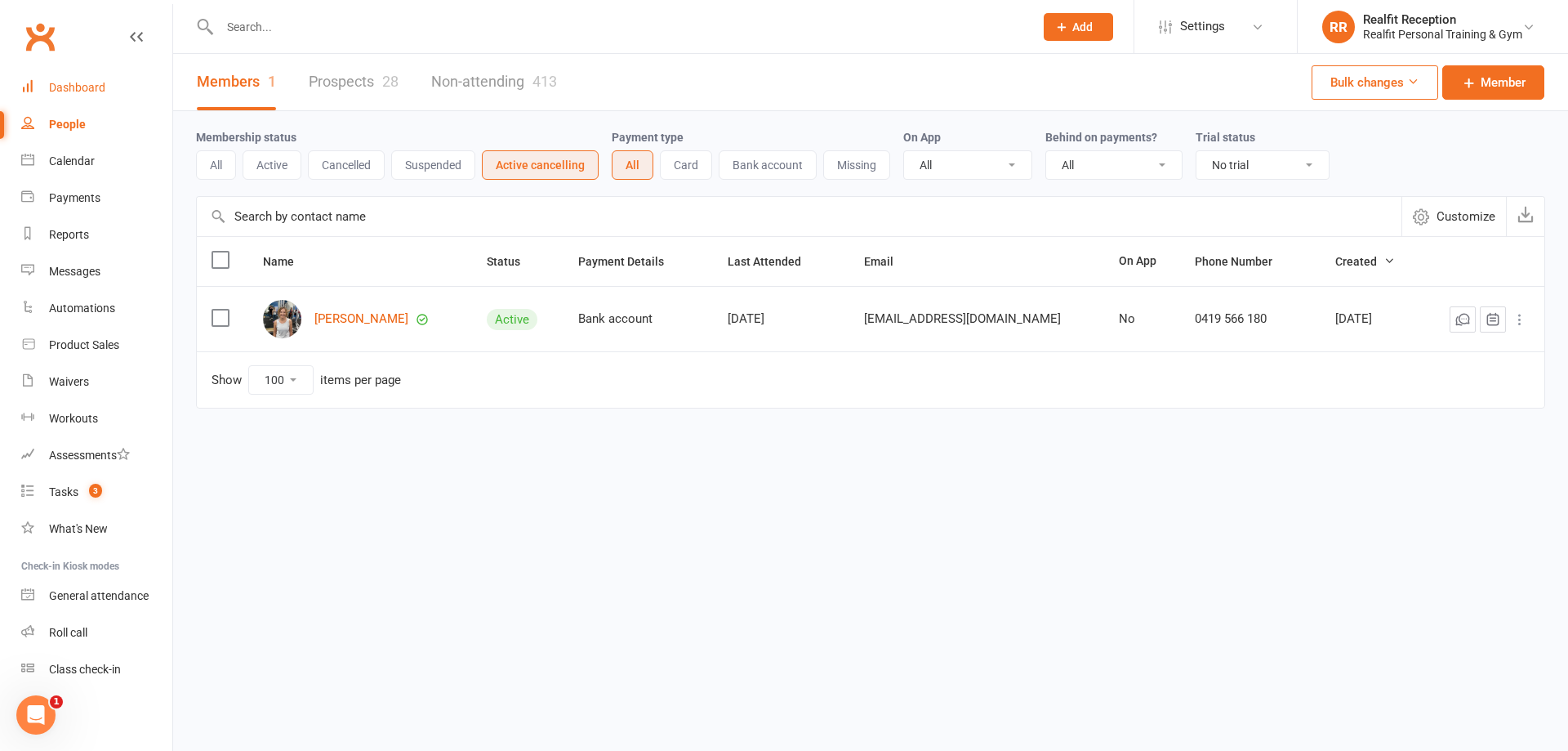
click at [89, 86] on div "Dashboard" at bounding box center [77, 86] width 56 height 13
